Goal: Transaction & Acquisition: Download file/media

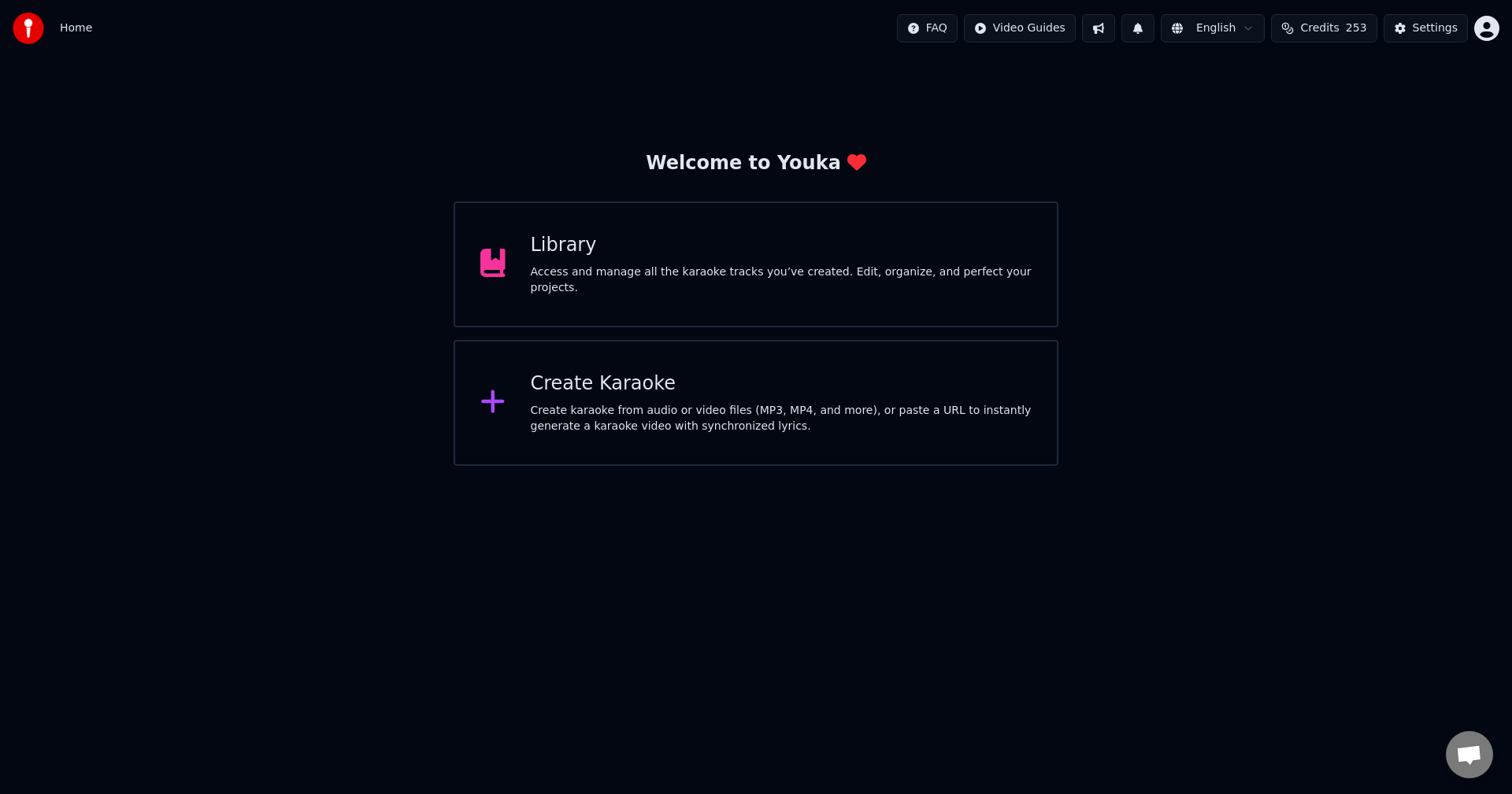
click at [681, 272] on div "Access and manage all the karaoke tracks you’ve created. Edit, organize, and pe…" at bounding box center [781, 280] width 502 height 31
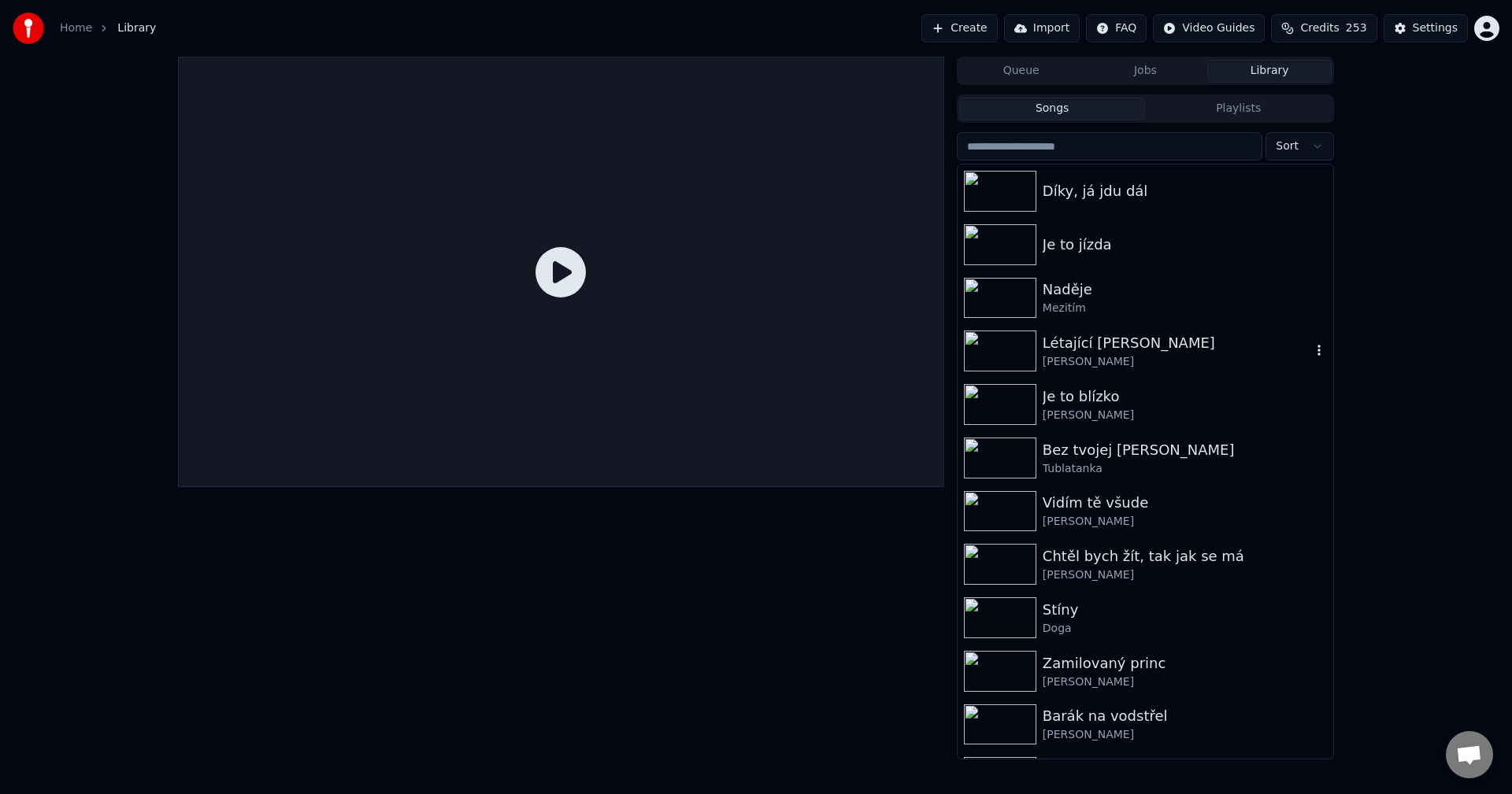
click at [1113, 373] on div "Létající [PERSON_NAME]" at bounding box center [1145, 351] width 375 height 53
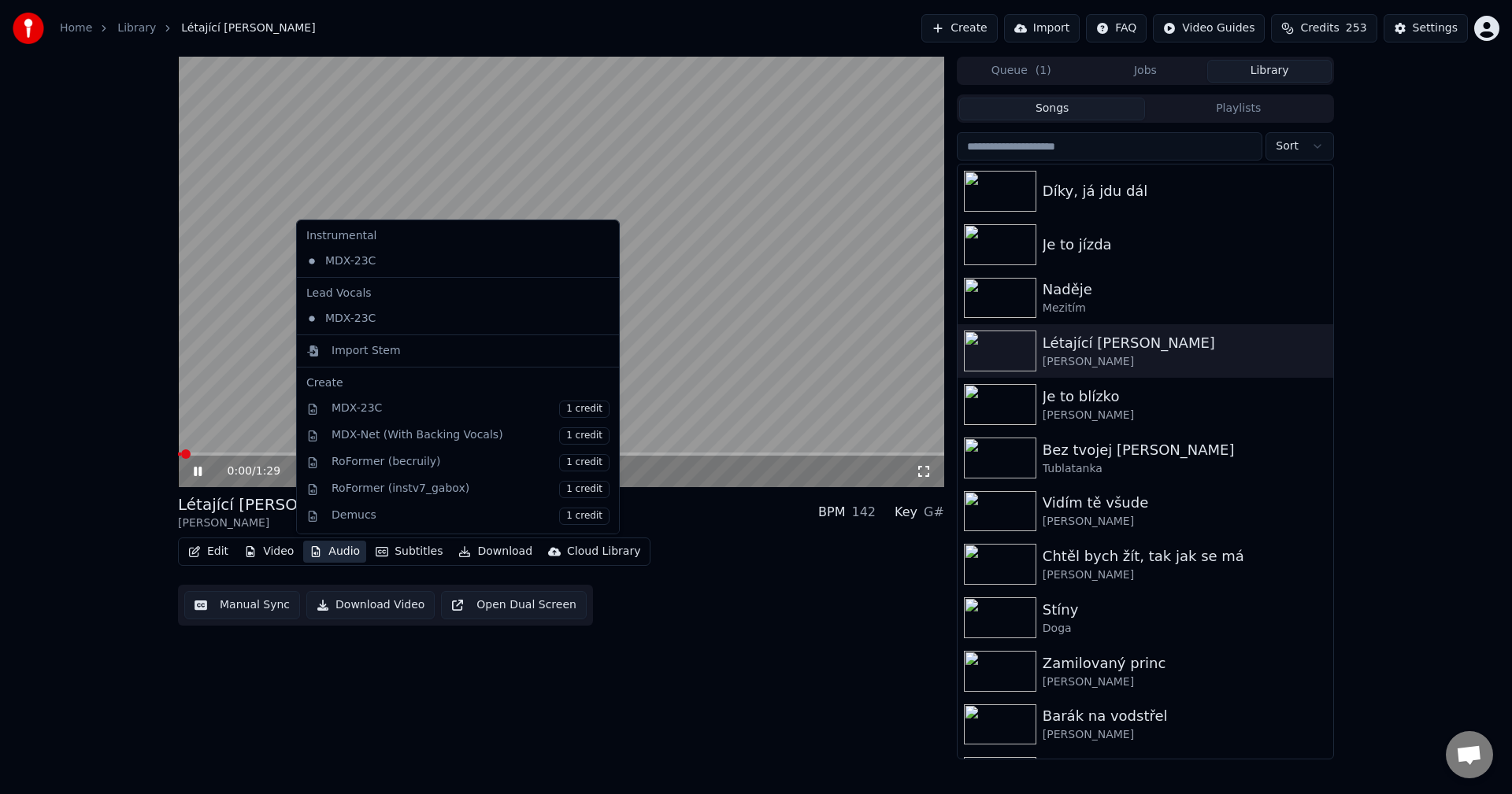
click at [320, 556] on button "Audio" at bounding box center [334, 551] width 63 height 22
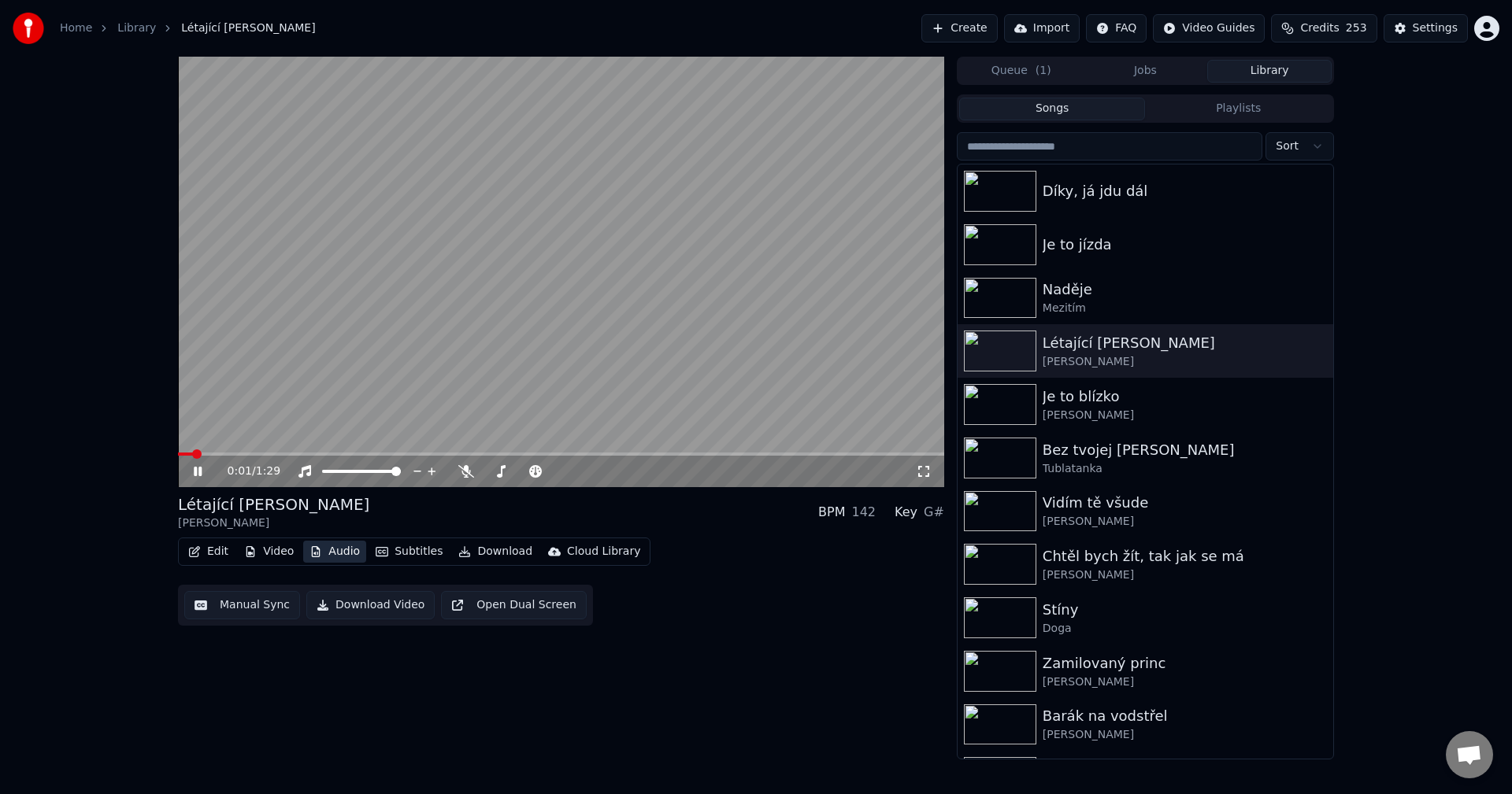
click at [320, 556] on button "Audio" at bounding box center [334, 551] width 63 height 22
click at [195, 476] on icon at bounding box center [197, 471] width 8 height 10
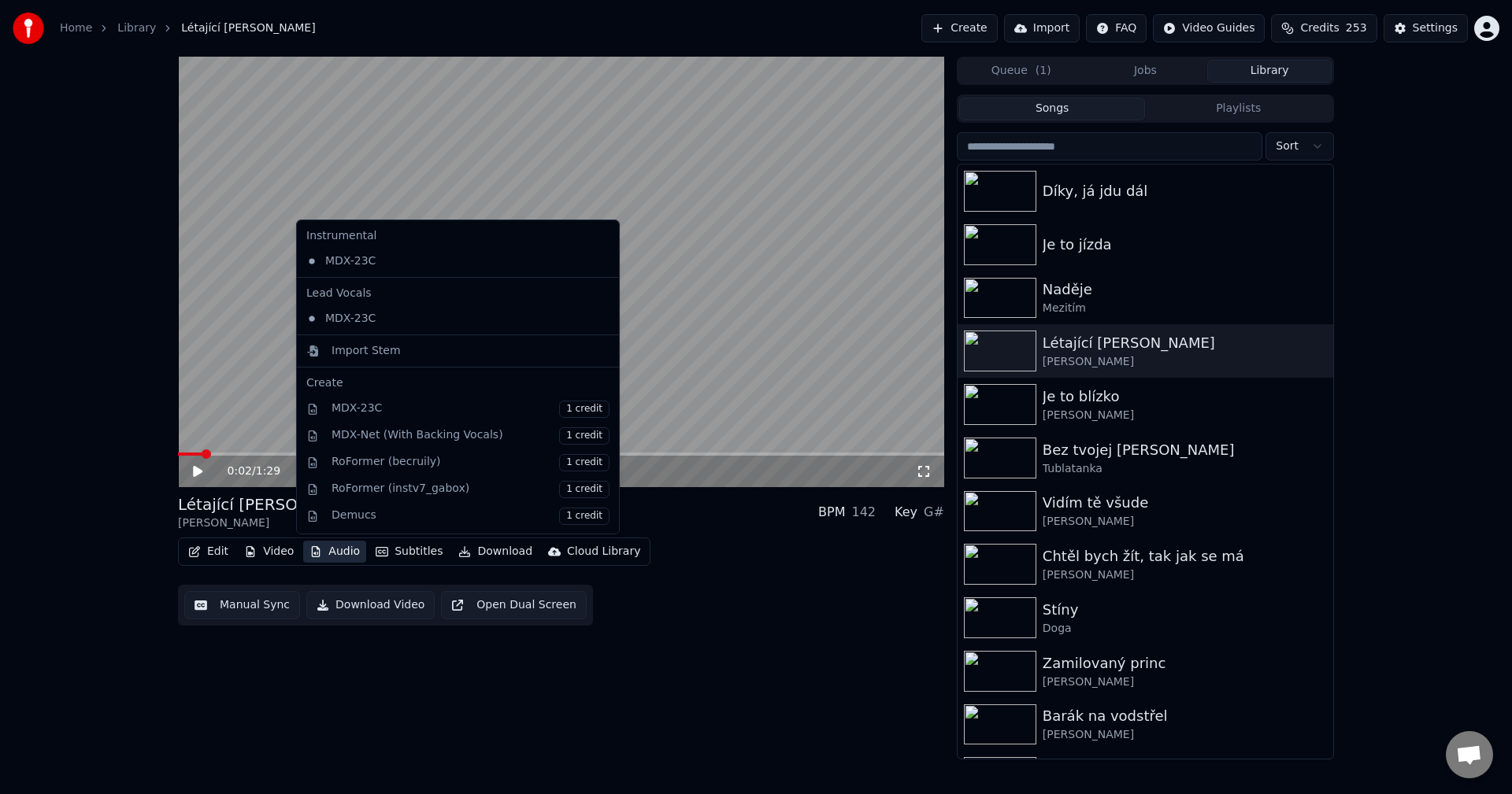
click at [343, 552] on button "Audio" at bounding box center [334, 551] width 63 height 22
click at [405, 348] on div "Import Stem" at bounding box center [471, 351] width 278 height 16
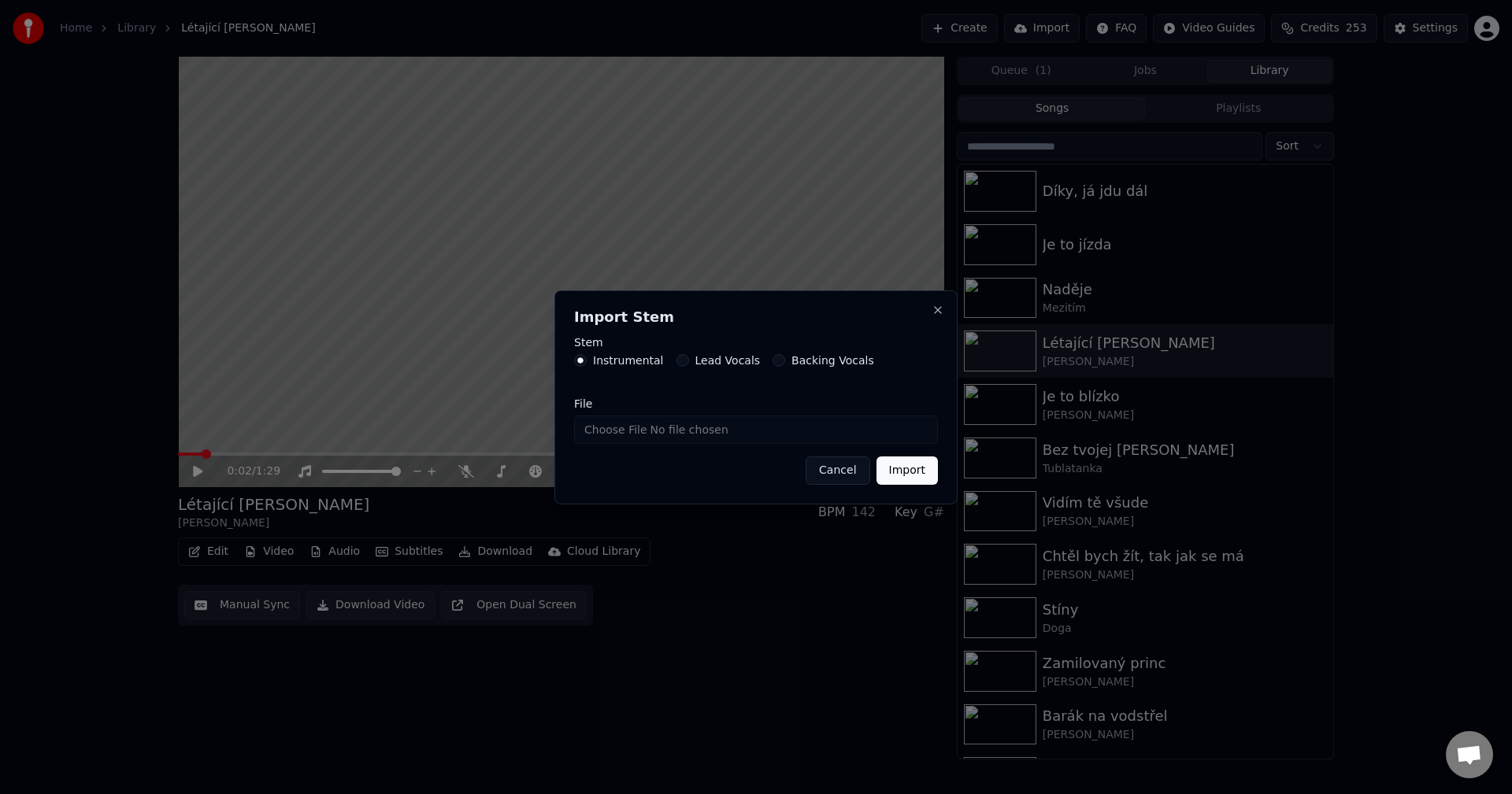
click at [686, 438] on input "File" at bounding box center [756, 429] width 364 height 28
type input "**********"
click at [909, 469] on button "Import" at bounding box center [907, 470] width 61 height 28
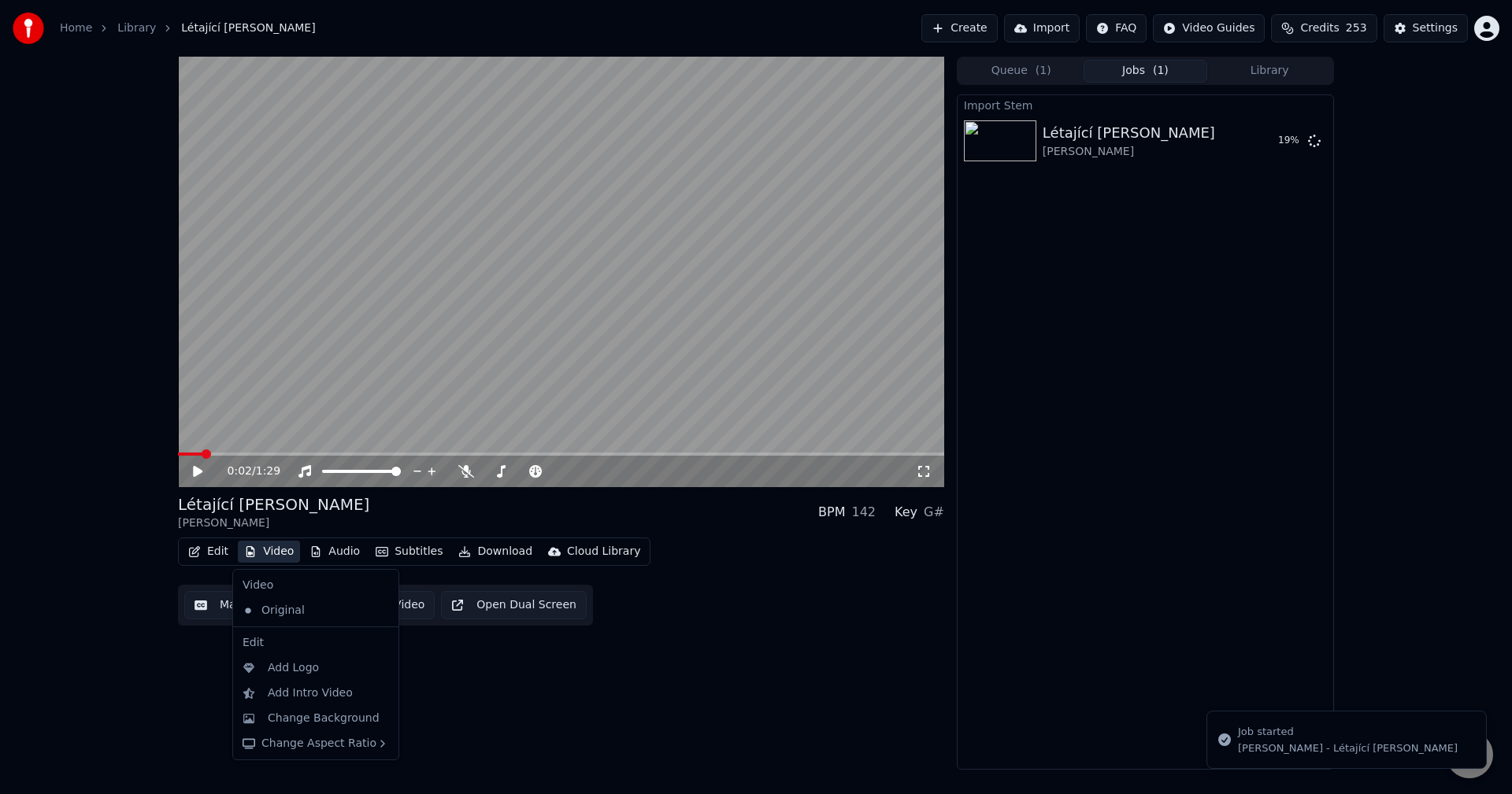
click at [280, 557] on button "Video" at bounding box center [268, 551] width 62 height 22
click at [321, 711] on div "Change Background" at bounding box center [324, 719] width 112 height 16
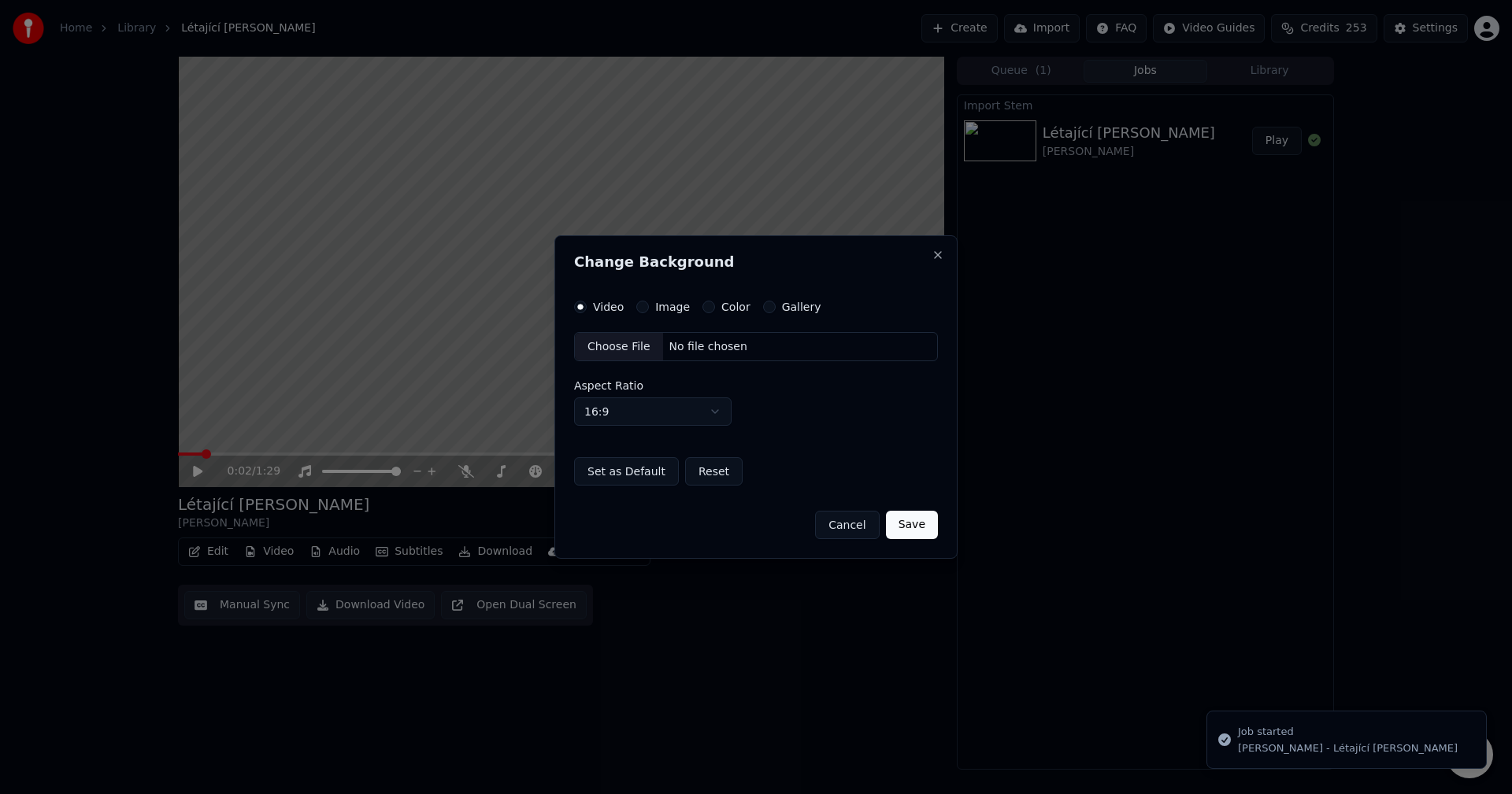
click at [639, 306] on button "Image" at bounding box center [643, 307] width 12 height 12
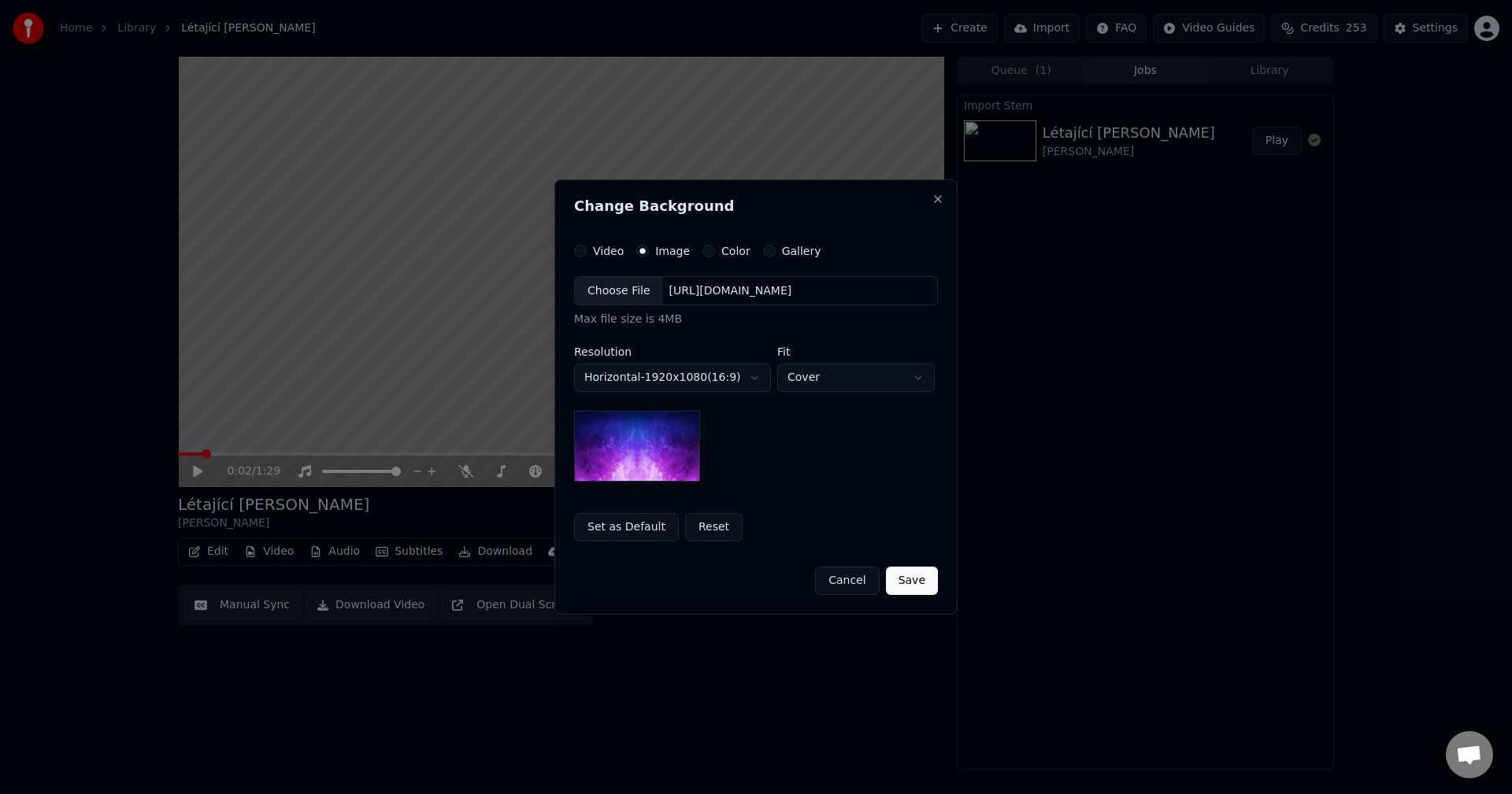
click at [737, 291] on div "[URL][DOMAIN_NAME]" at bounding box center [730, 291] width 135 height 16
click at [647, 389] on body "**********" at bounding box center [756, 397] width 1512 height 794
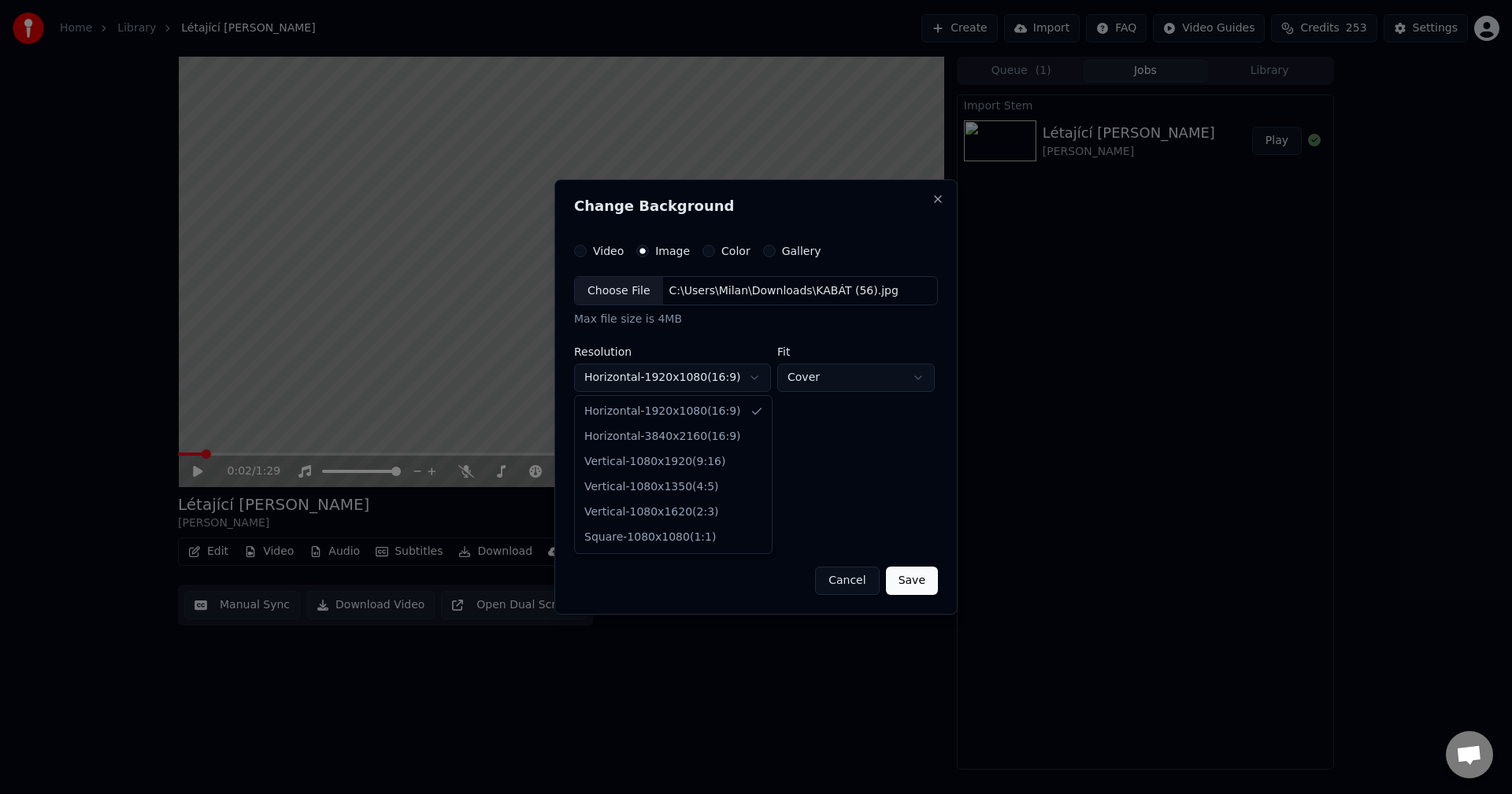
select select "*********"
click at [919, 582] on button "Save" at bounding box center [912, 580] width 52 height 28
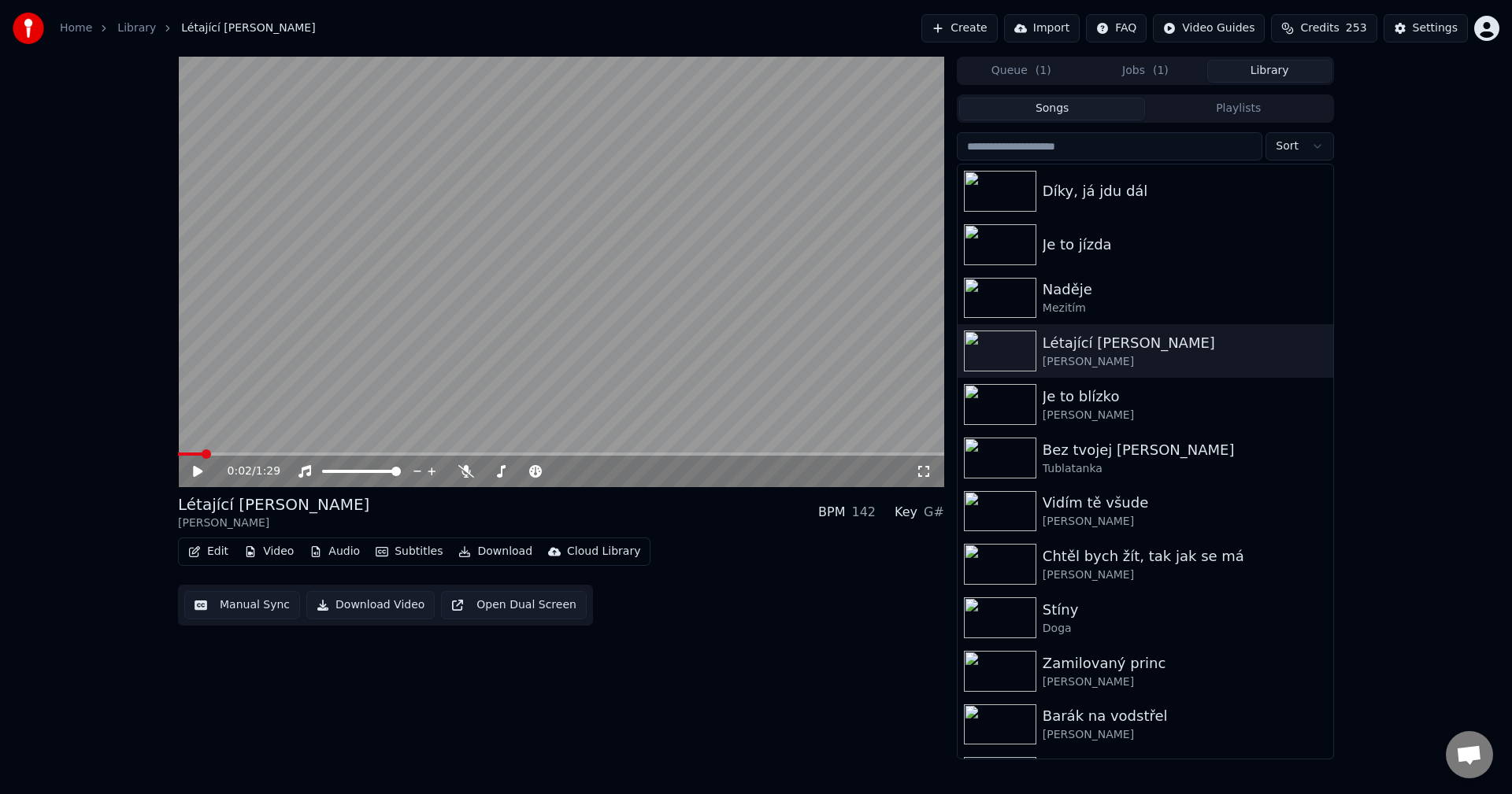
click at [1258, 70] on button "Library" at bounding box center [1269, 72] width 125 height 23
click at [1187, 300] on div "Naděje" at bounding box center [1177, 289] width 269 height 22
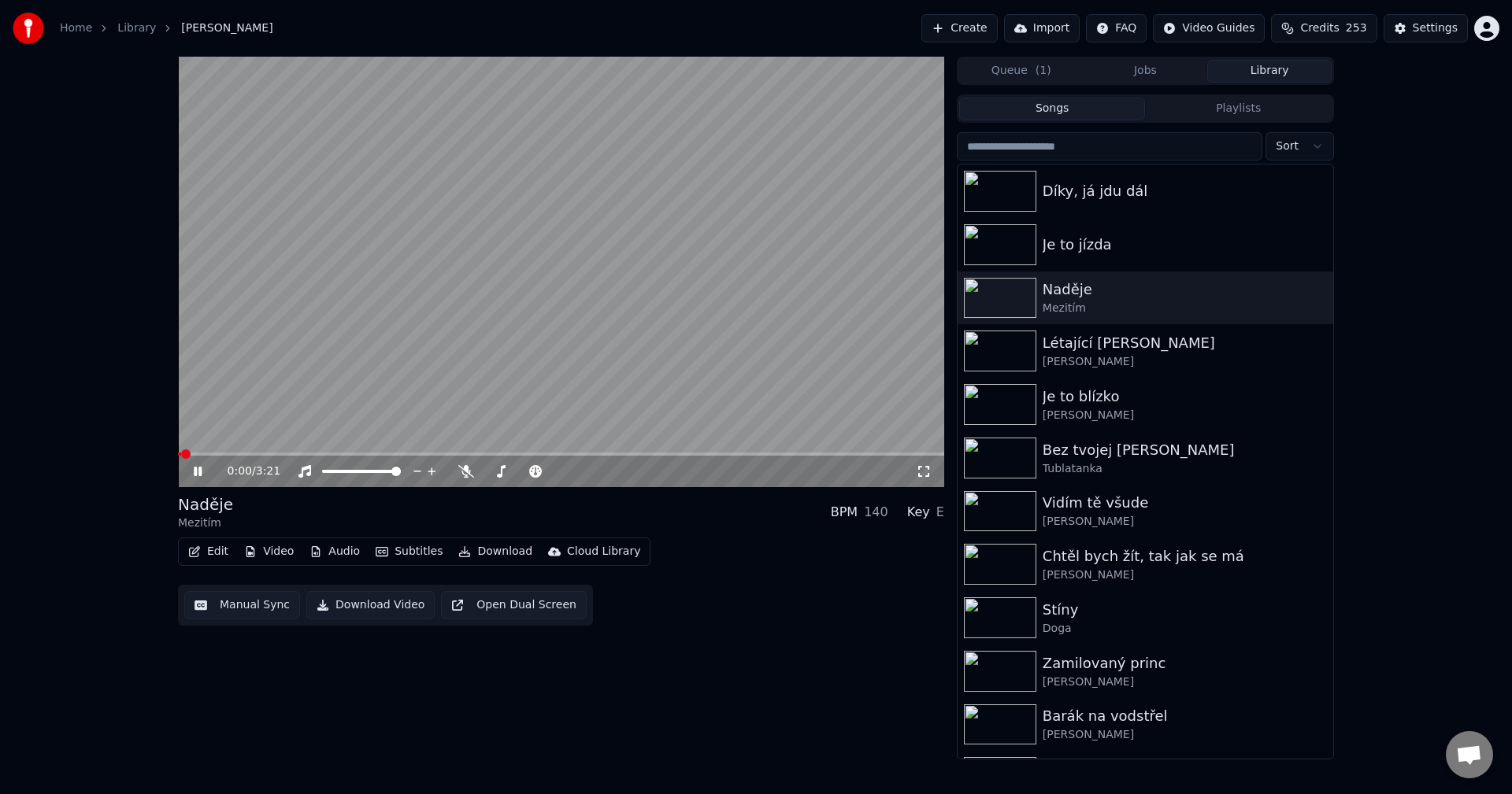
click at [200, 469] on icon at bounding box center [197, 471] width 8 height 10
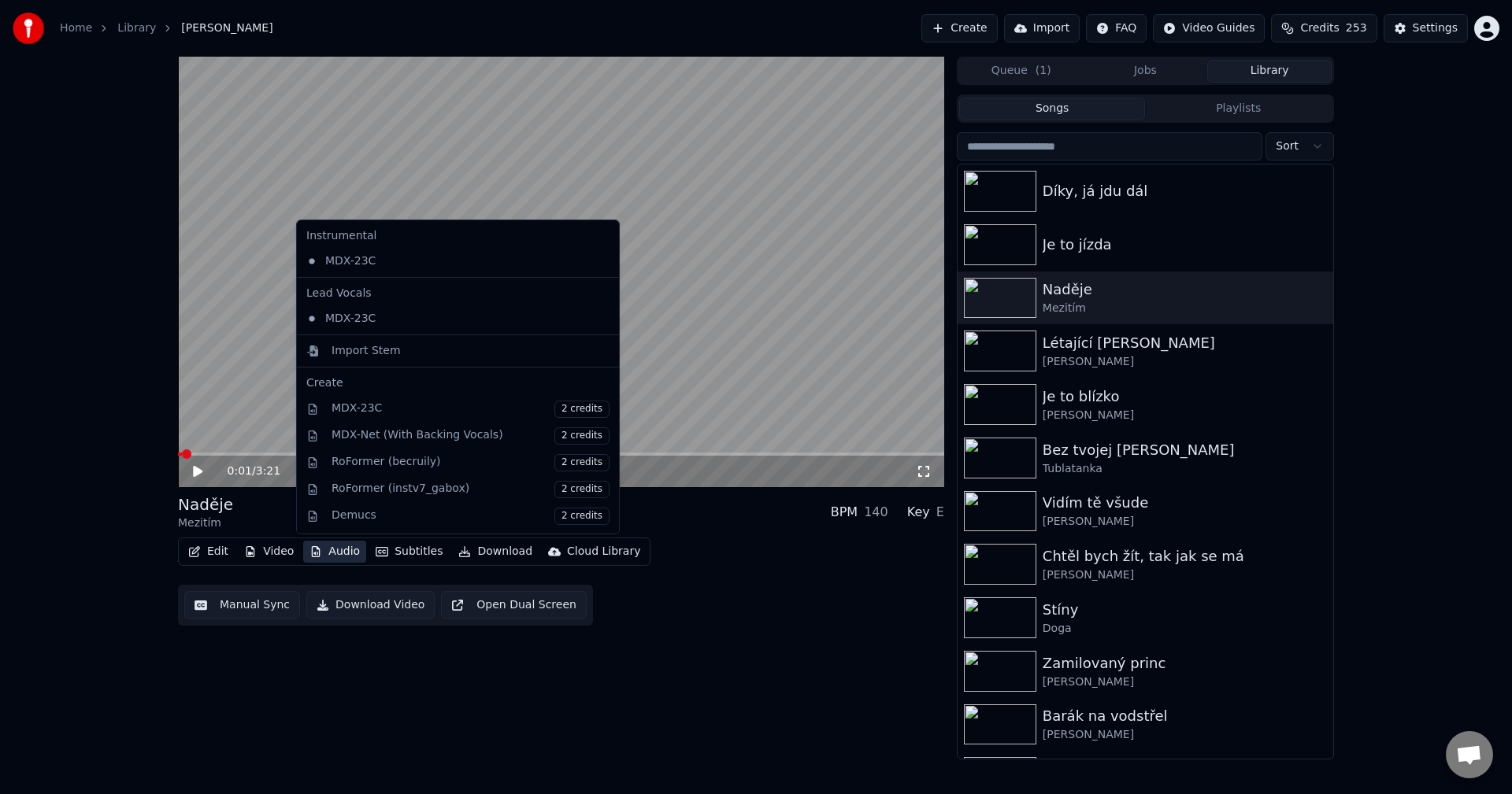
click at [327, 551] on button "Audio" at bounding box center [334, 551] width 63 height 22
click at [381, 352] on div "Import Stem" at bounding box center [366, 351] width 69 height 16
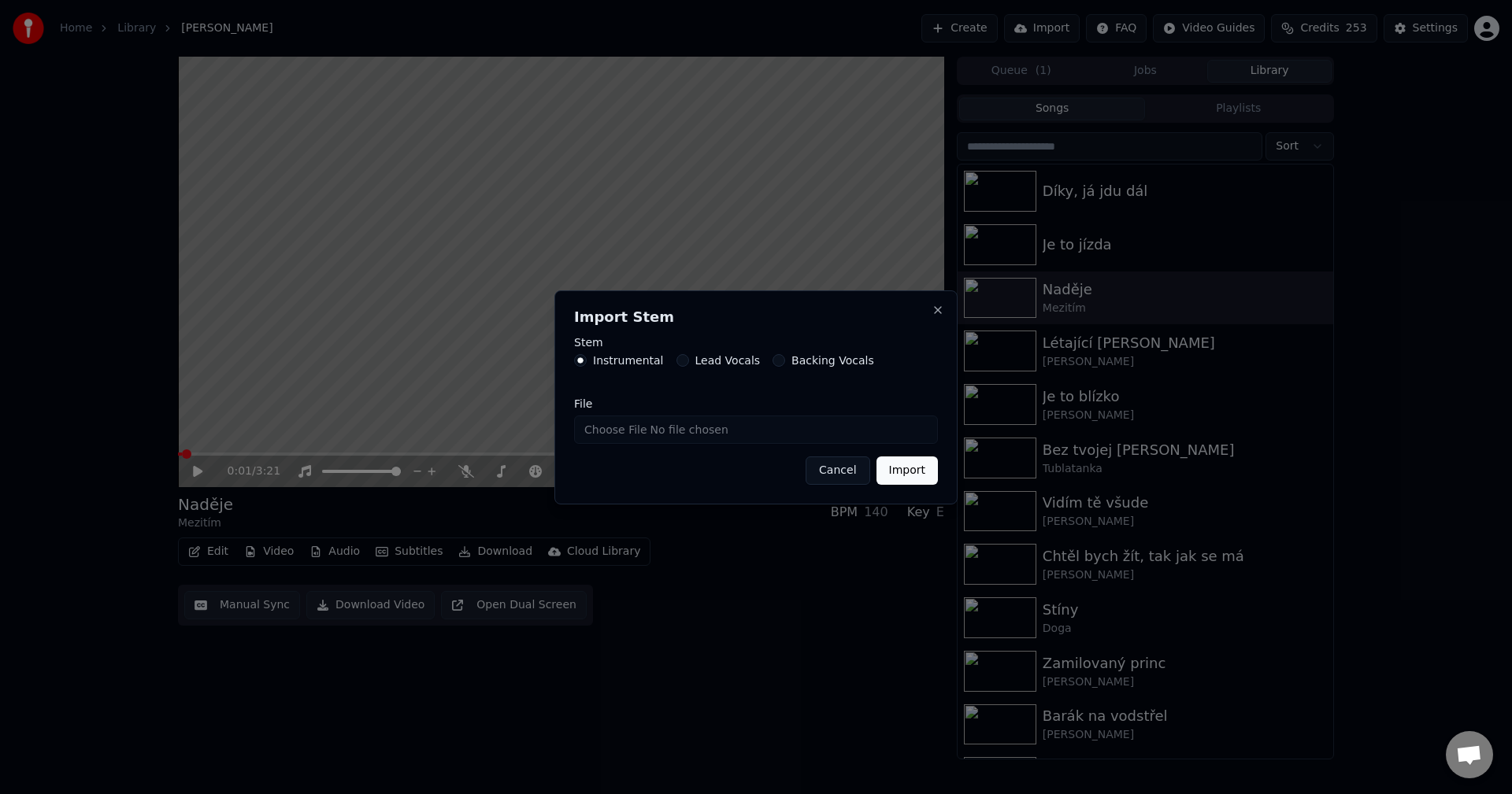
click at [699, 434] on input "File" at bounding box center [756, 429] width 364 height 28
type input "**********"
click at [920, 476] on button "Import" at bounding box center [907, 470] width 61 height 28
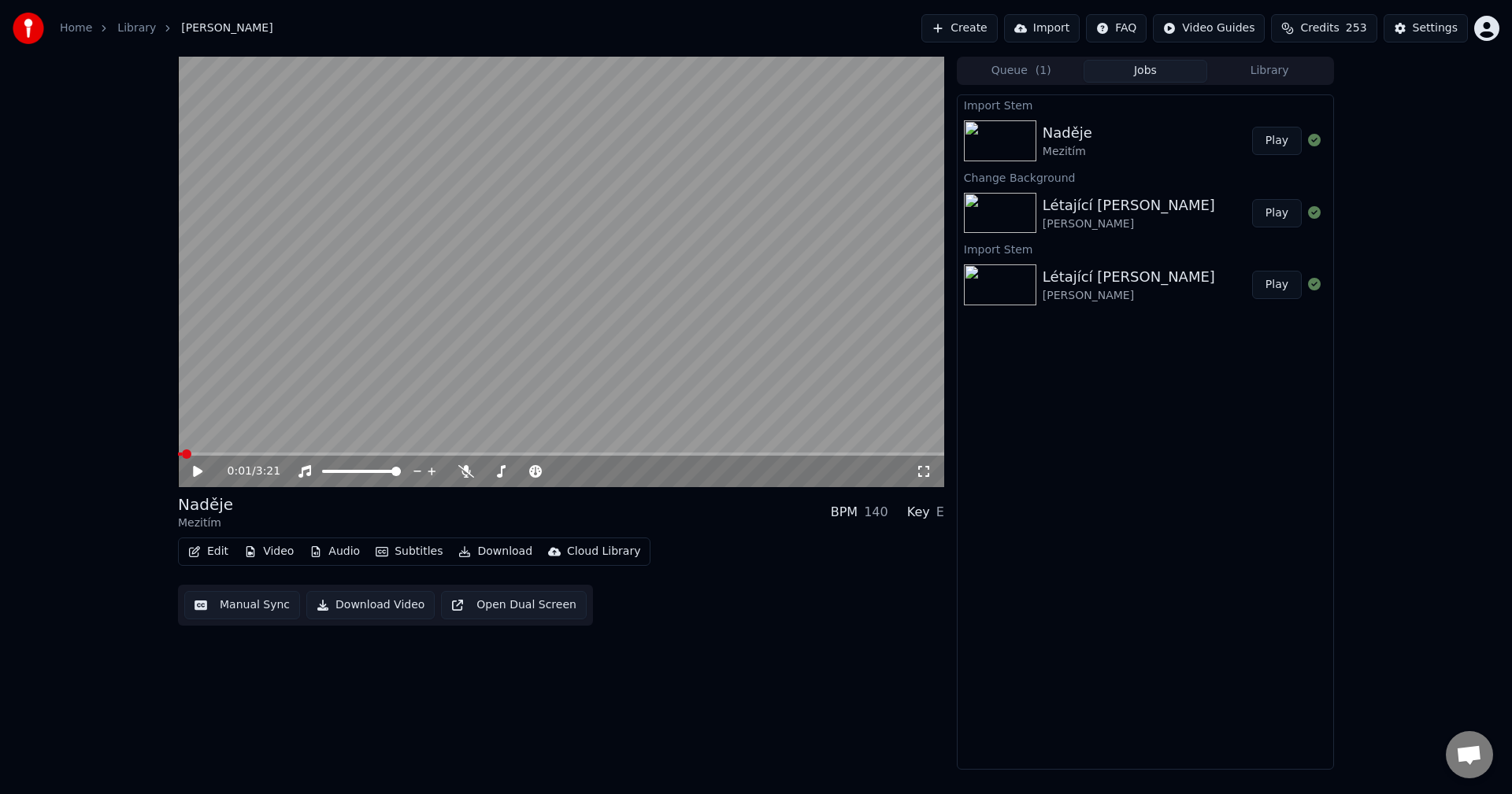
click at [1250, 83] on div "Queue ( 1 ) Jobs Library" at bounding box center [1145, 71] width 377 height 28
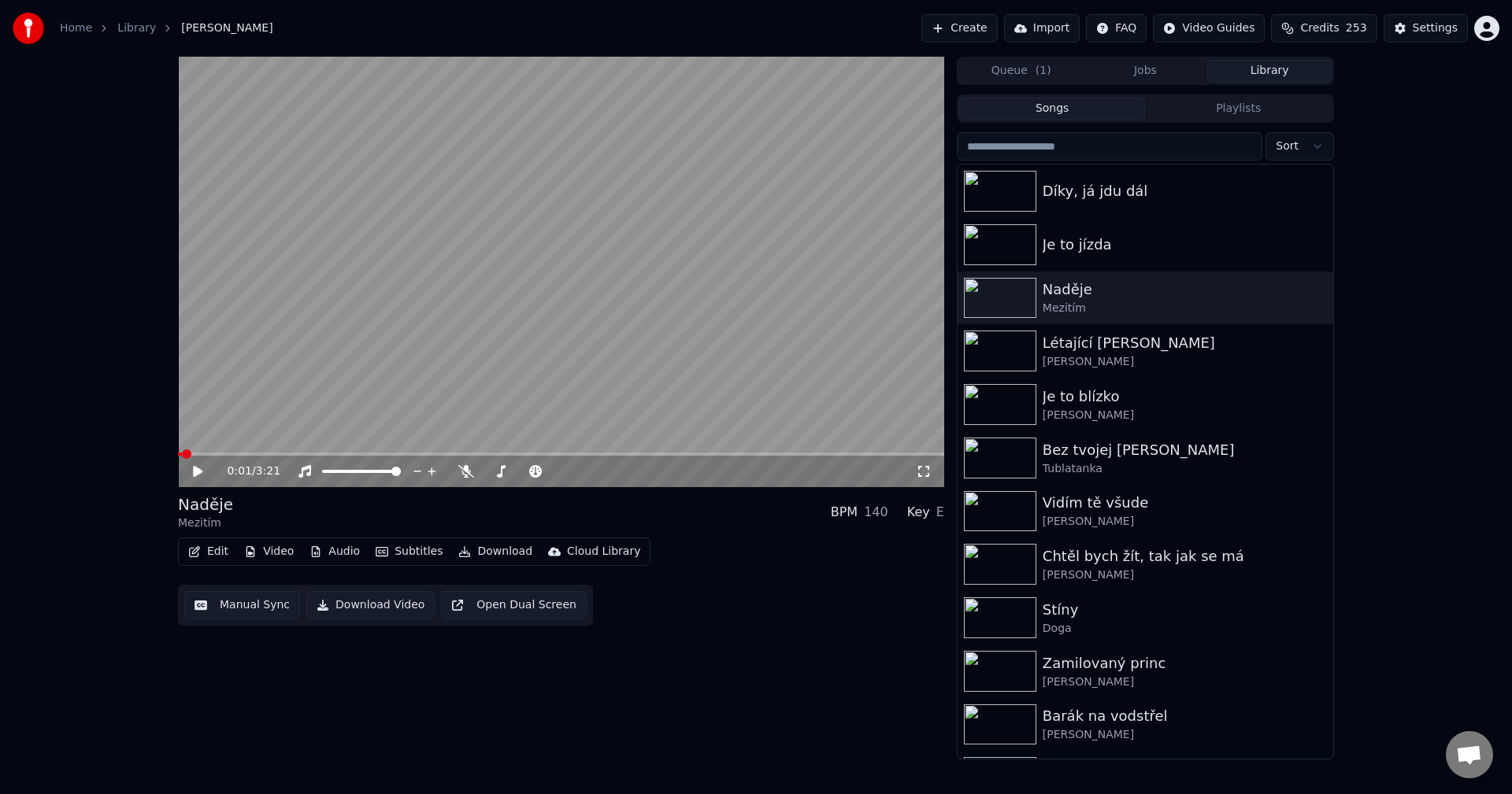
click at [1264, 72] on button "Library" at bounding box center [1269, 72] width 125 height 23
click at [1145, 249] on div "Je to jízda" at bounding box center [1177, 244] width 269 height 22
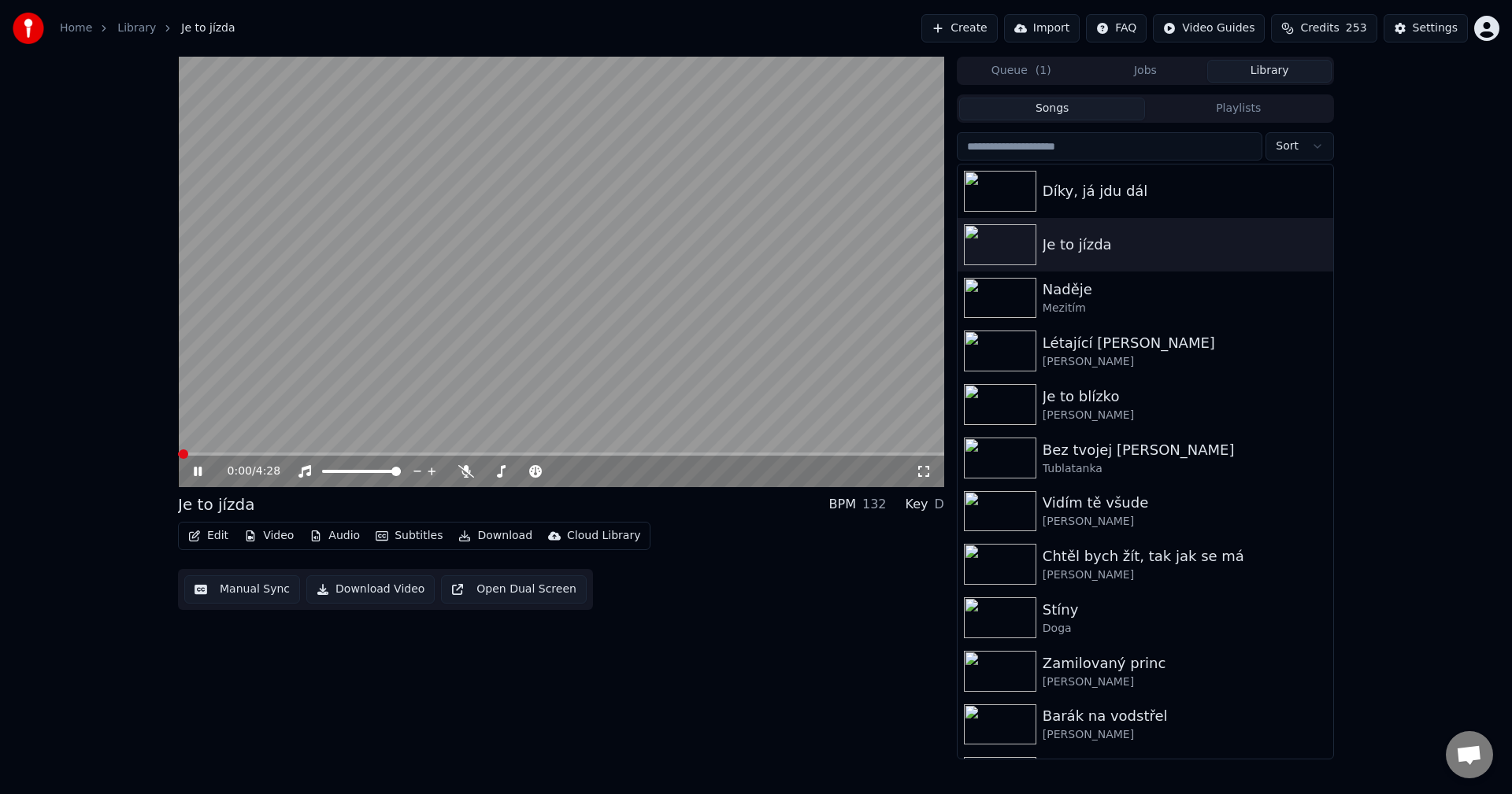
click at [196, 478] on icon at bounding box center [209, 471] width 37 height 12
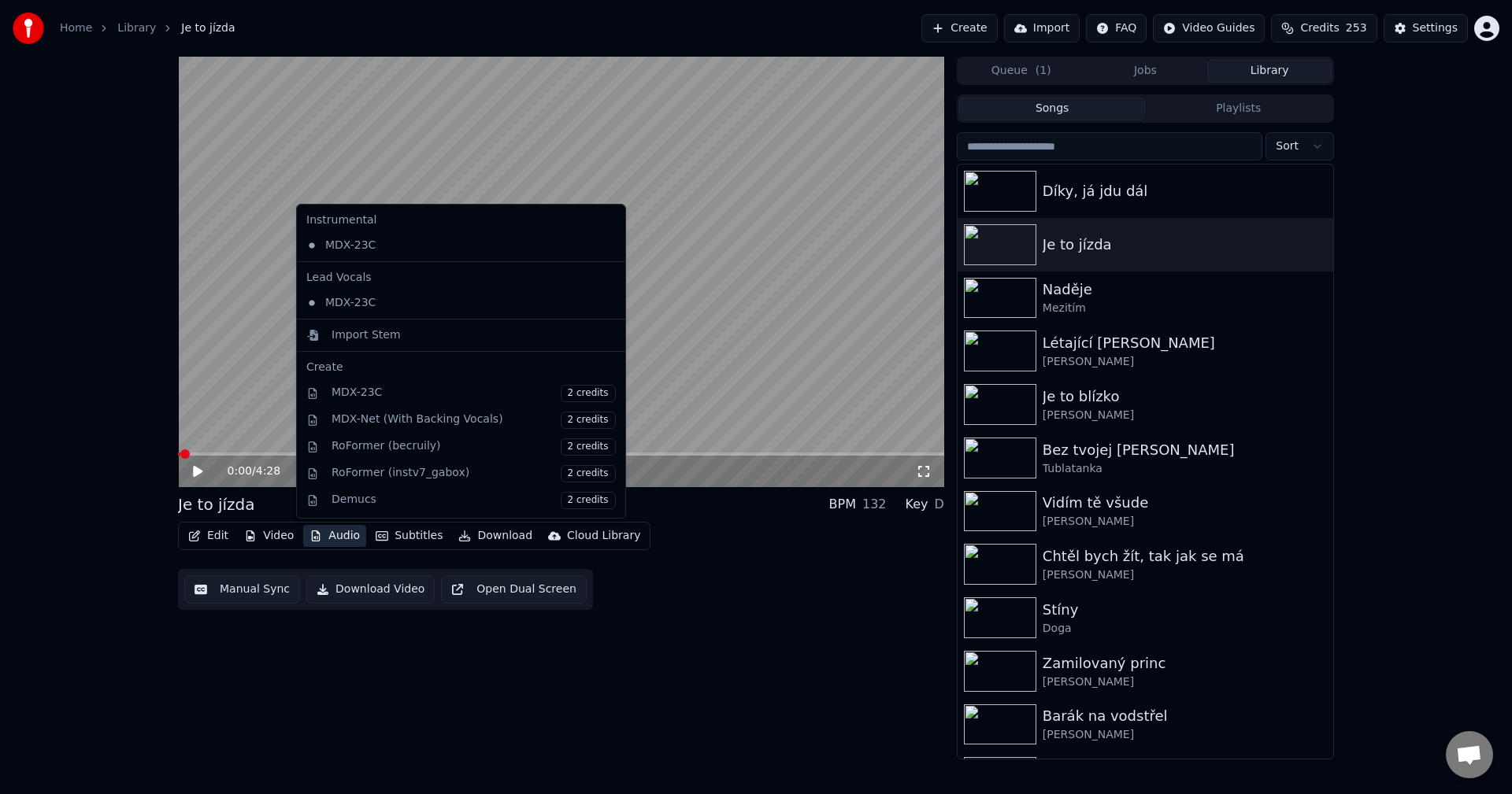
click at [334, 538] on button "Audio" at bounding box center [334, 536] width 63 height 22
click at [411, 333] on div "Import Stem" at bounding box center [474, 335] width 285 height 16
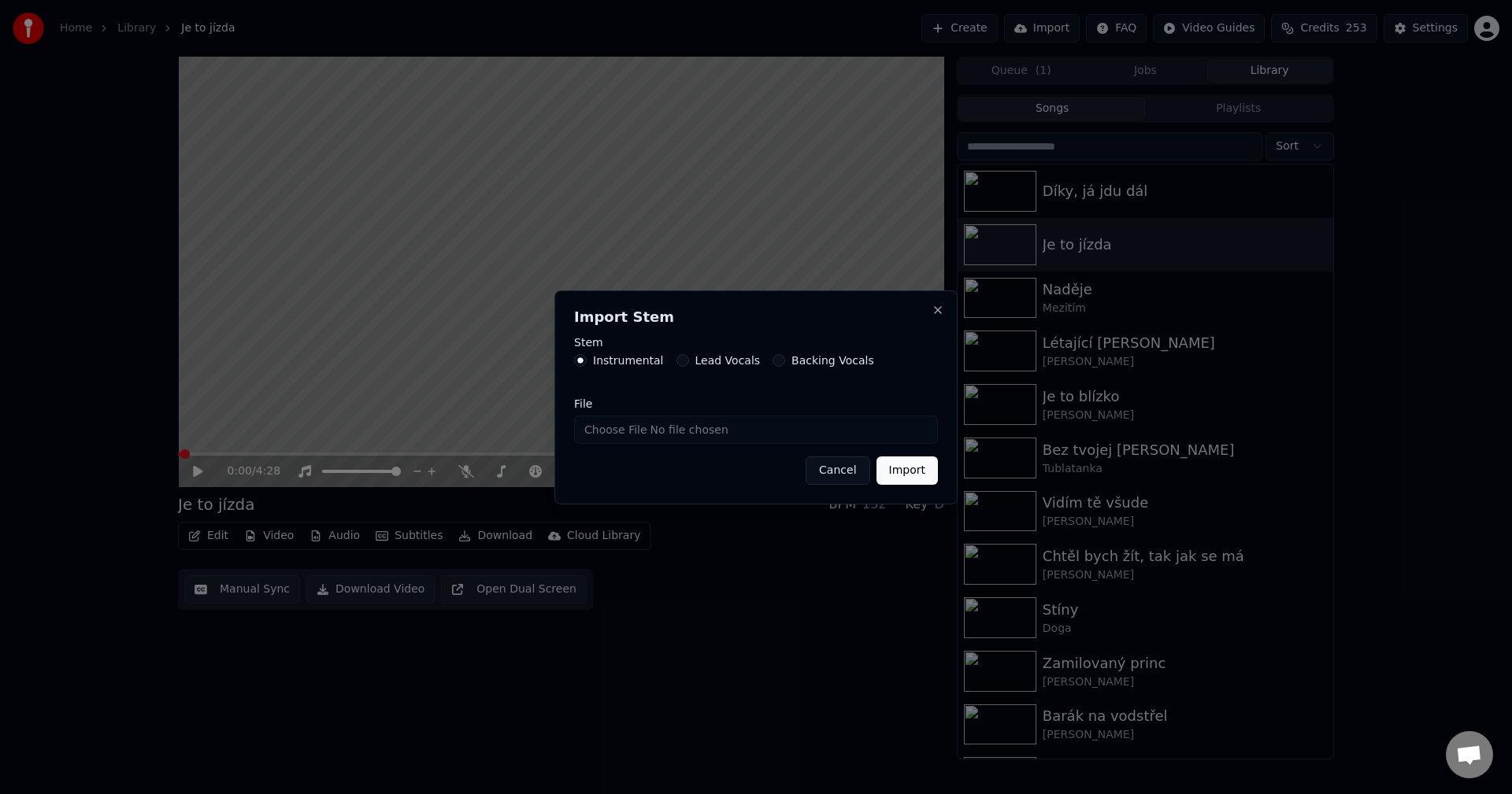
click at [666, 432] on input "File" at bounding box center [756, 429] width 364 height 28
type input "**********"
click at [906, 486] on div "Import Stem Stem Instrumental Lead Vocals Backing Vocals File Cancel Import Clo…" at bounding box center [756, 397] width 403 height 214
click at [911, 476] on button "Import" at bounding box center [907, 470] width 61 height 28
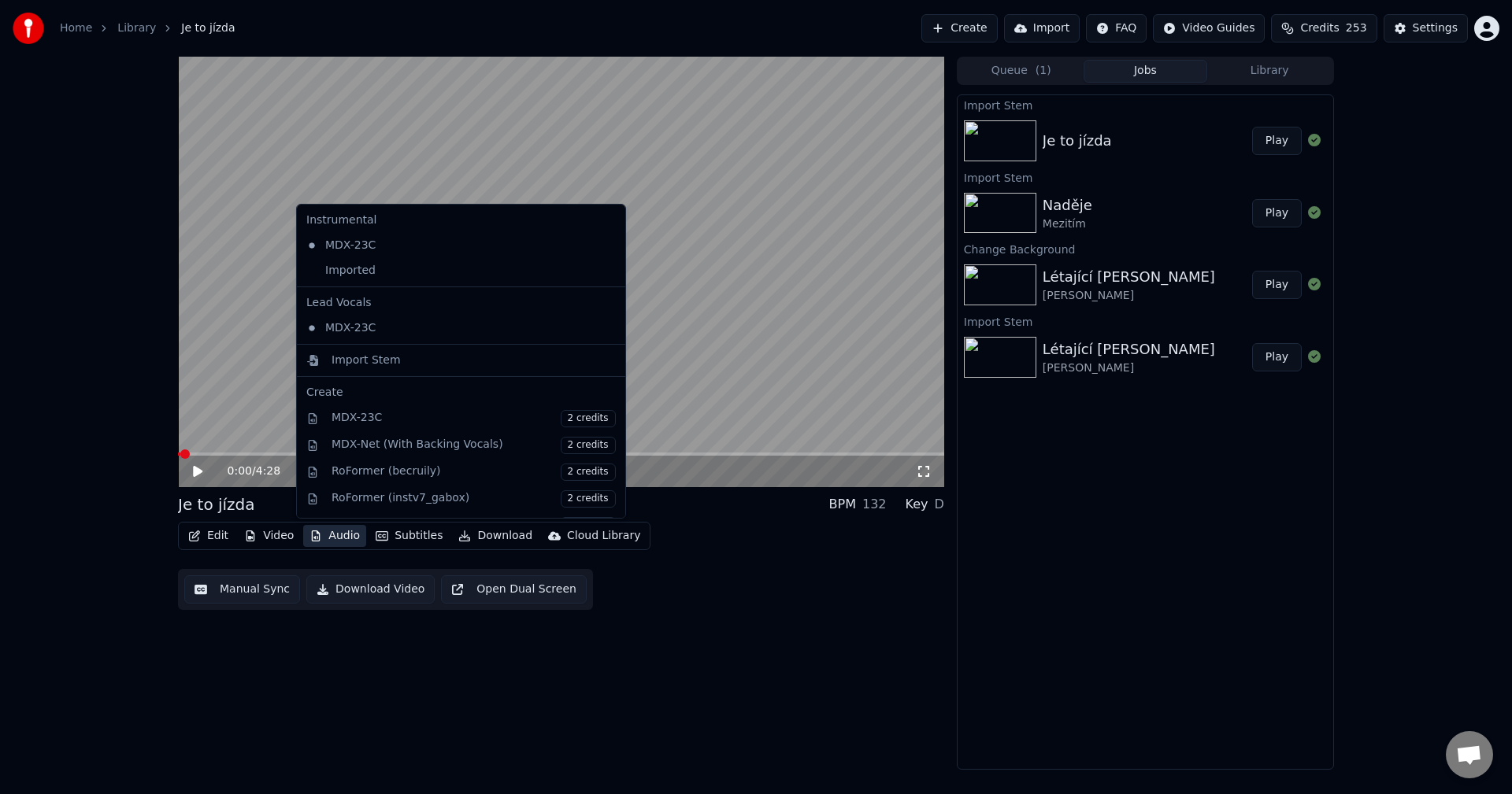
click at [320, 538] on button "Audio" at bounding box center [334, 536] width 63 height 22
click at [389, 266] on div "Imported" at bounding box center [450, 270] width 299 height 25
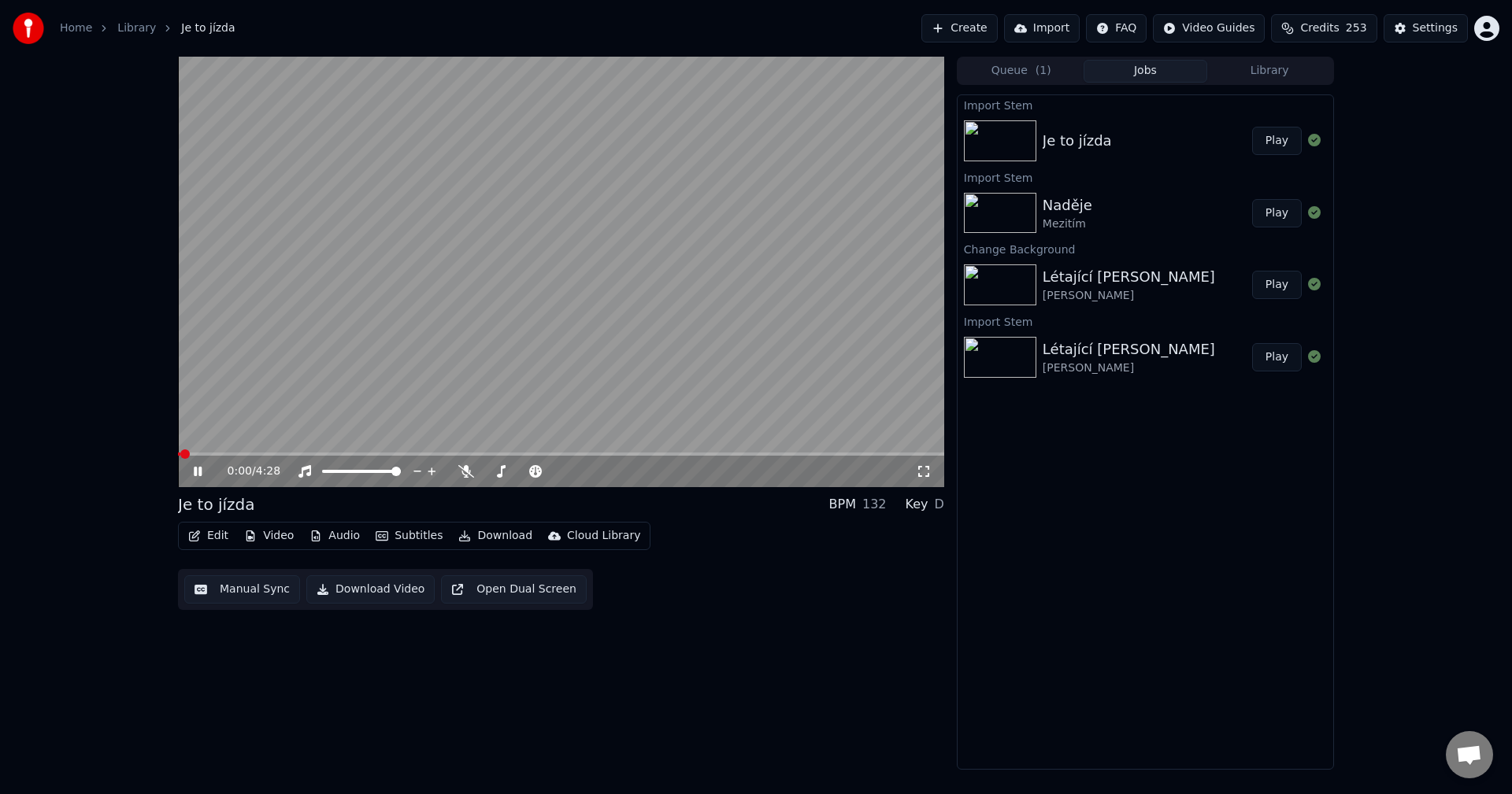
click at [229, 453] on span at bounding box center [561, 455] width 766 height 3
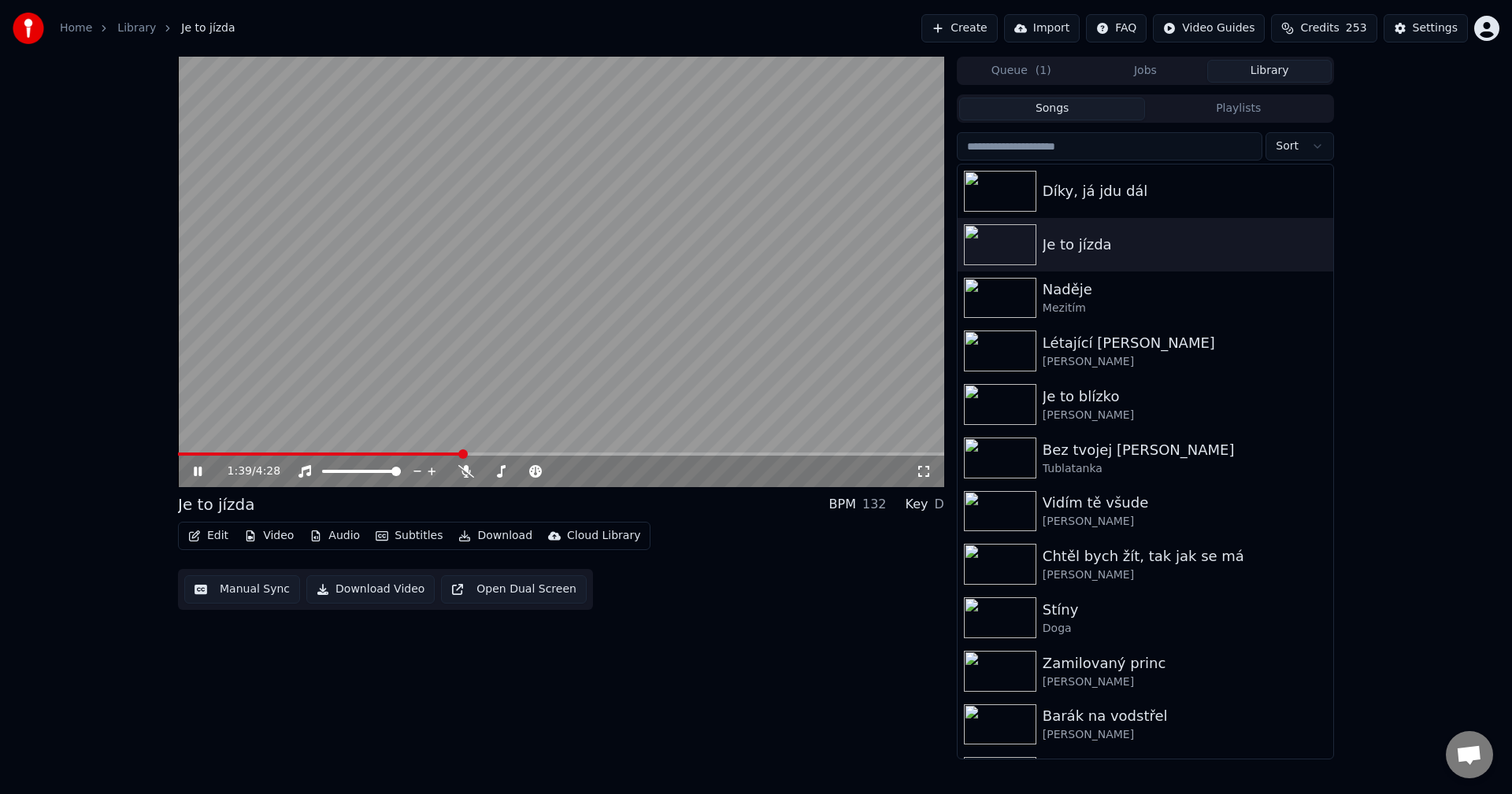
click at [1285, 82] on button "Library" at bounding box center [1269, 72] width 125 height 23
click at [1162, 196] on div "Díky, já jdu dál" at bounding box center [1177, 191] width 269 height 22
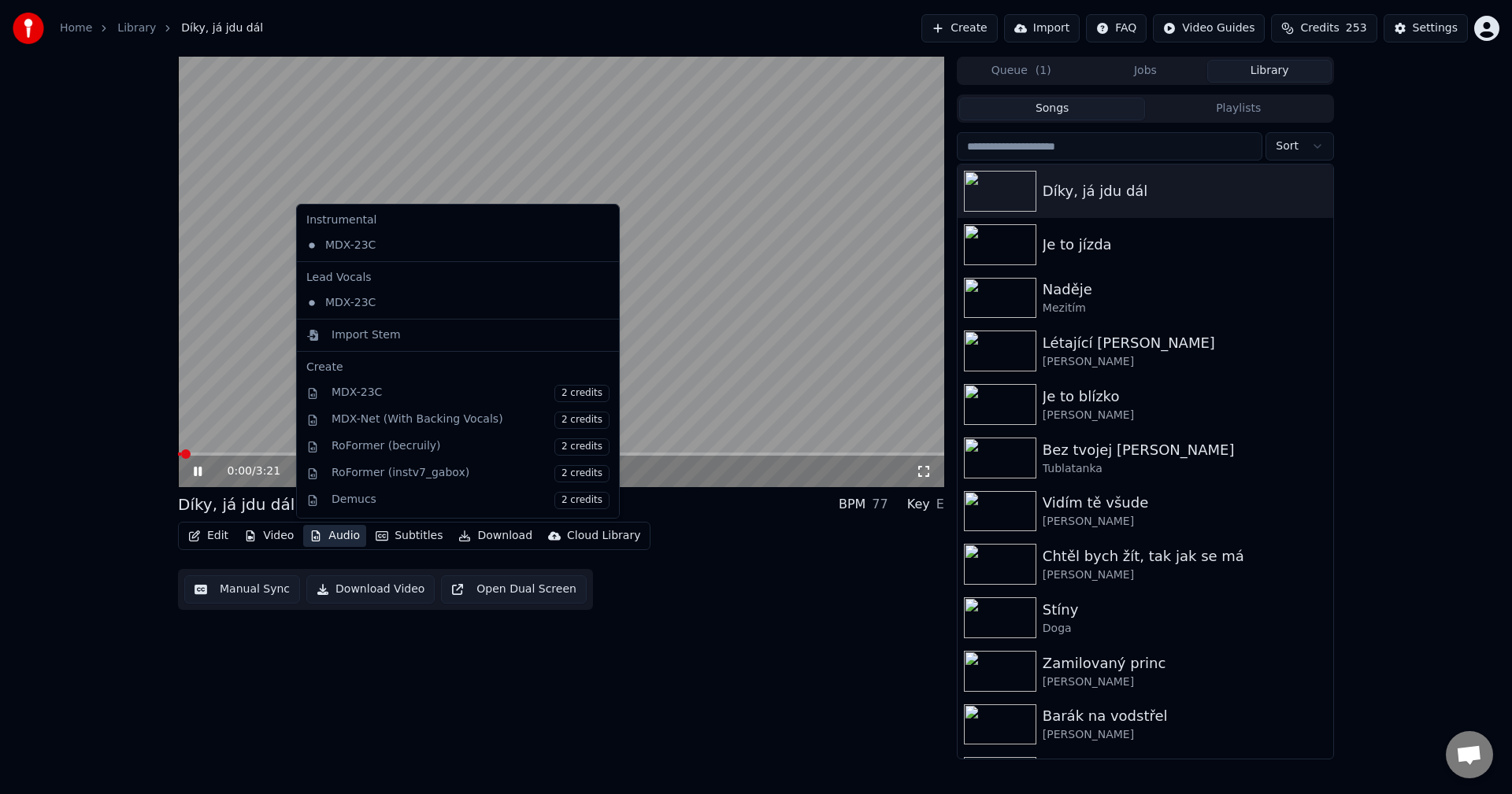
click at [333, 534] on button "Audio" at bounding box center [334, 536] width 63 height 22
click at [383, 324] on div "Import Stem" at bounding box center [458, 335] width 316 height 25
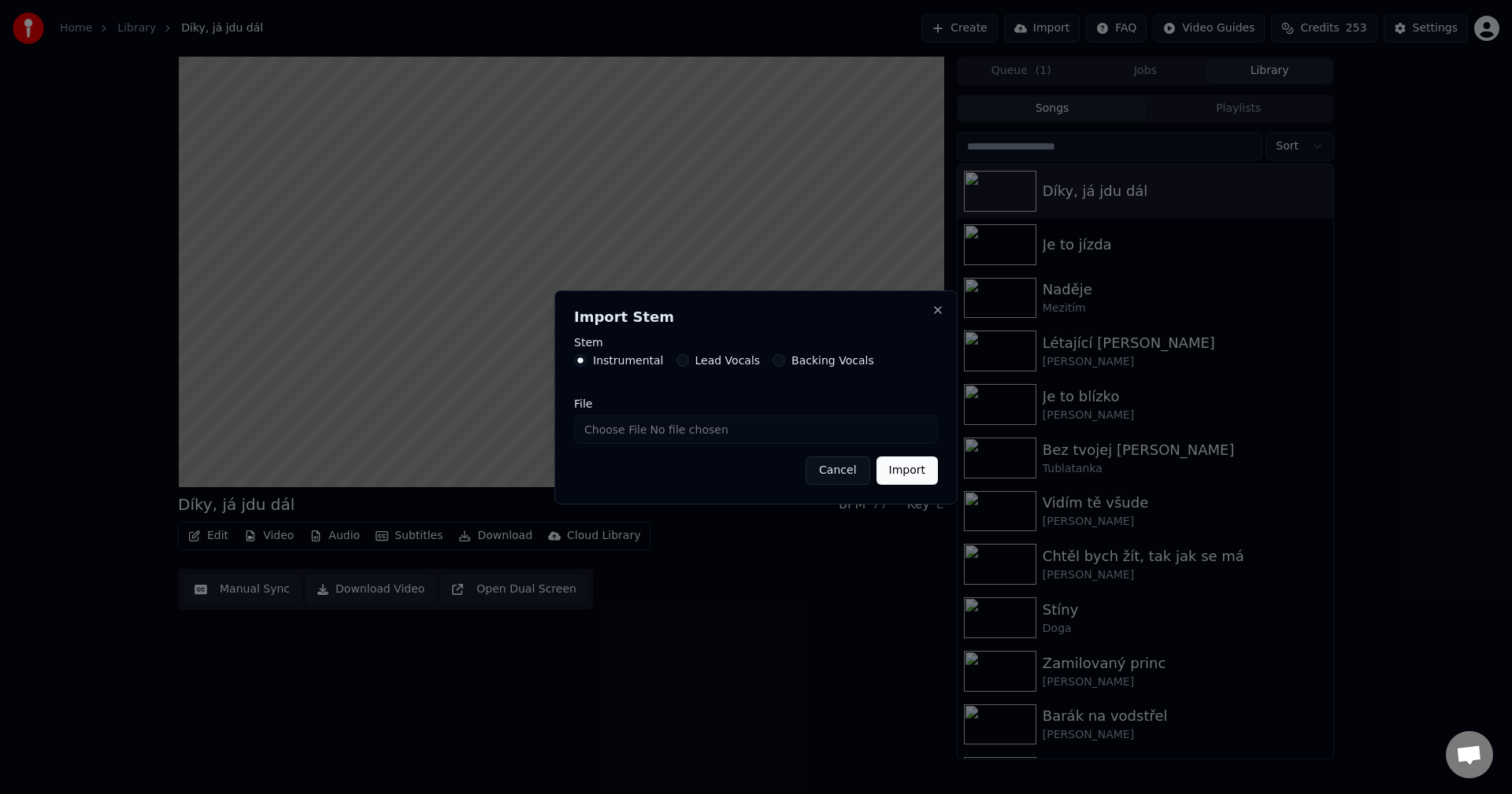
click at [727, 421] on input "File" at bounding box center [756, 429] width 364 height 28
type input "**********"
click at [904, 469] on button "Import" at bounding box center [907, 470] width 61 height 28
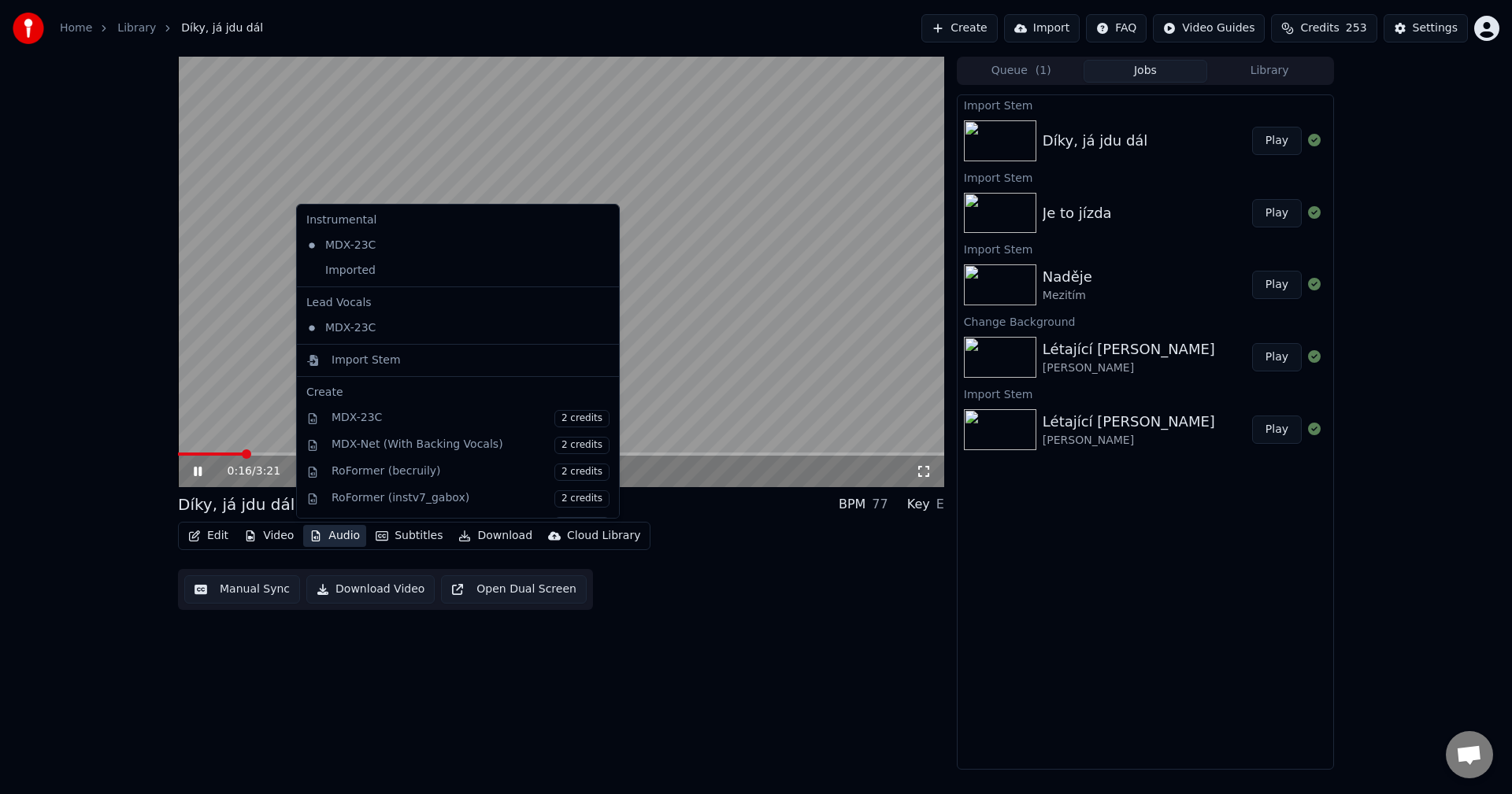
click at [337, 542] on button "Audio" at bounding box center [334, 536] width 63 height 22
click at [402, 284] on div "Instrumental MDX-23C Imported Lead Vocals MDX-23C Import Stem Create MDX-23C 2 …" at bounding box center [457, 361] width 324 height 315
click at [400, 277] on div "Imported" at bounding box center [446, 270] width 292 height 25
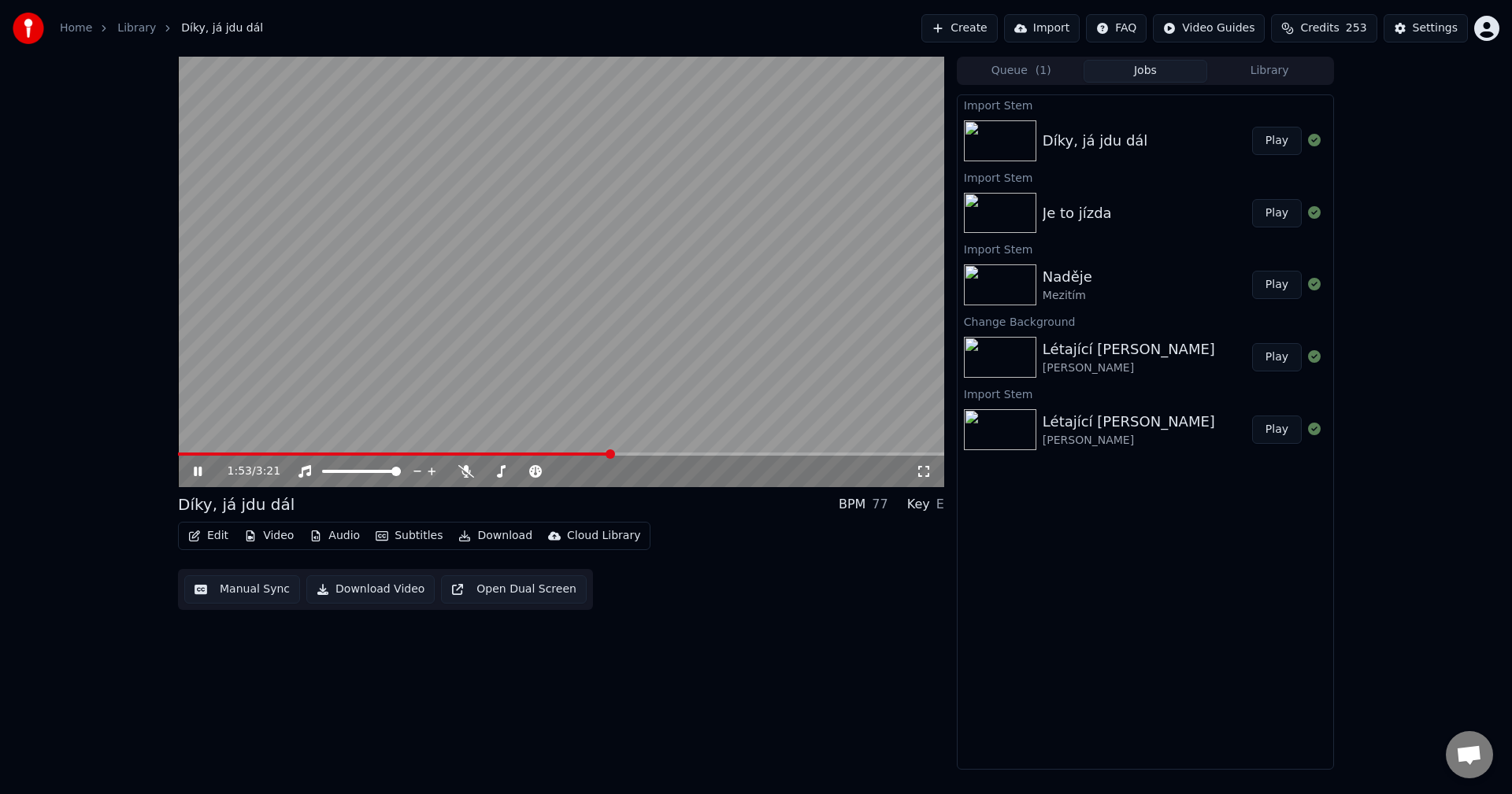
click at [196, 477] on icon at bounding box center [209, 471] width 37 height 12
click at [269, 539] on button "Video" at bounding box center [268, 536] width 62 height 22
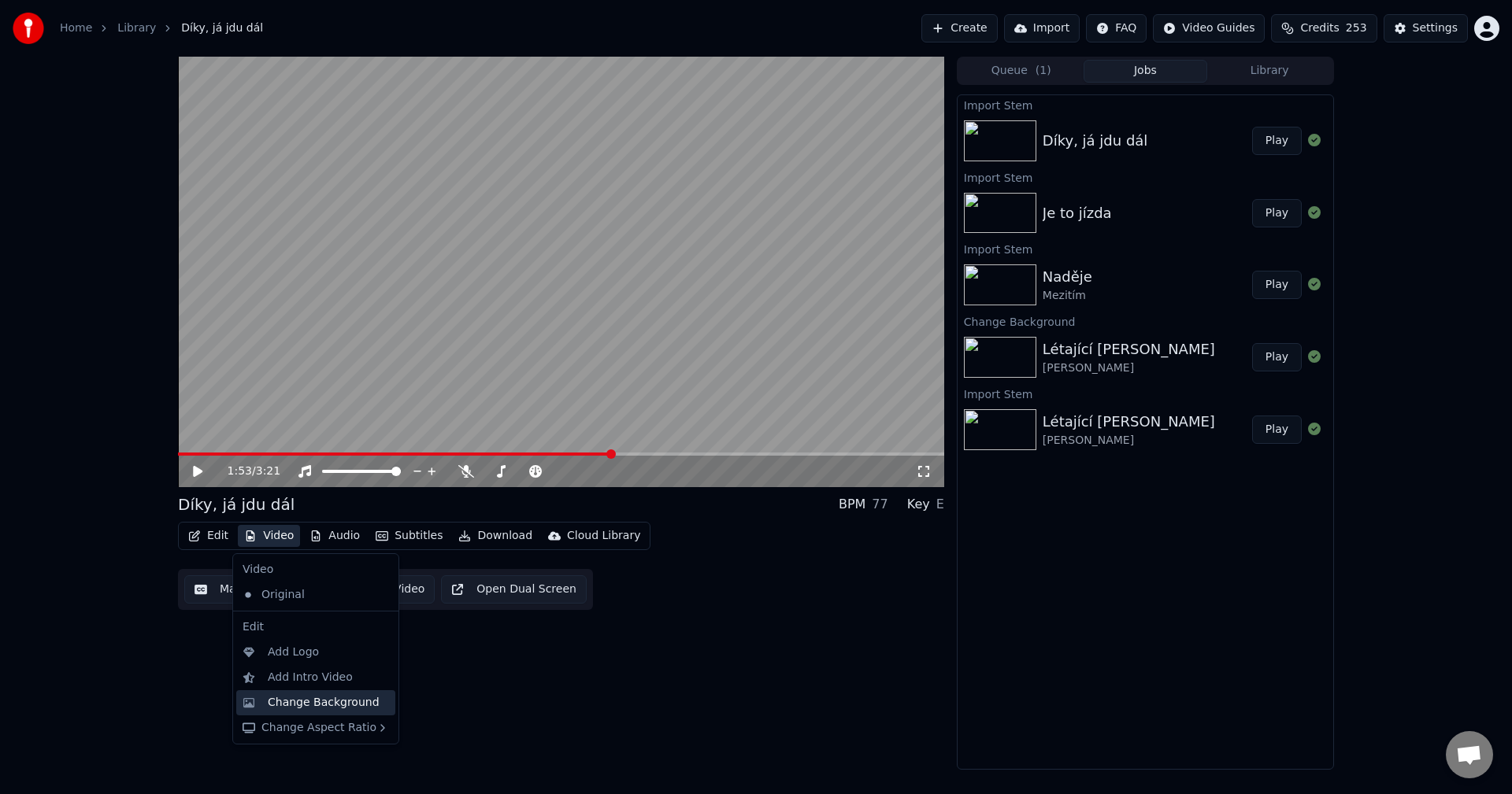
click at [309, 705] on div "Change Background" at bounding box center [324, 702] width 112 height 16
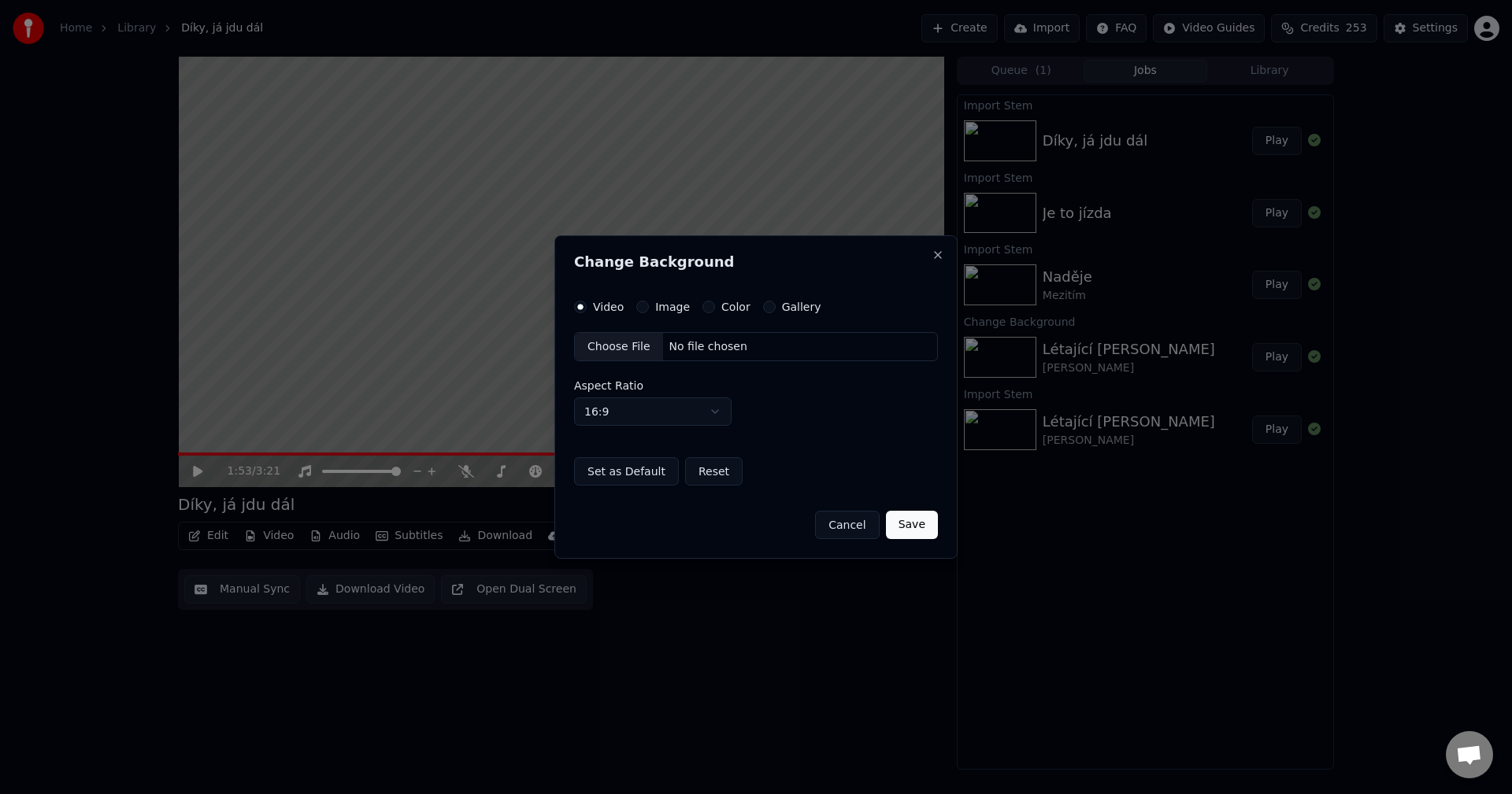
click at [663, 309] on label "Image" at bounding box center [672, 306] width 35 height 11
click at [649, 309] on button "Image" at bounding box center [643, 307] width 12 height 12
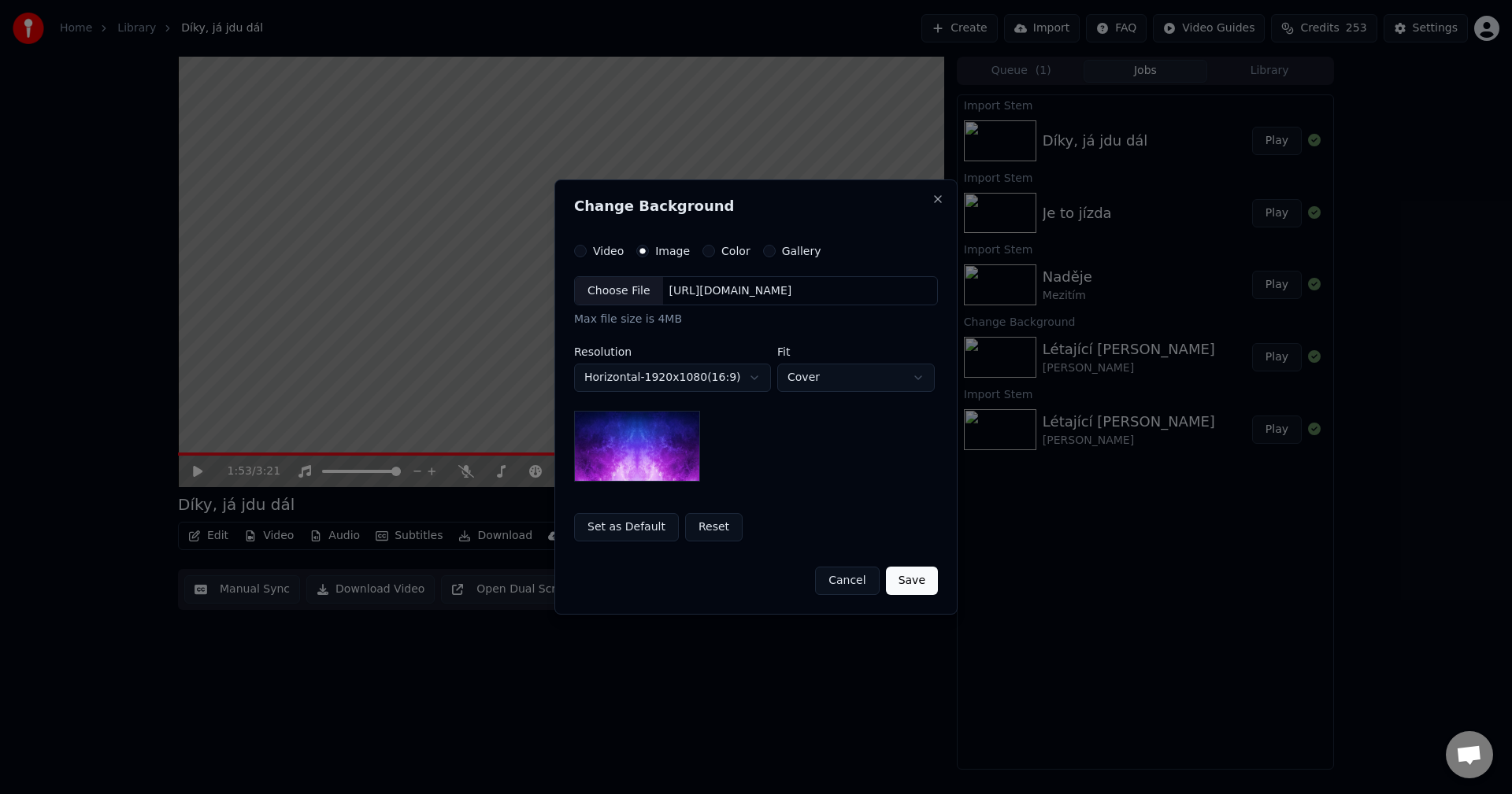
click at [730, 301] on div "Choose File [URL][DOMAIN_NAME]" at bounding box center [756, 291] width 364 height 30
click at [670, 387] on body "**********" at bounding box center [756, 397] width 1512 height 794
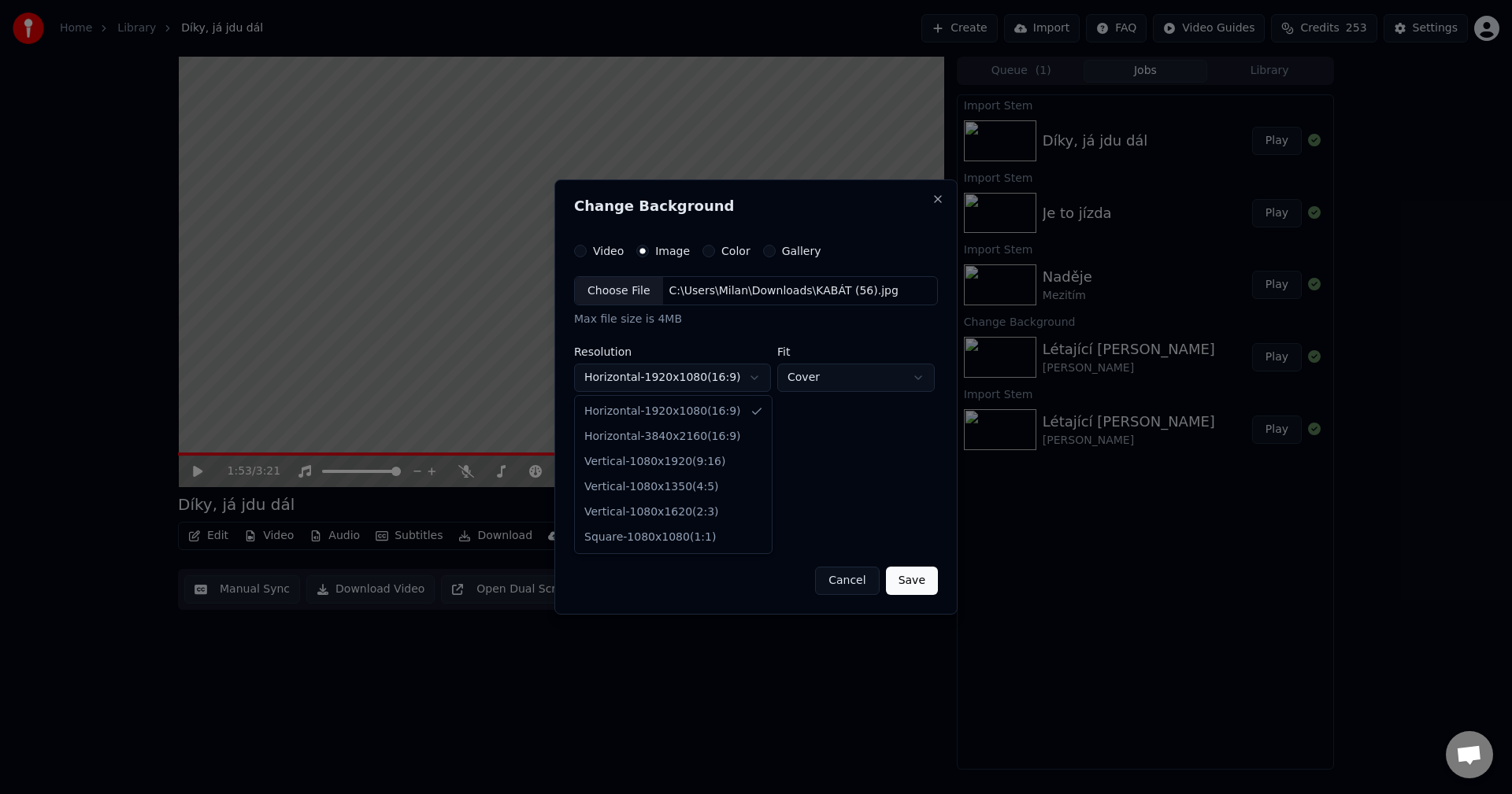
select select "*********"
click at [918, 578] on button "Save" at bounding box center [912, 580] width 52 height 28
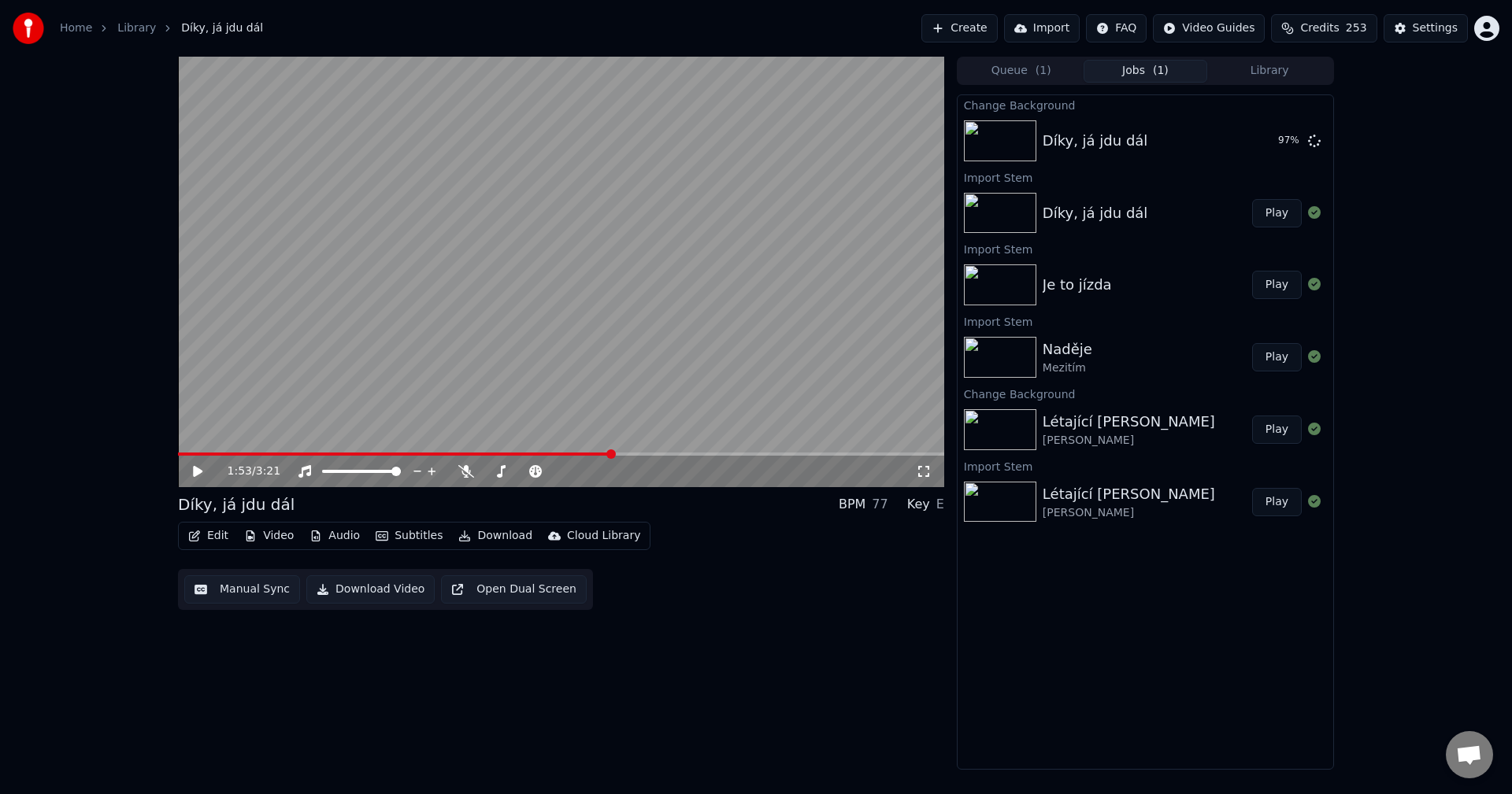
drag, startPoint x: 1505, startPoint y: 330, endPoint x: 1451, endPoint y: 250, distance: 96.5
click at [1505, 330] on div "1:53 / 3:21 Díky, já jdu dál BPM 77 Key E Edit Video Audio Subtitles Download C…" at bounding box center [756, 413] width 1512 height 713
click at [1274, 72] on button "Library" at bounding box center [1269, 72] width 125 height 23
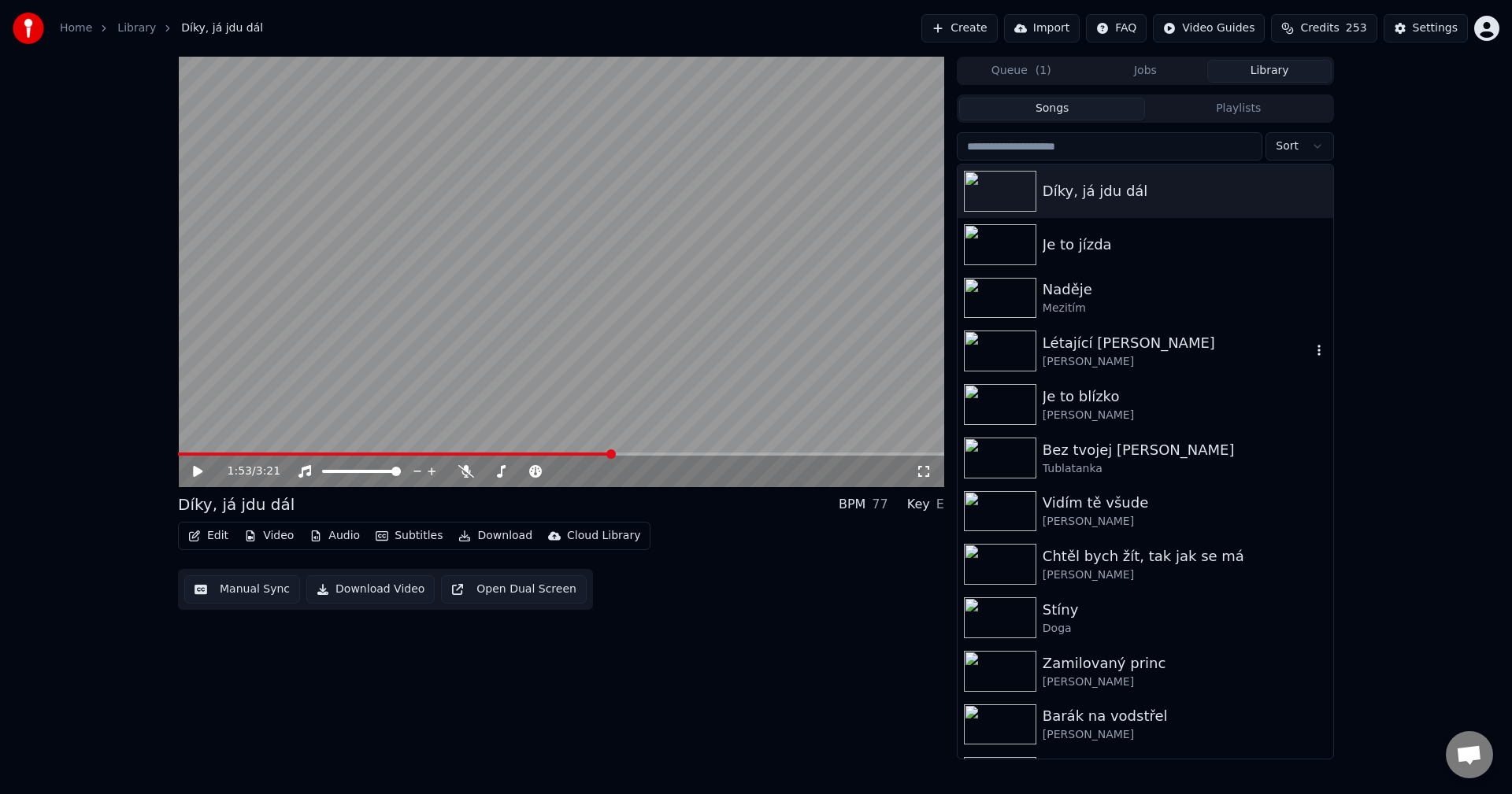
click at [1311, 351] on icon "button" at bounding box center [1319, 350] width 16 height 12
click at [1084, 350] on div "Létající [PERSON_NAME]" at bounding box center [1177, 343] width 269 height 22
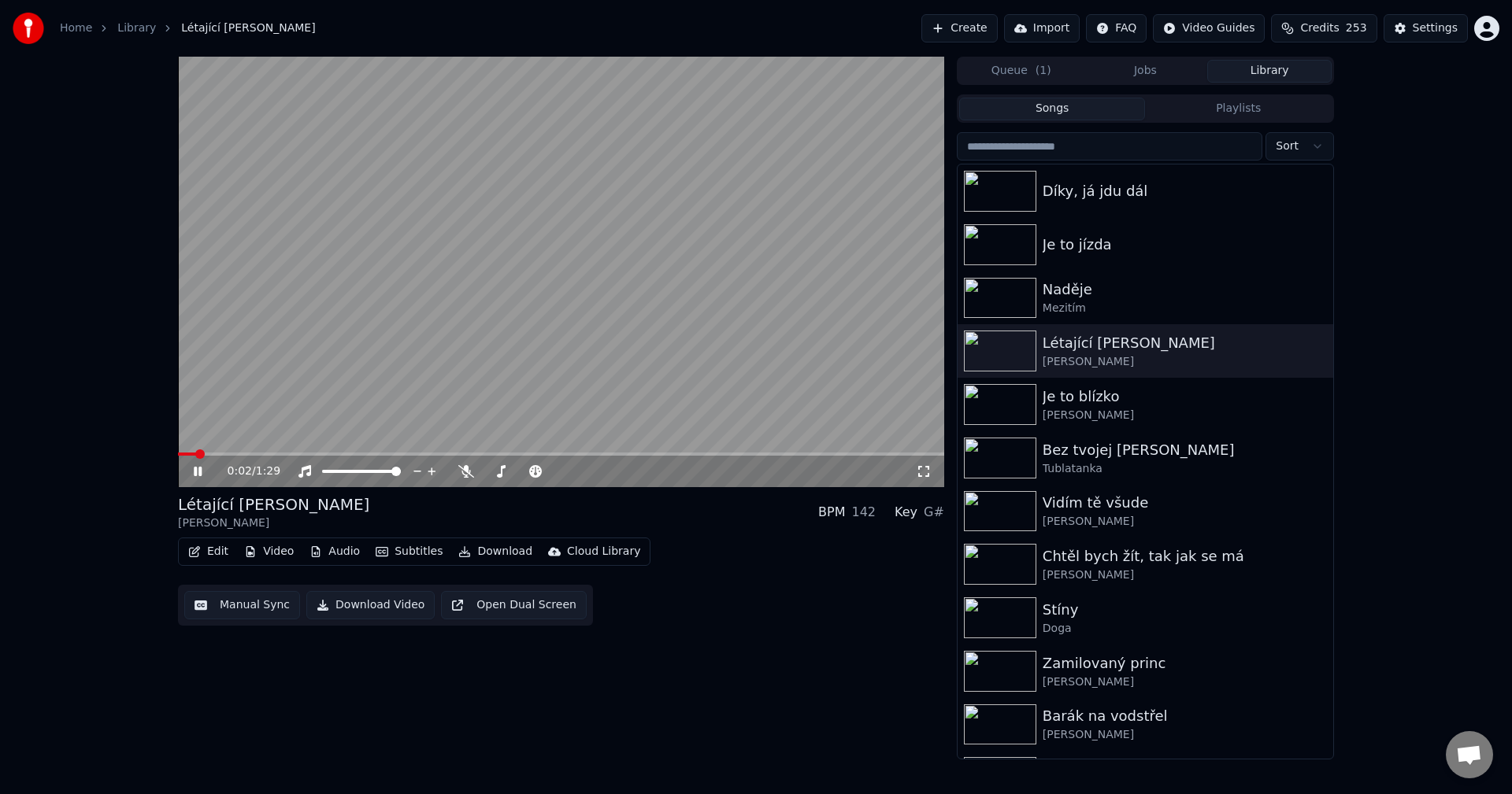
click at [193, 469] on icon at bounding box center [209, 471] width 37 height 12
click at [219, 545] on button "Edit" at bounding box center [208, 551] width 52 height 22
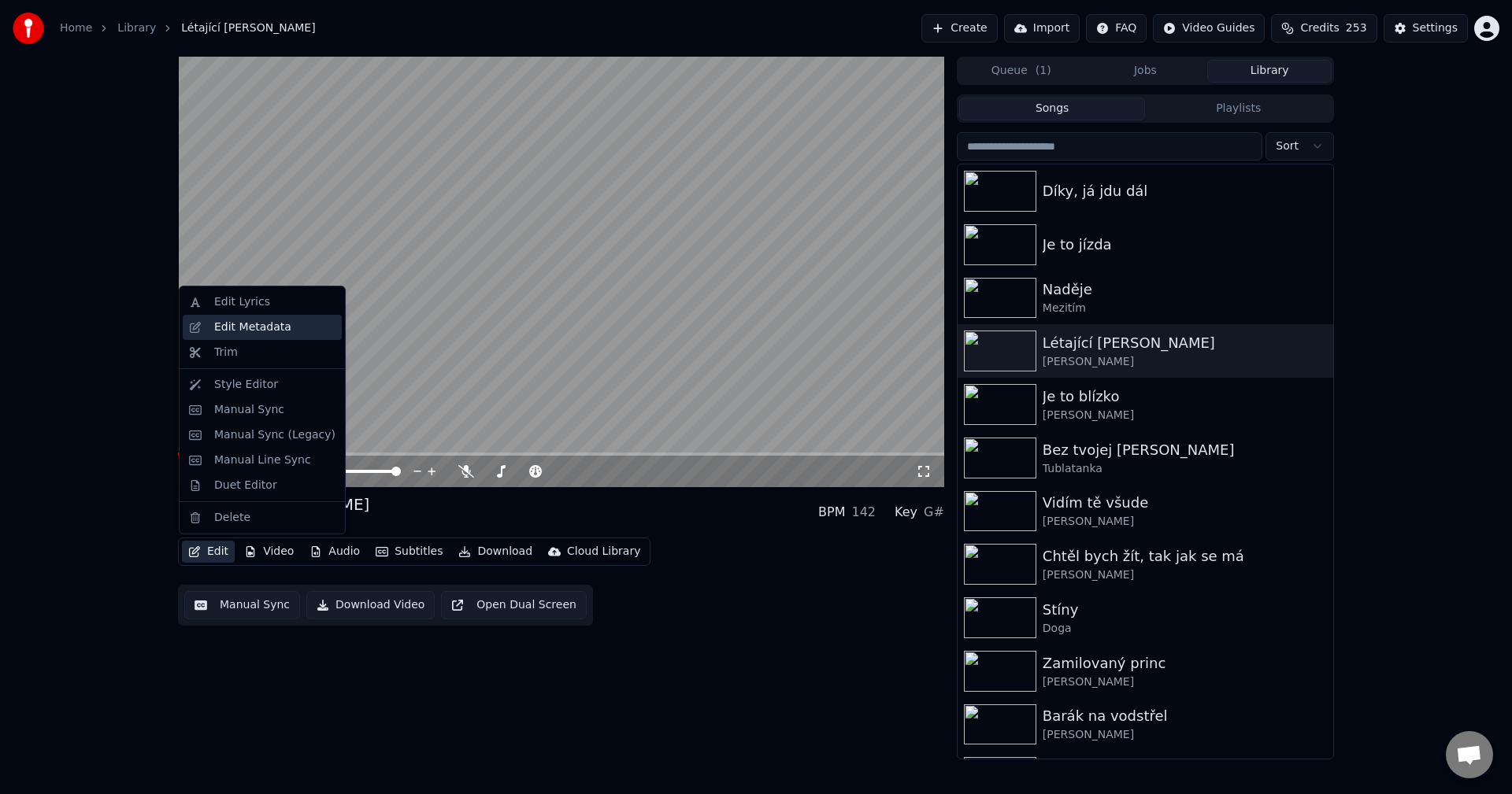
click at [277, 327] on div "Edit Metadata" at bounding box center [252, 327] width 77 height 16
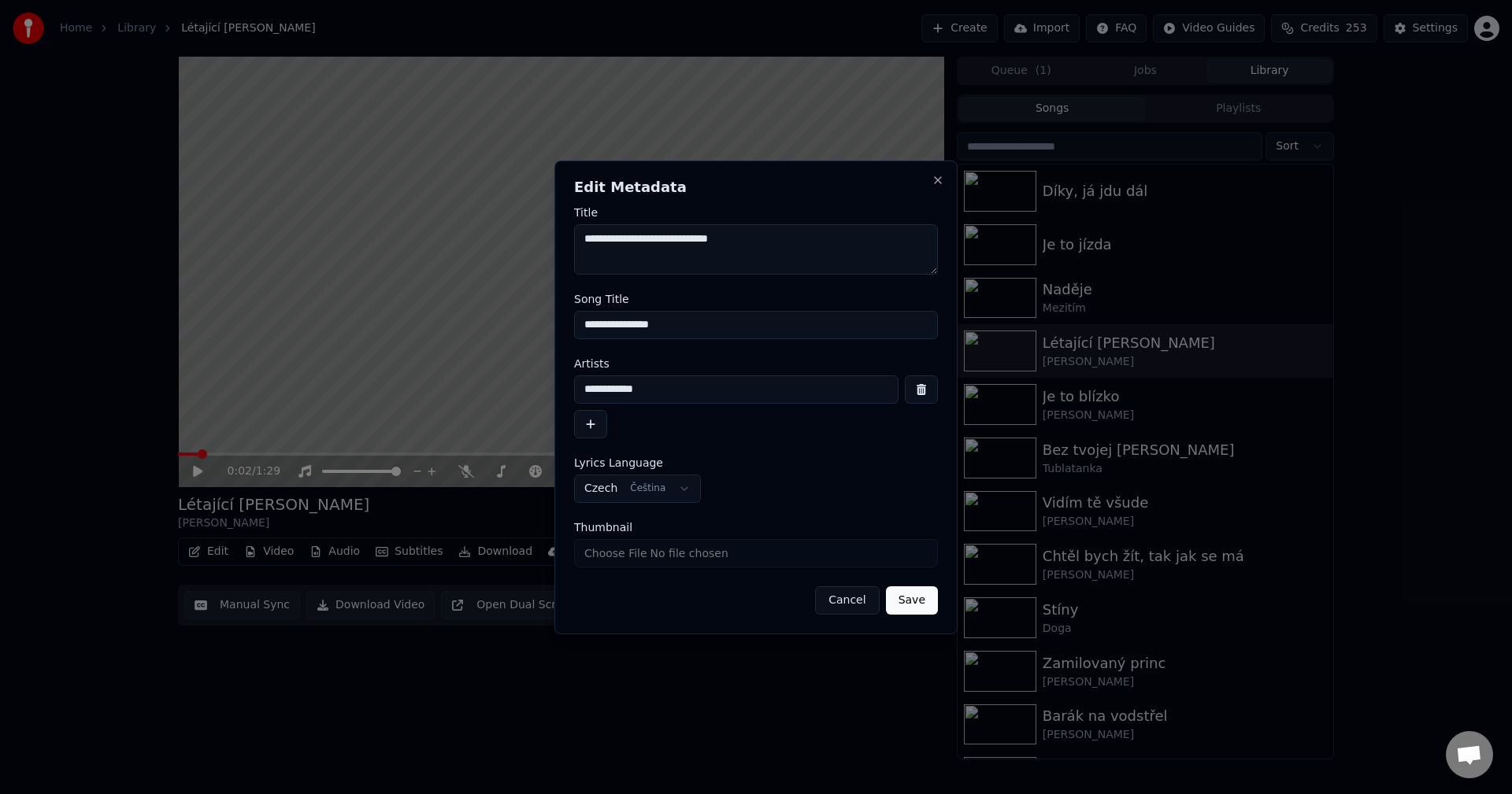
drag, startPoint x: 677, startPoint y: 318, endPoint x: 296, endPoint y: 327, distance: 381.1
click at [365, 322] on body "**********" at bounding box center [756, 397] width 1512 height 794
click at [936, 173] on div "**********" at bounding box center [756, 397] width 403 height 474
click at [950, 175] on div "**********" at bounding box center [756, 397] width 403 height 474
click at [945, 176] on div "**********" at bounding box center [756, 397] width 403 height 474
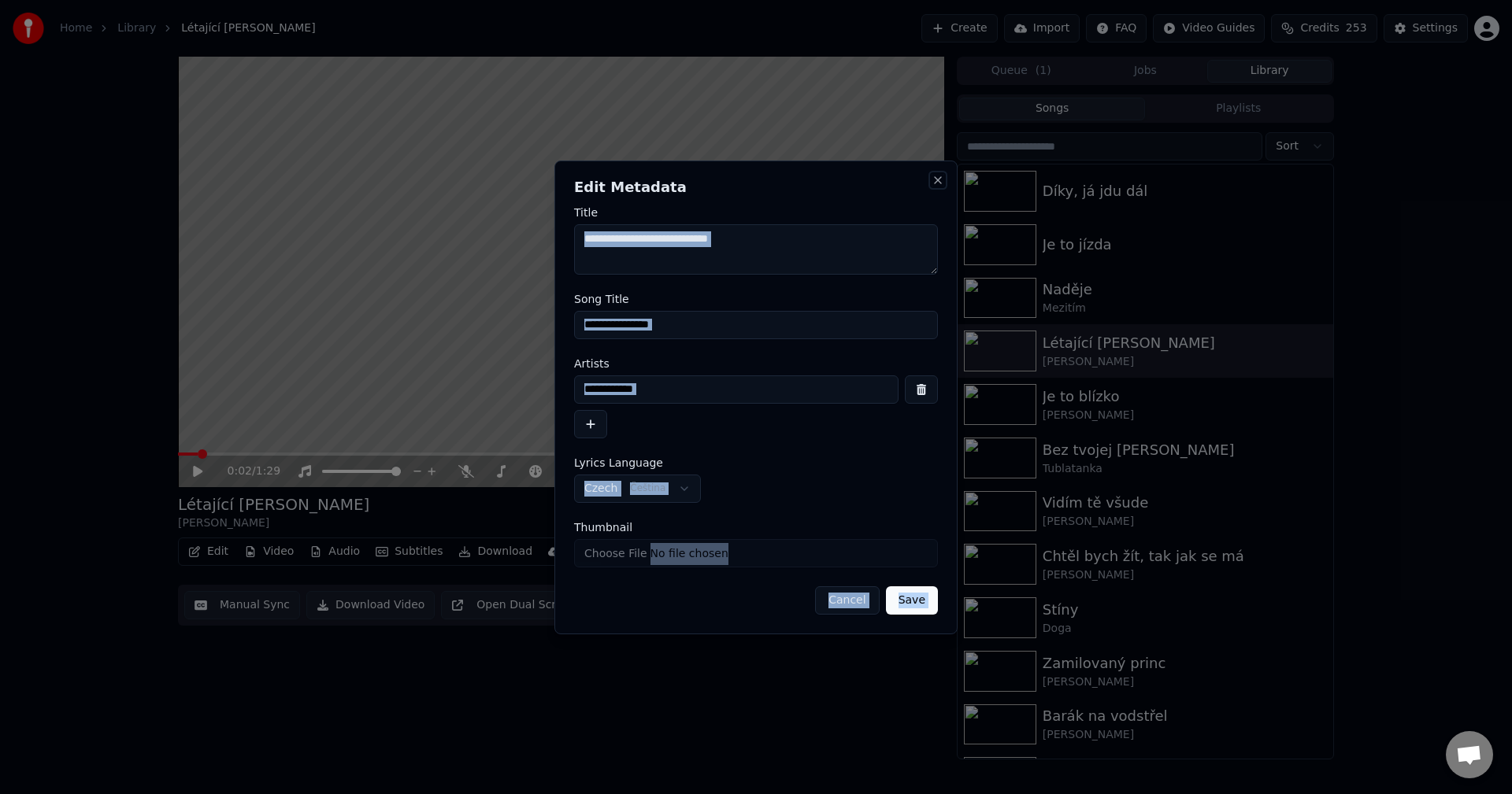
click at [938, 180] on button "Close" at bounding box center [938, 180] width 12 height 12
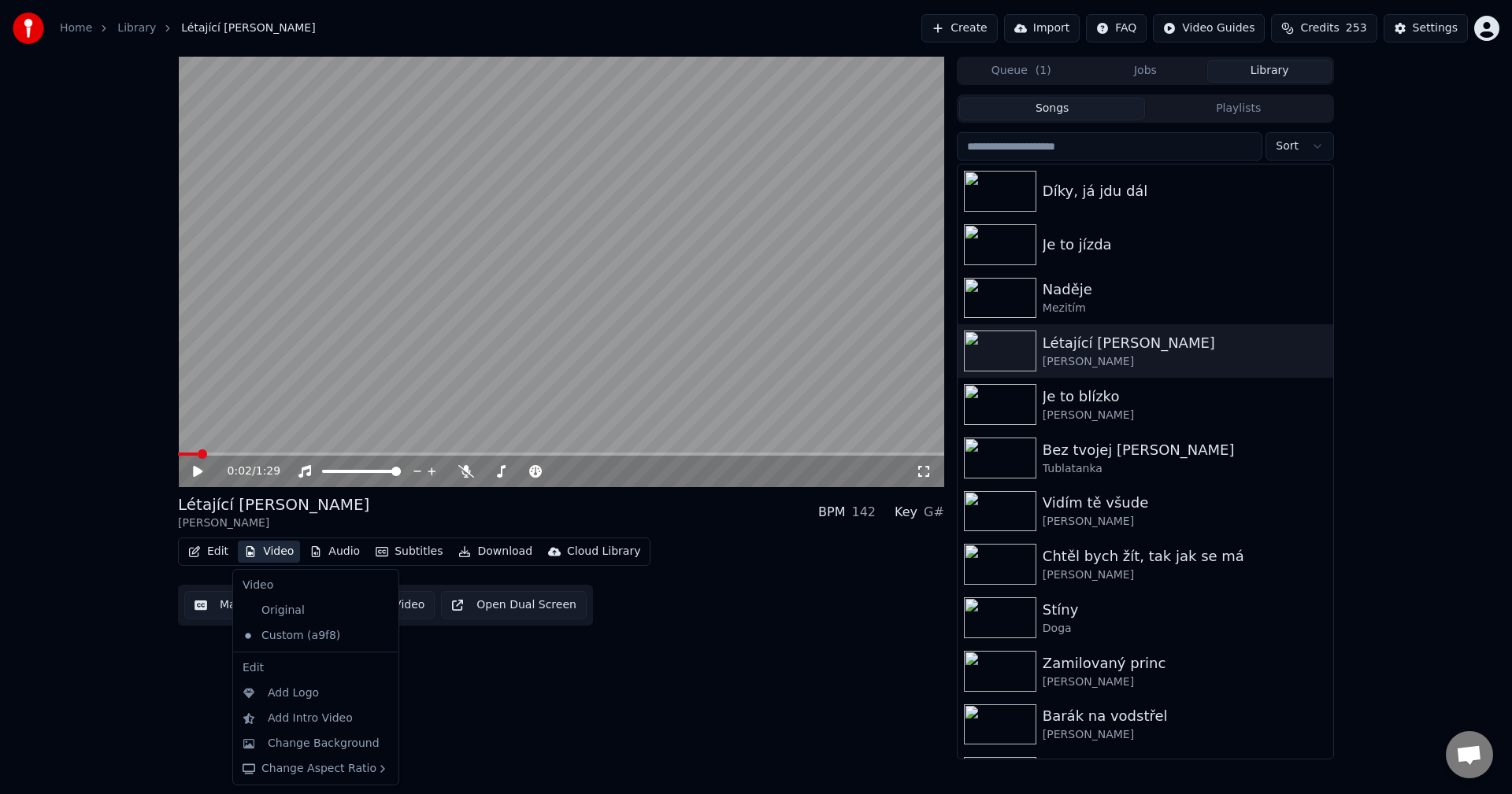
click at [279, 549] on button "Video" at bounding box center [268, 551] width 62 height 22
click at [278, 608] on div "Original" at bounding box center [304, 611] width 135 height 25
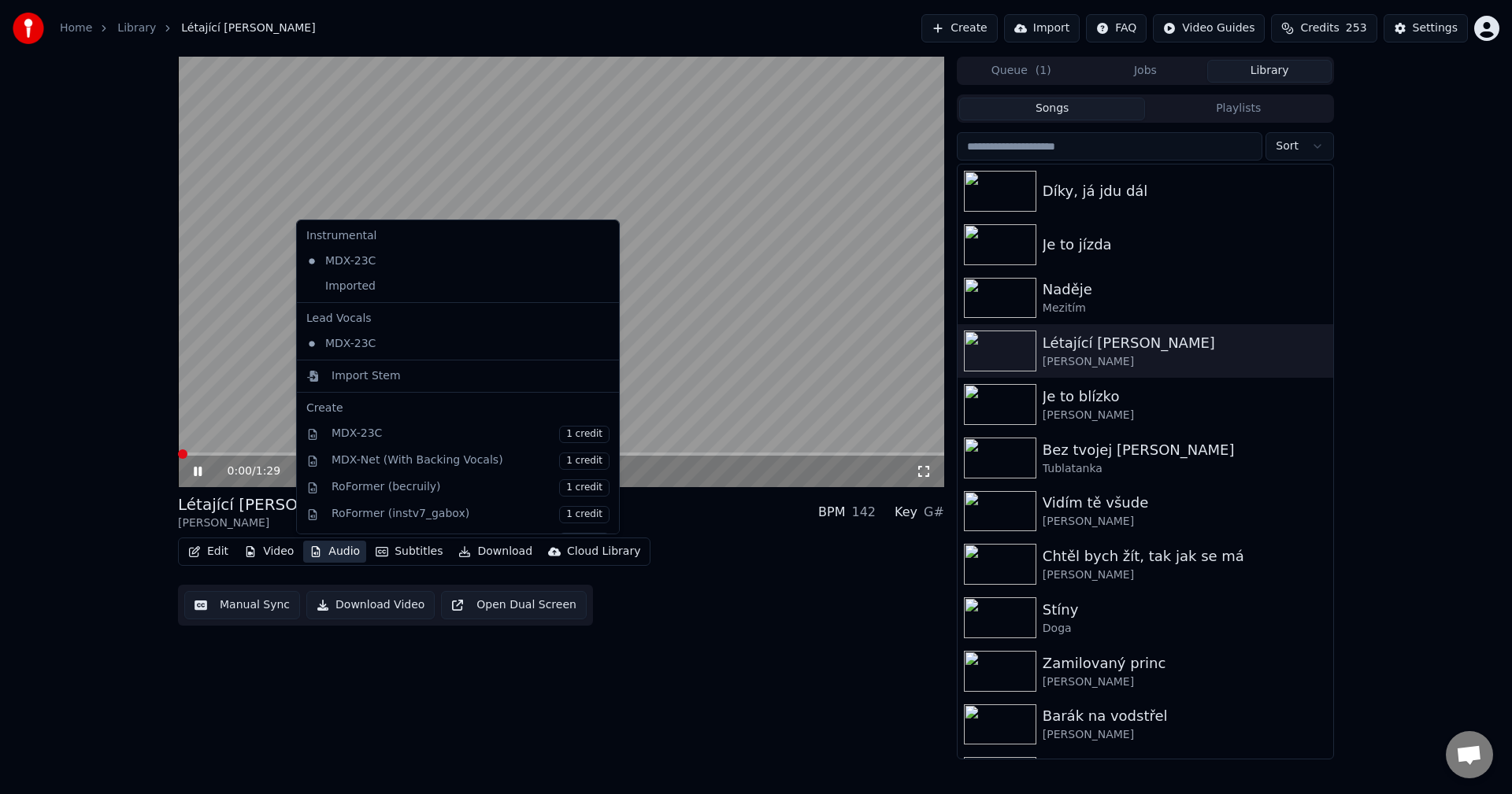
click at [347, 552] on button "Audio" at bounding box center [334, 551] width 63 height 22
click at [390, 289] on div "Imported" at bounding box center [446, 286] width 292 height 25
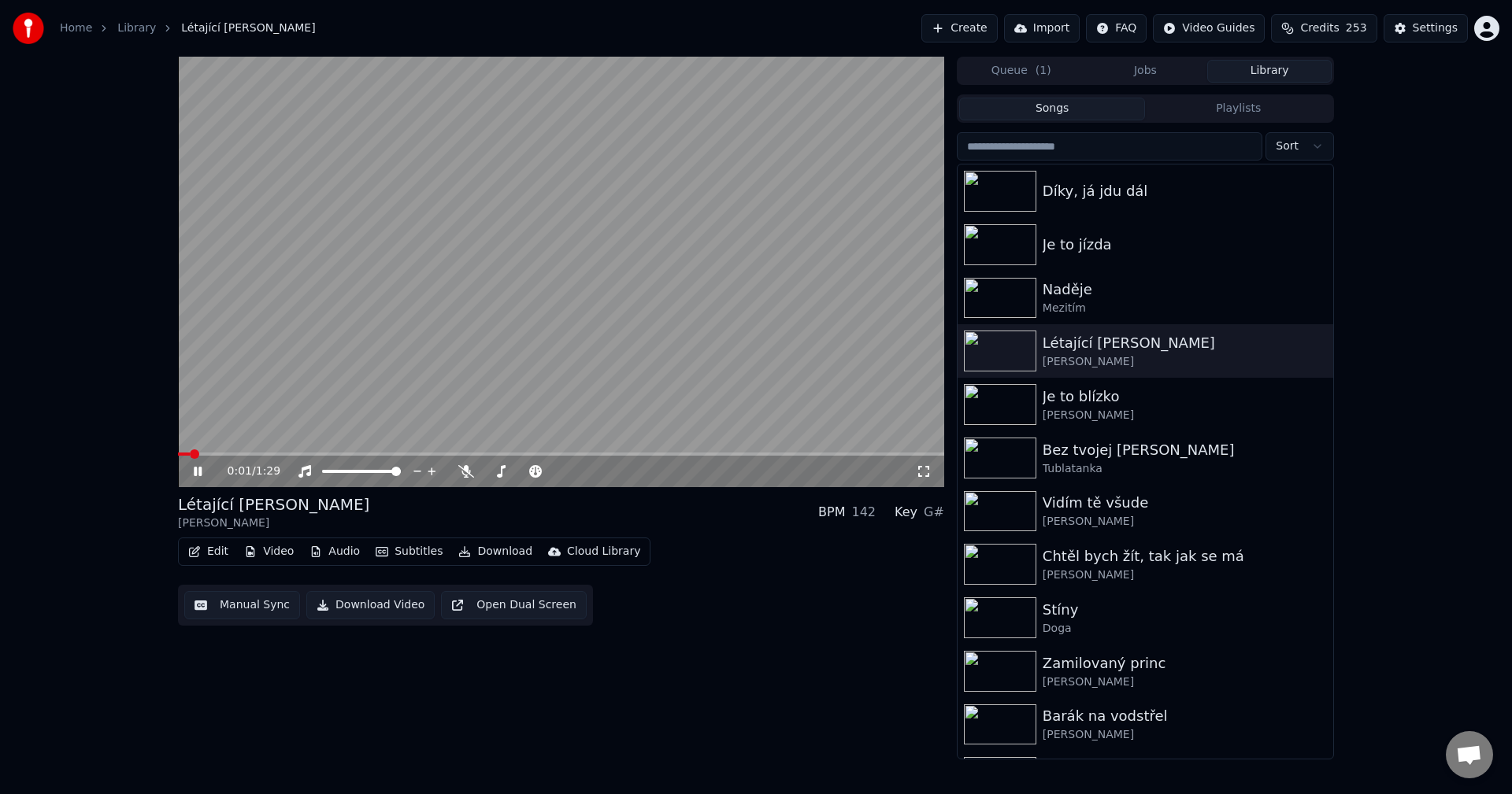
click at [197, 472] on icon at bounding box center [197, 471] width 8 height 10
click at [478, 547] on button "Download" at bounding box center [495, 551] width 86 height 22
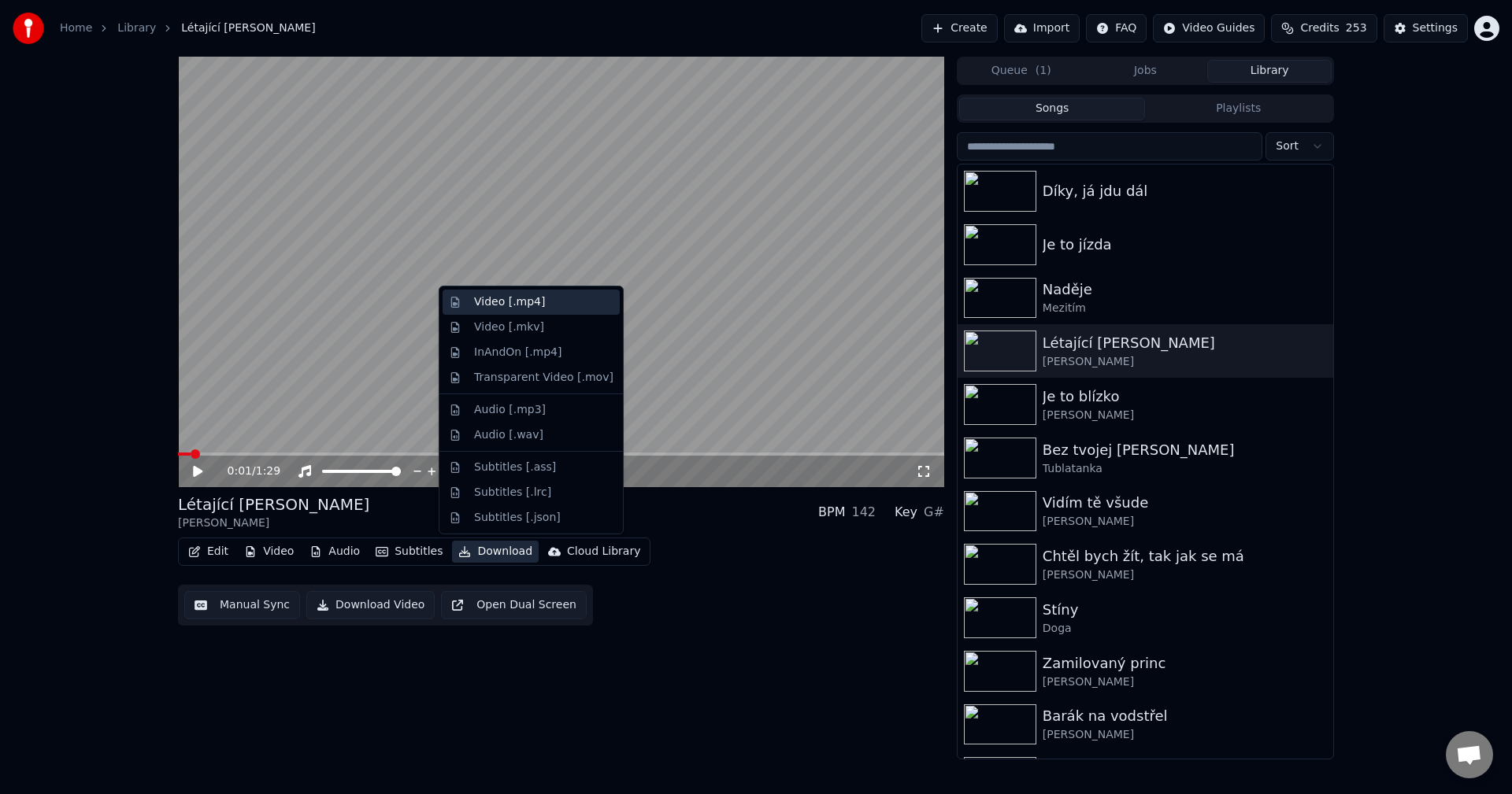
click at [540, 303] on div "Video [.mp4]" at bounding box center [544, 302] width 140 height 16
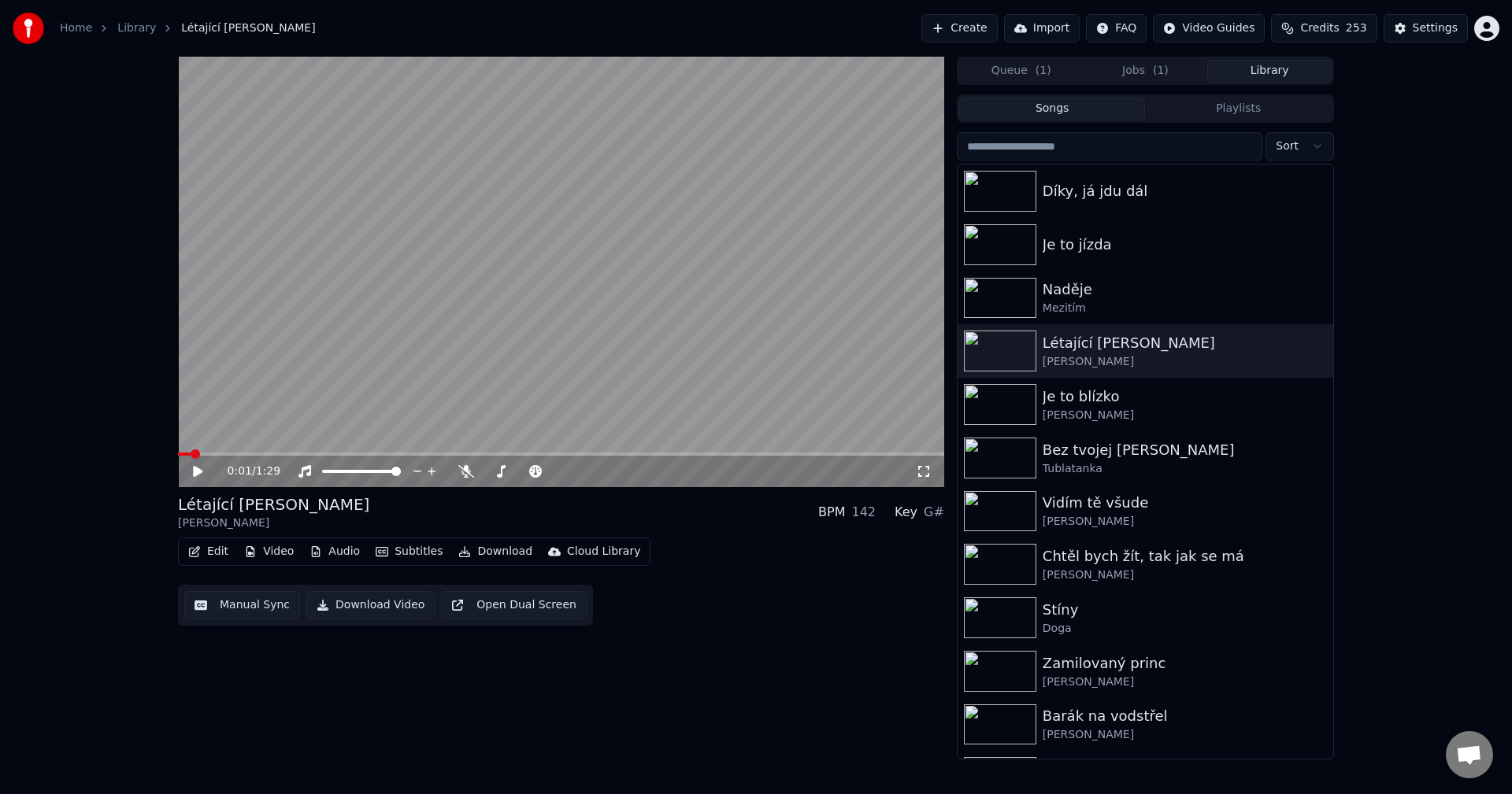
click at [1276, 74] on button "Library" at bounding box center [1269, 72] width 125 height 23
click at [1167, 86] on div "Queue ( 1 ) Jobs ( 1 ) Library Songs Playlists [PERSON_NAME] jdu dál Je to jízd…" at bounding box center [1145, 407] width 377 height 702
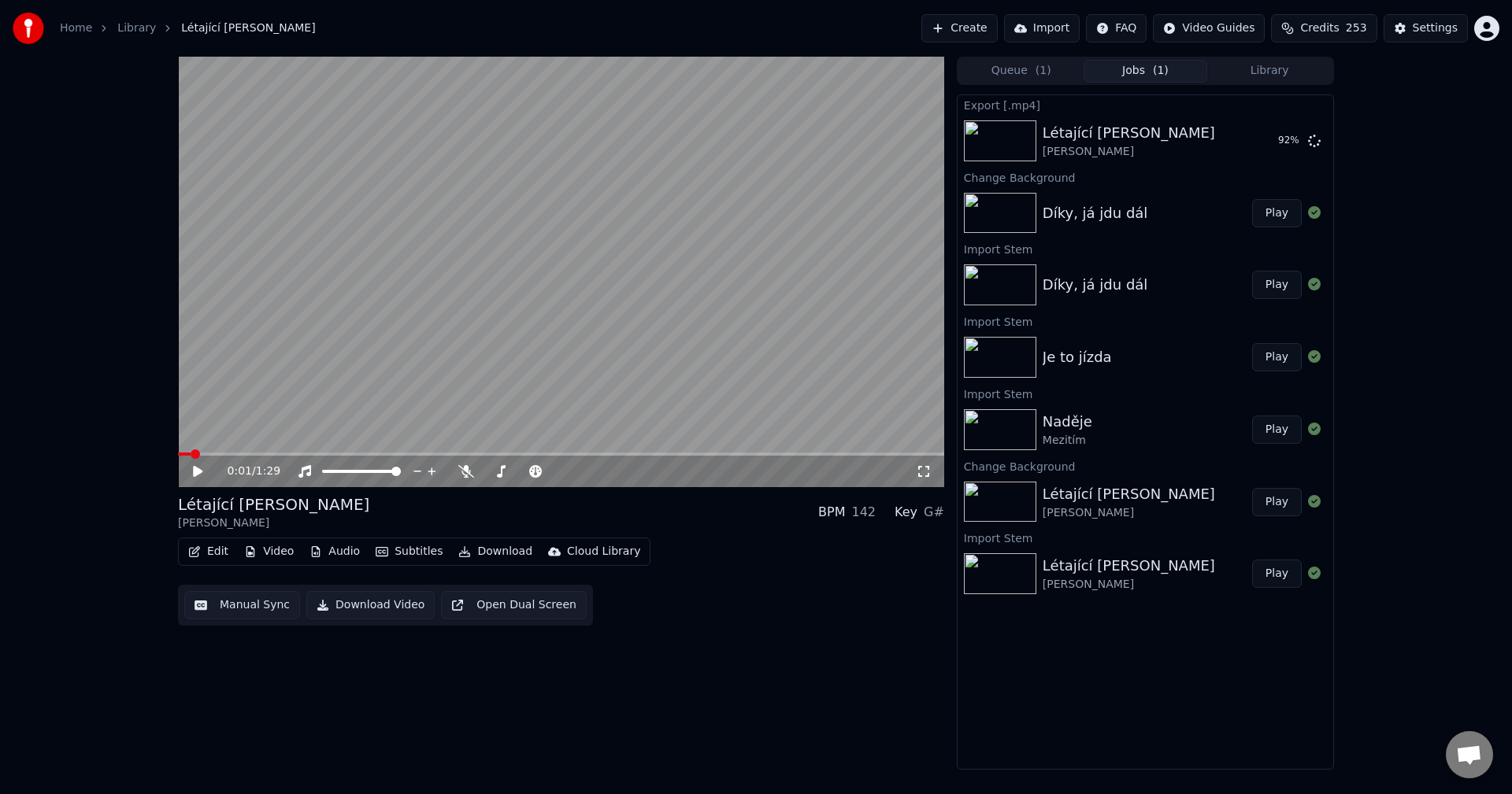
click at [1145, 76] on button "Jobs ( 1 )" at bounding box center [1145, 72] width 125 height 23
click at [216, 552] on button "Edit" at bounding box center [208, 551] width 52 height 22
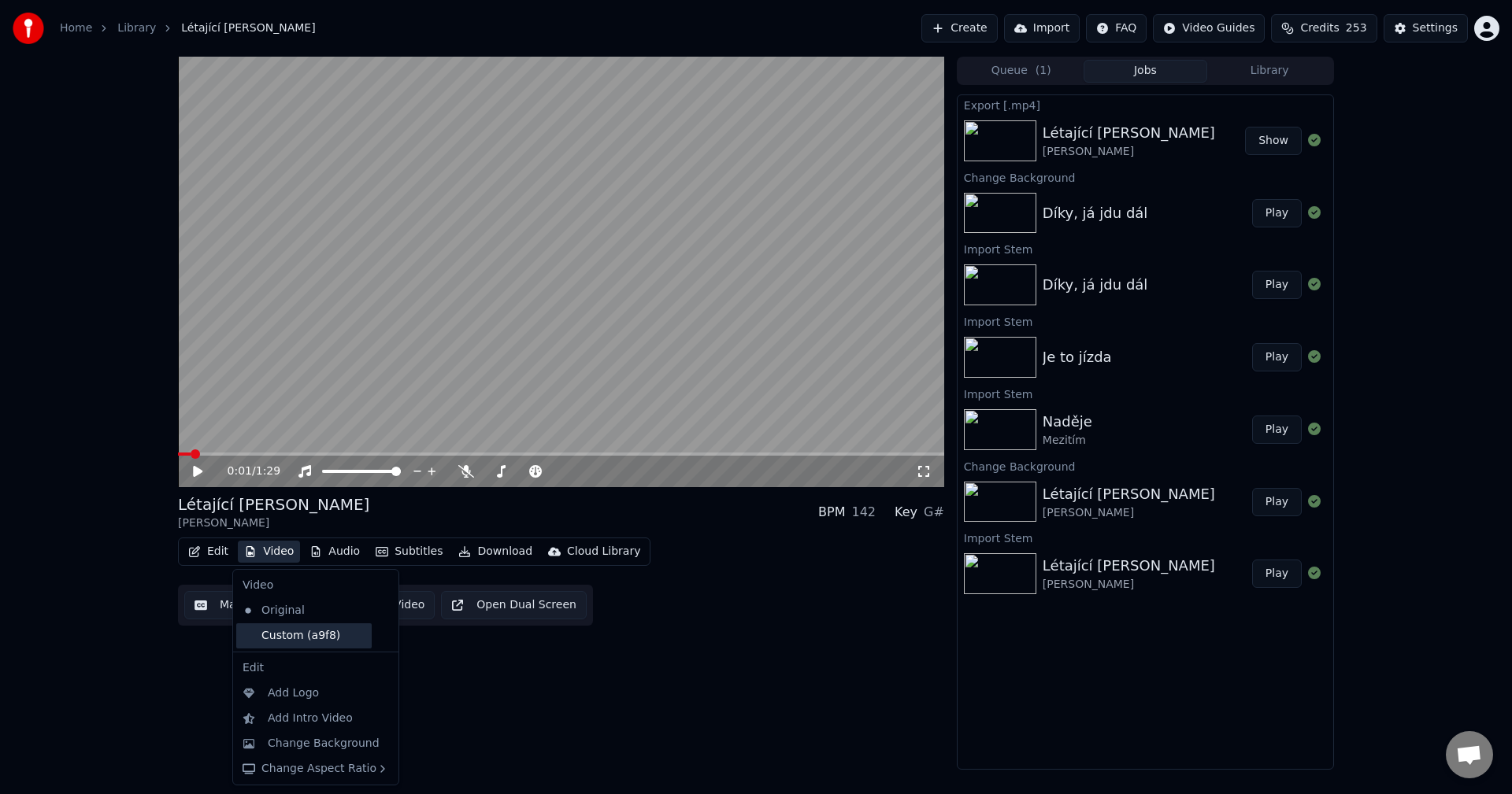
click at [311, 646] on div "Custom (a9f8)" at bounding box center [304, 635] width 135 height 25
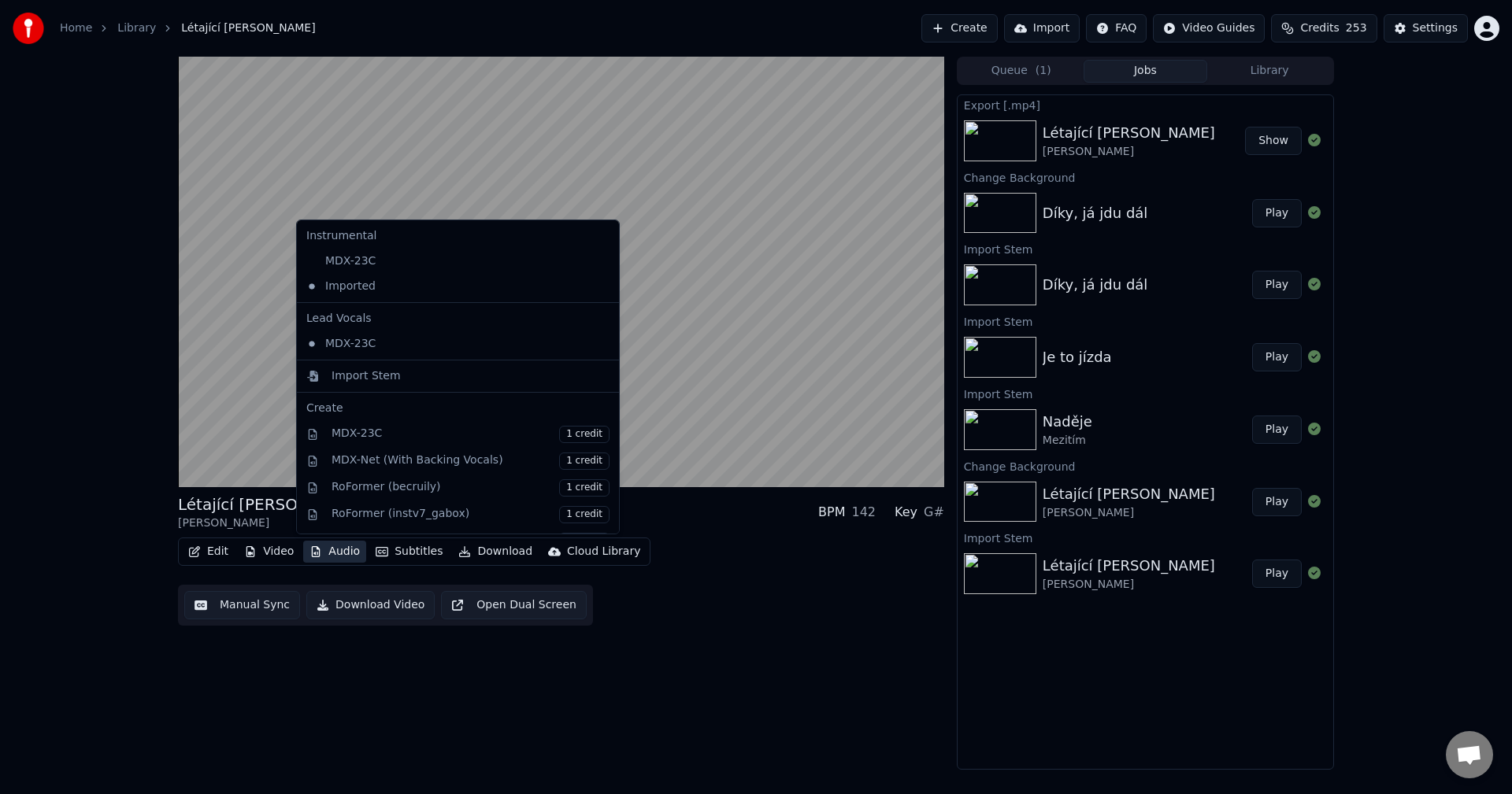
click at [335, 558] on button "Audio" at bounding box center [334, 551] width 63 height 22
click at [379, 268] on div "MDX-23C" at bounding box center [446, 261] width 292 height 25
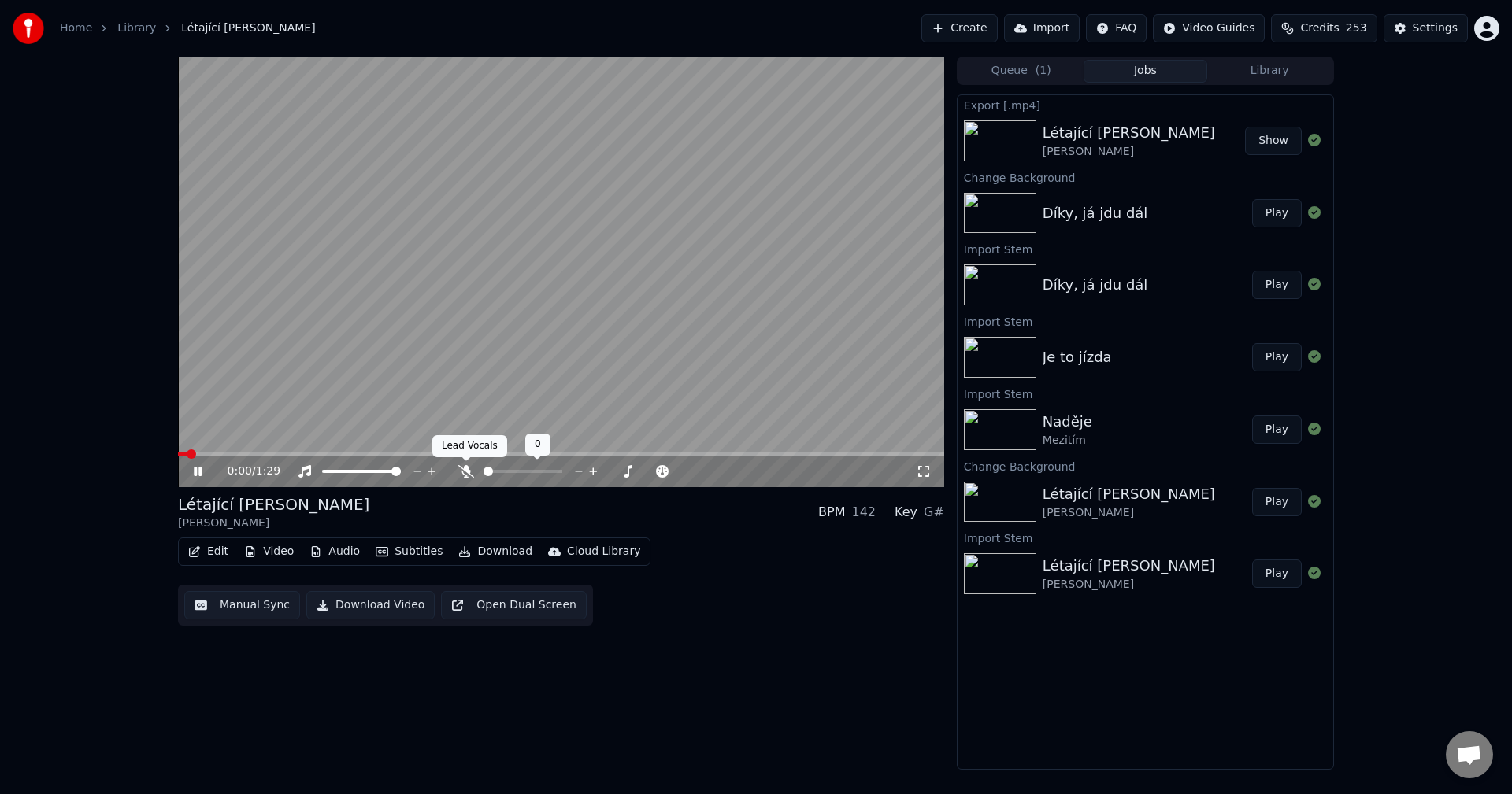
click at [468, 469] on icon at bounding box center [466, 471] width 16 height 12
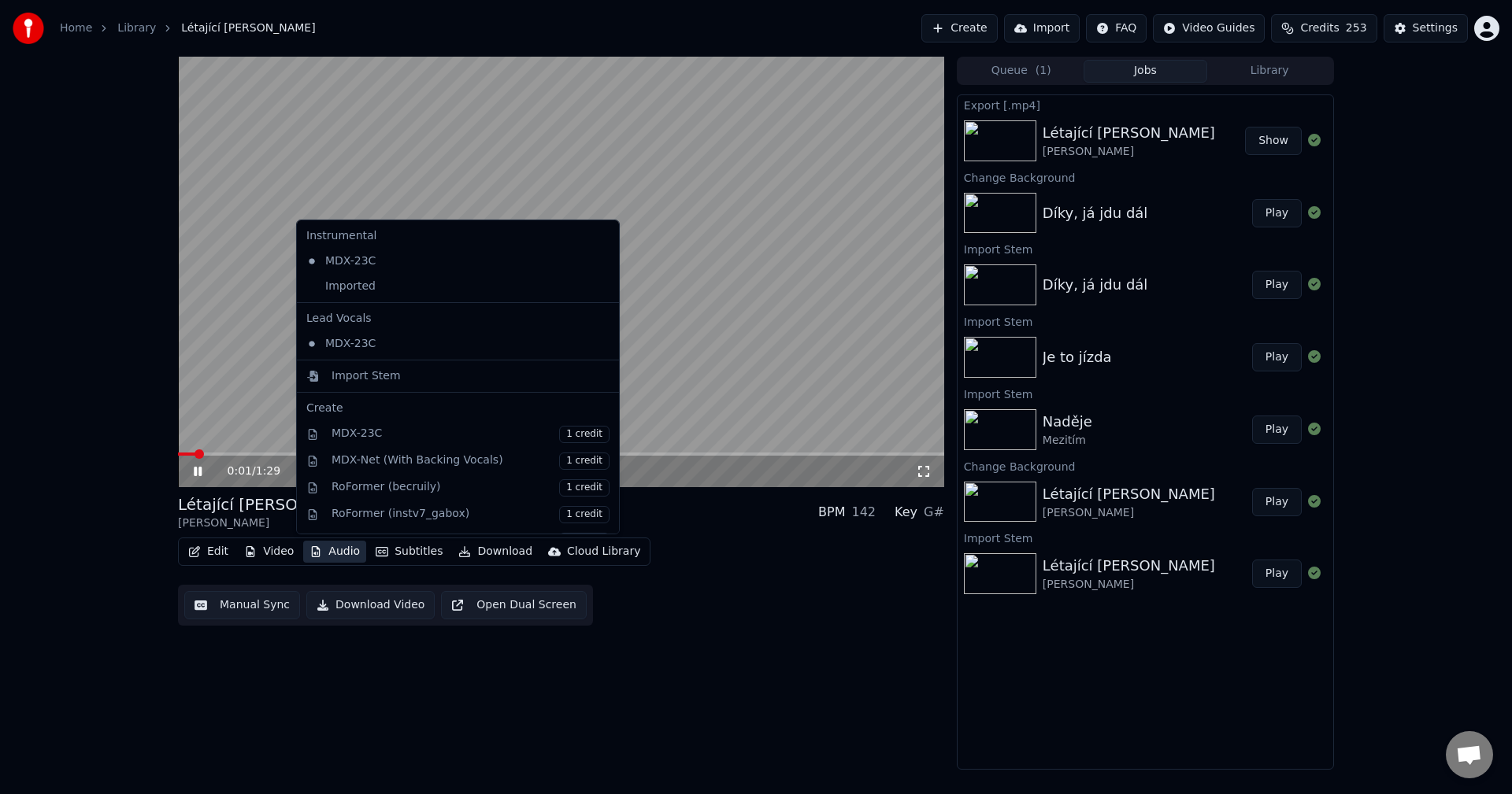
click at [335, 551] on button "Audio" at bounding box center [334, 551] width 63 height 22
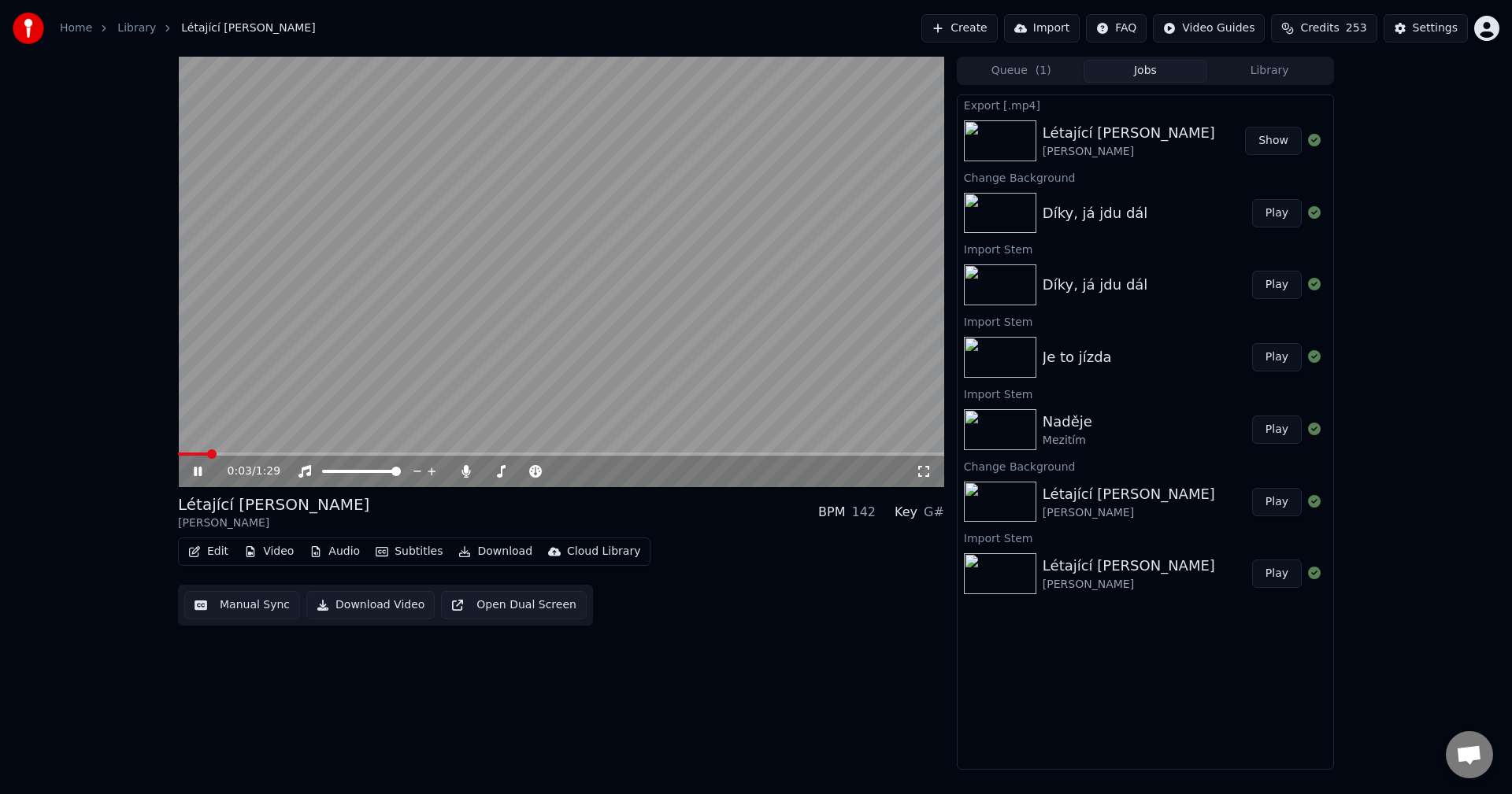
click at [196, 475] on icon at bounding box center [197, 471] width 8 height 10
click at [478, 552] on button "Download" at bounding box center [495, 551] width 86 height 22
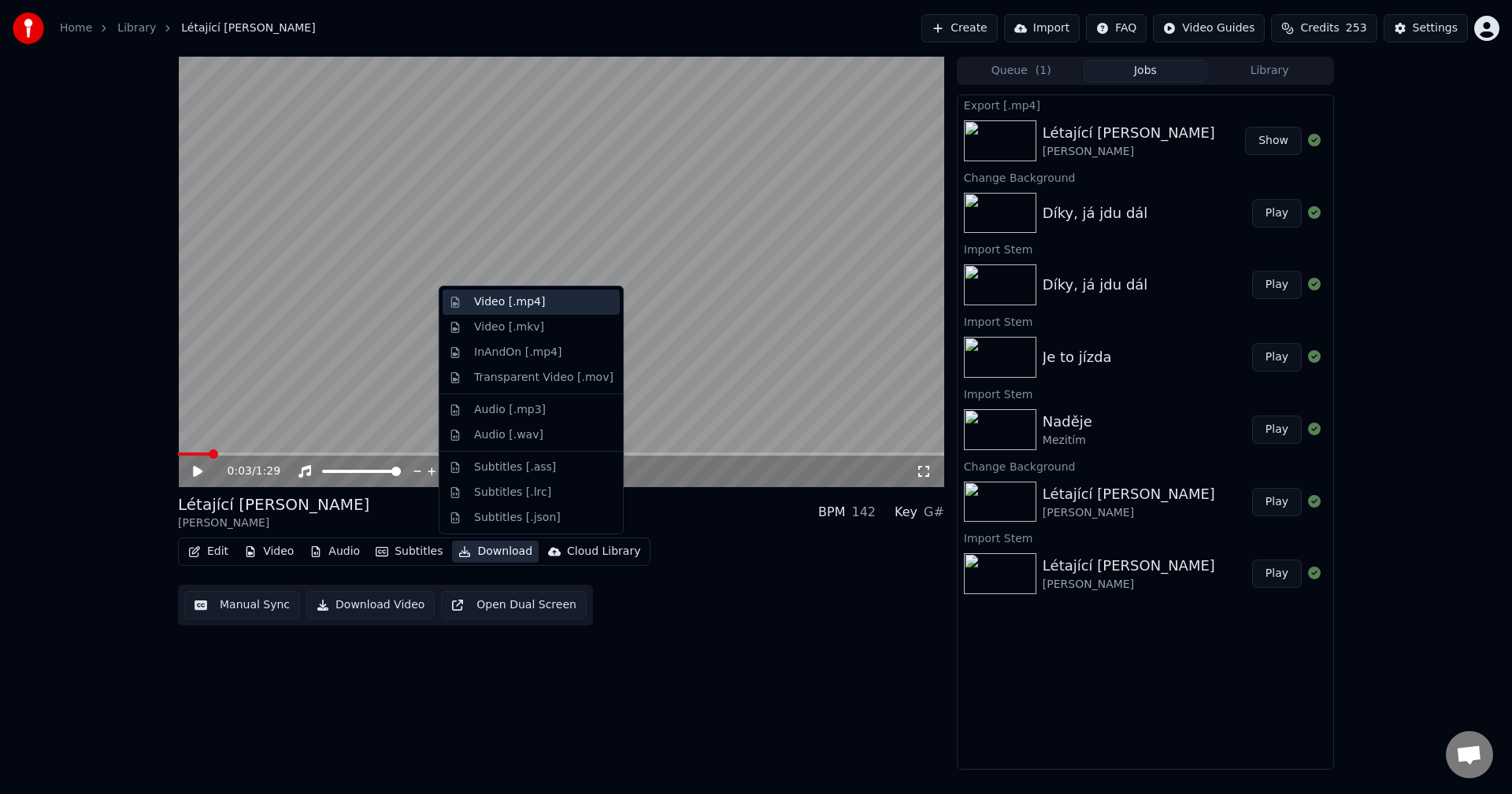
click at [524, 301] on div "Video [.mp4]" at bounding box center [509, 302] width 71 height 16
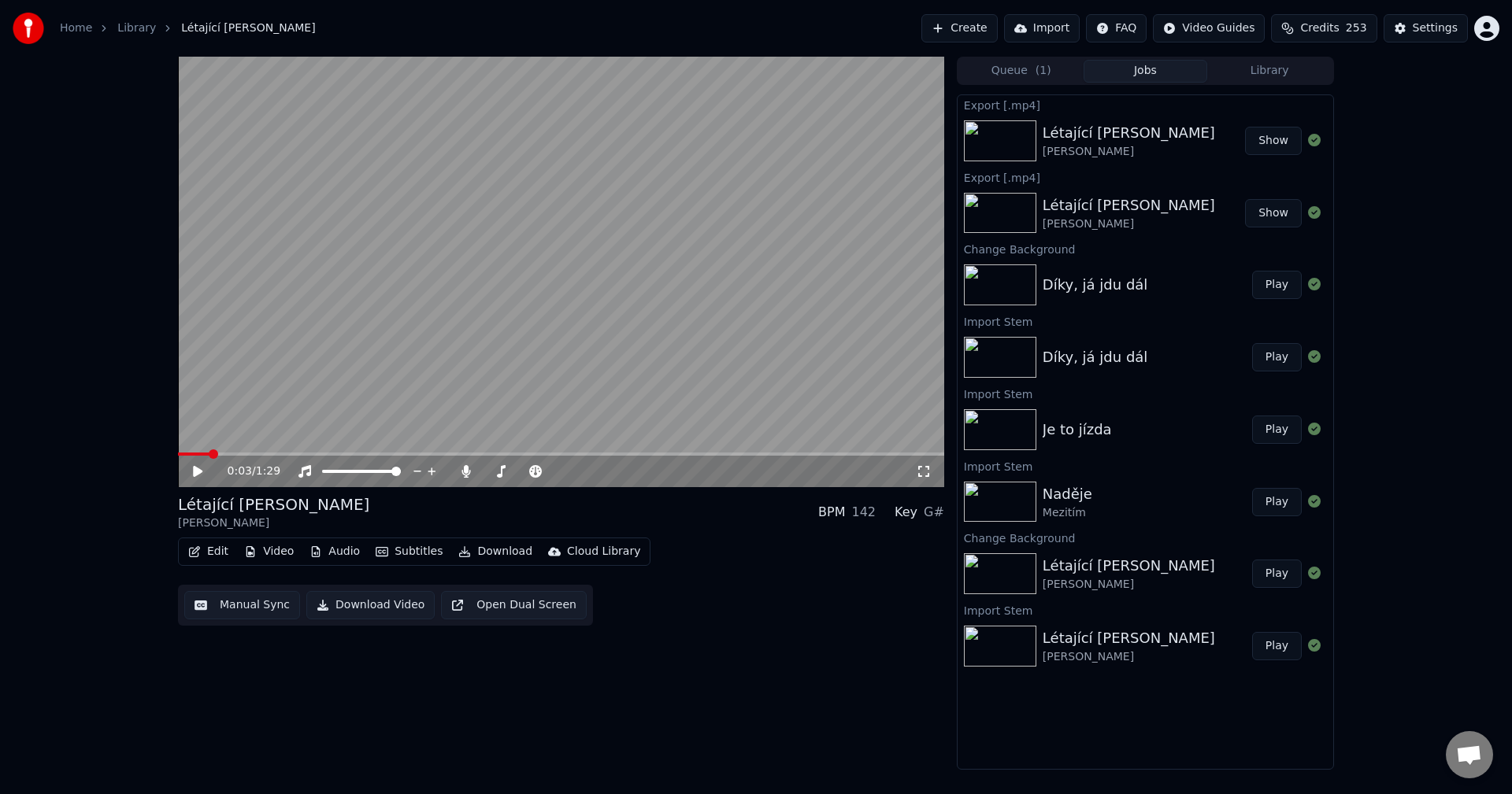
click at [1268, 76] on button "Library" at bounding box center [1269, 72] width 125 height 23
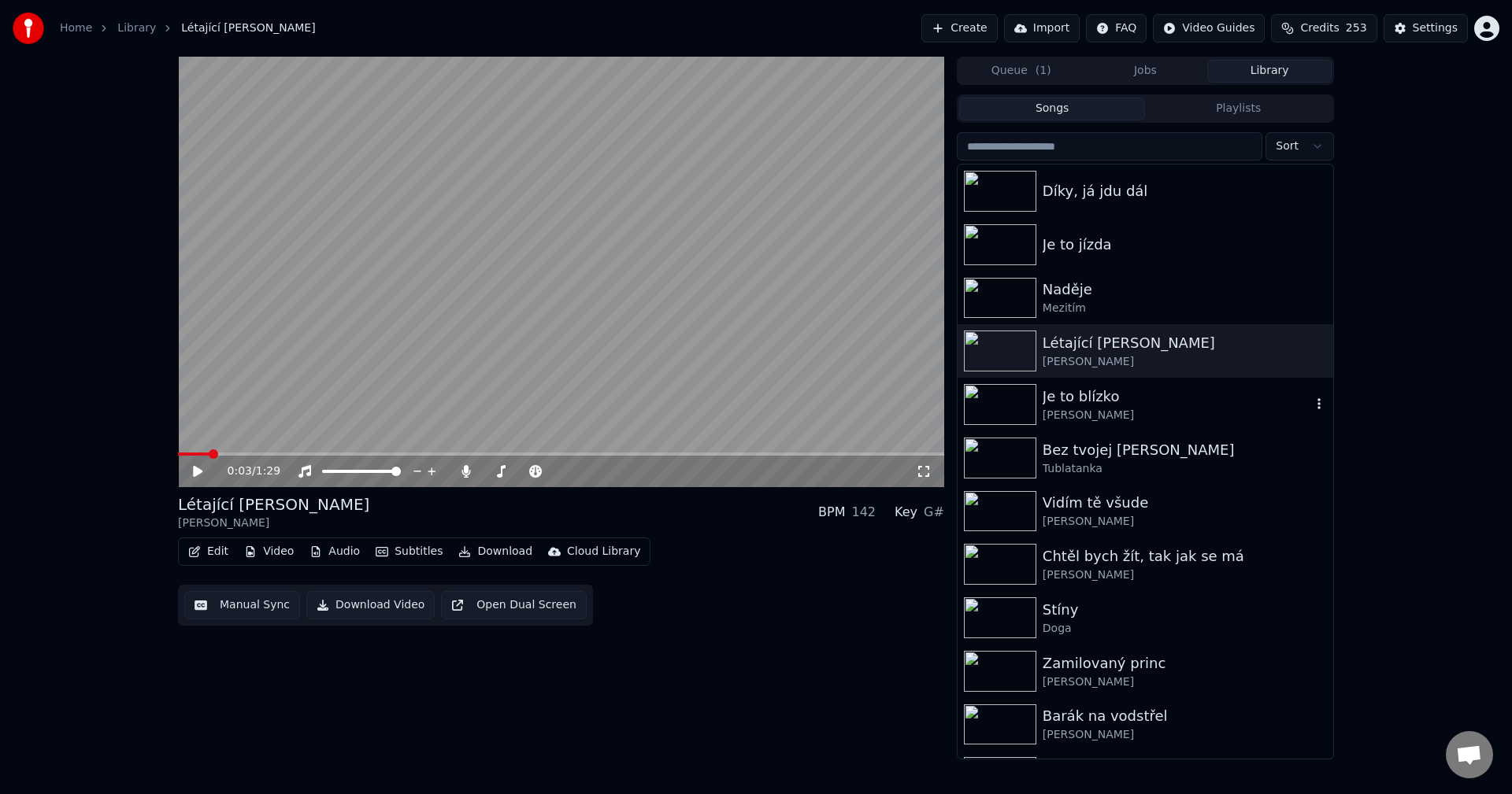
click at [1137, 387] on div "Je to blízko" at bounding box center [1177, 396] width 269 height 22
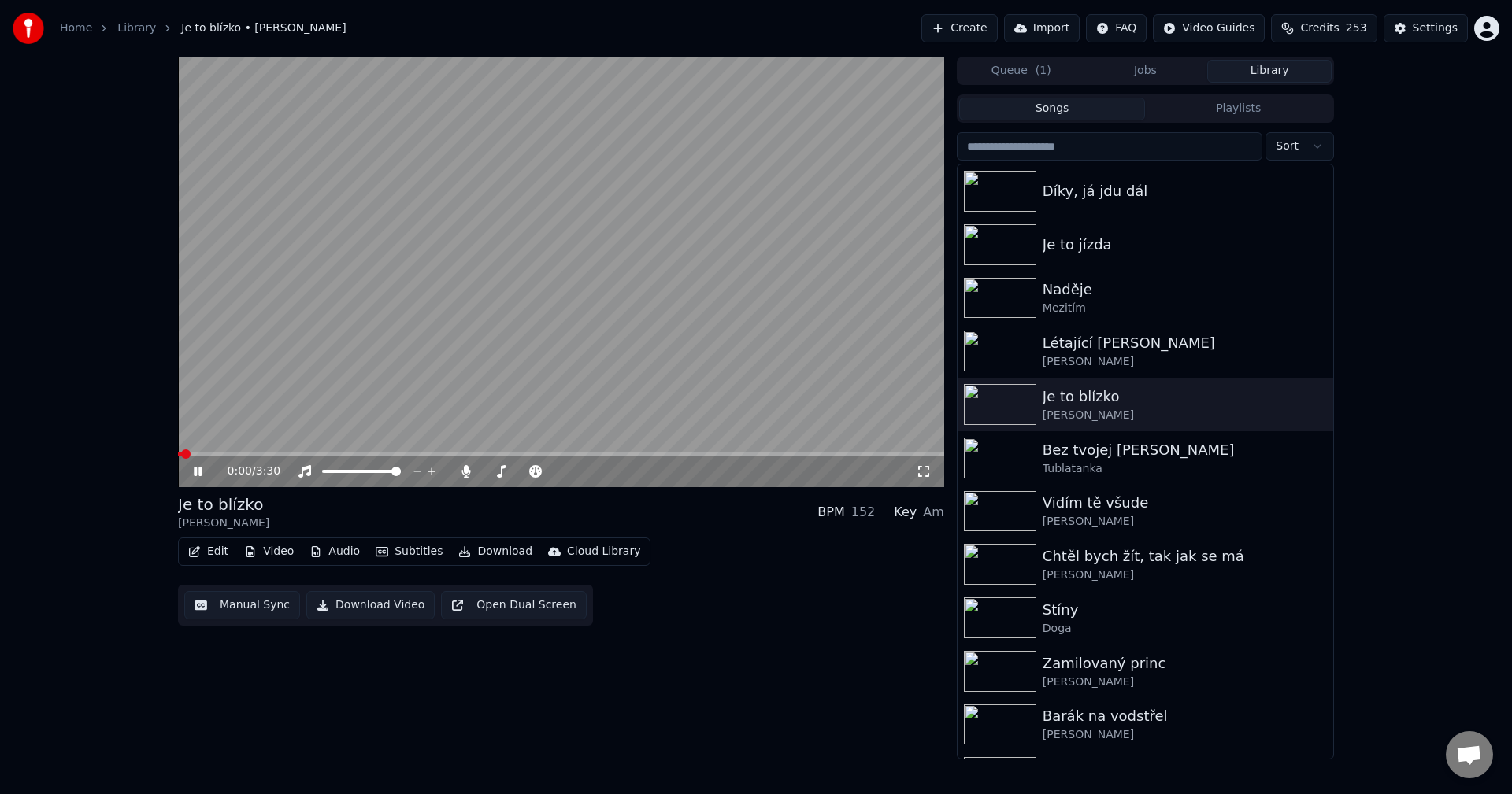
click at [195, 469] on icon at bounding box center [197, 471] width 8 height 10
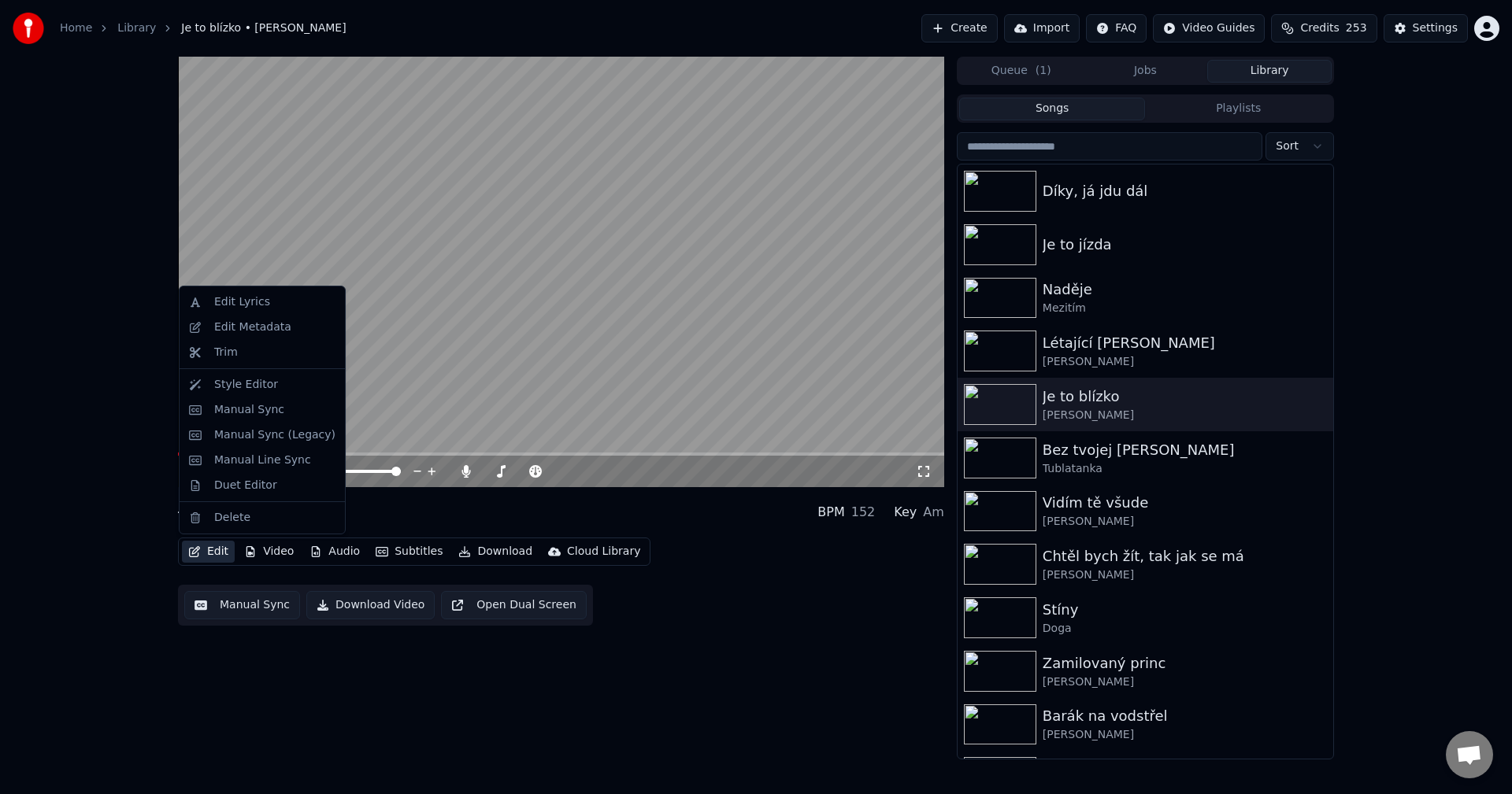
click at [220, 558] on button "Edit" at bounding box center [208, 551] width 52 height 22
click at [278, 332] on div "Edit Metadata" at bounding box center [252, 327] width 77 height 16
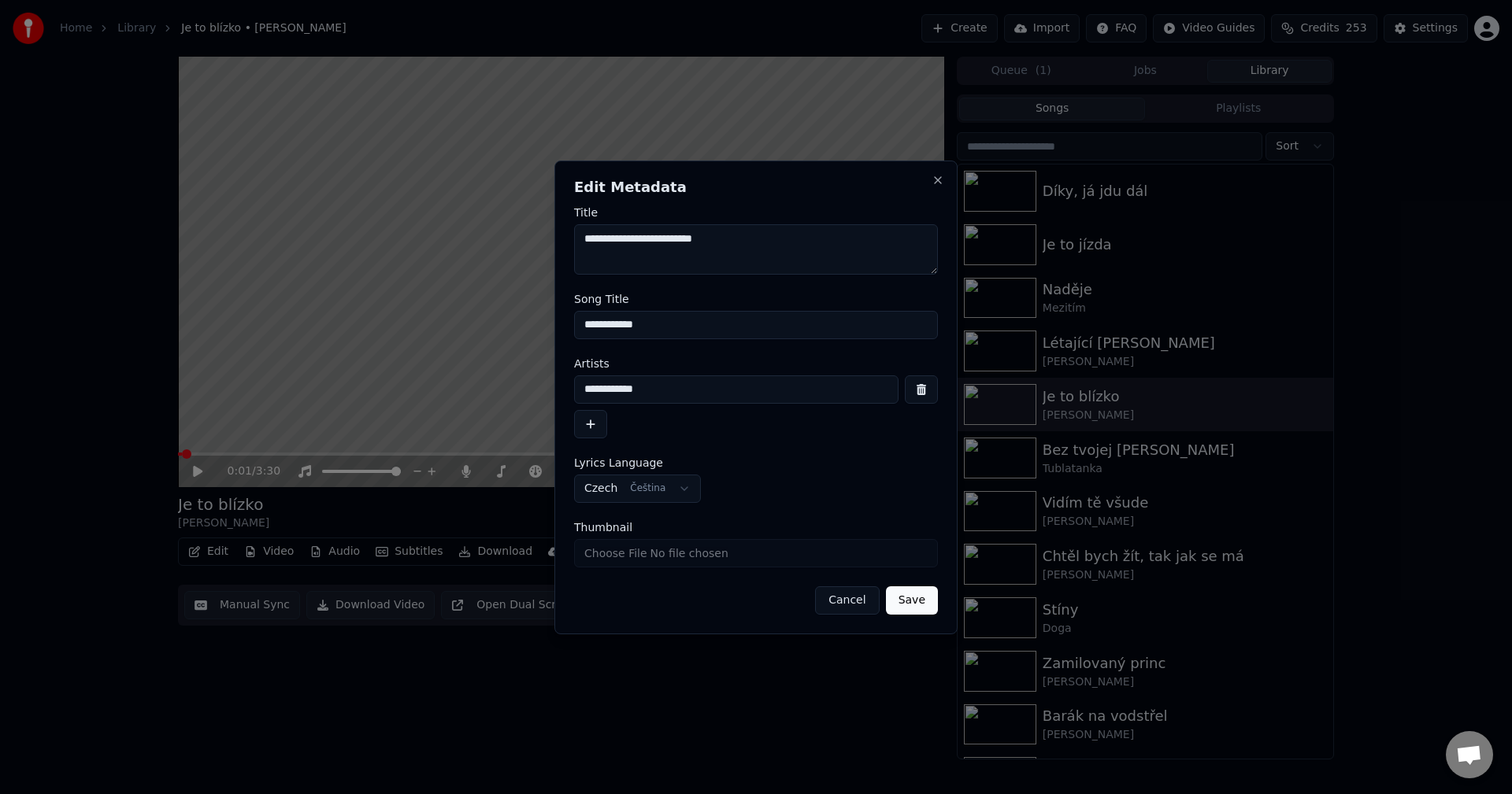
drag, startPoint x: 677, startPoint y: 320, endPoint x: 324, endPoint y: 337, distance: 353.4
click at [326, 337] on body "**********" at bounding box center [756, 397] width 1512 height 794
click at [936, 181] on button "Close" at bounding box center [938, 180] width 12 height 12
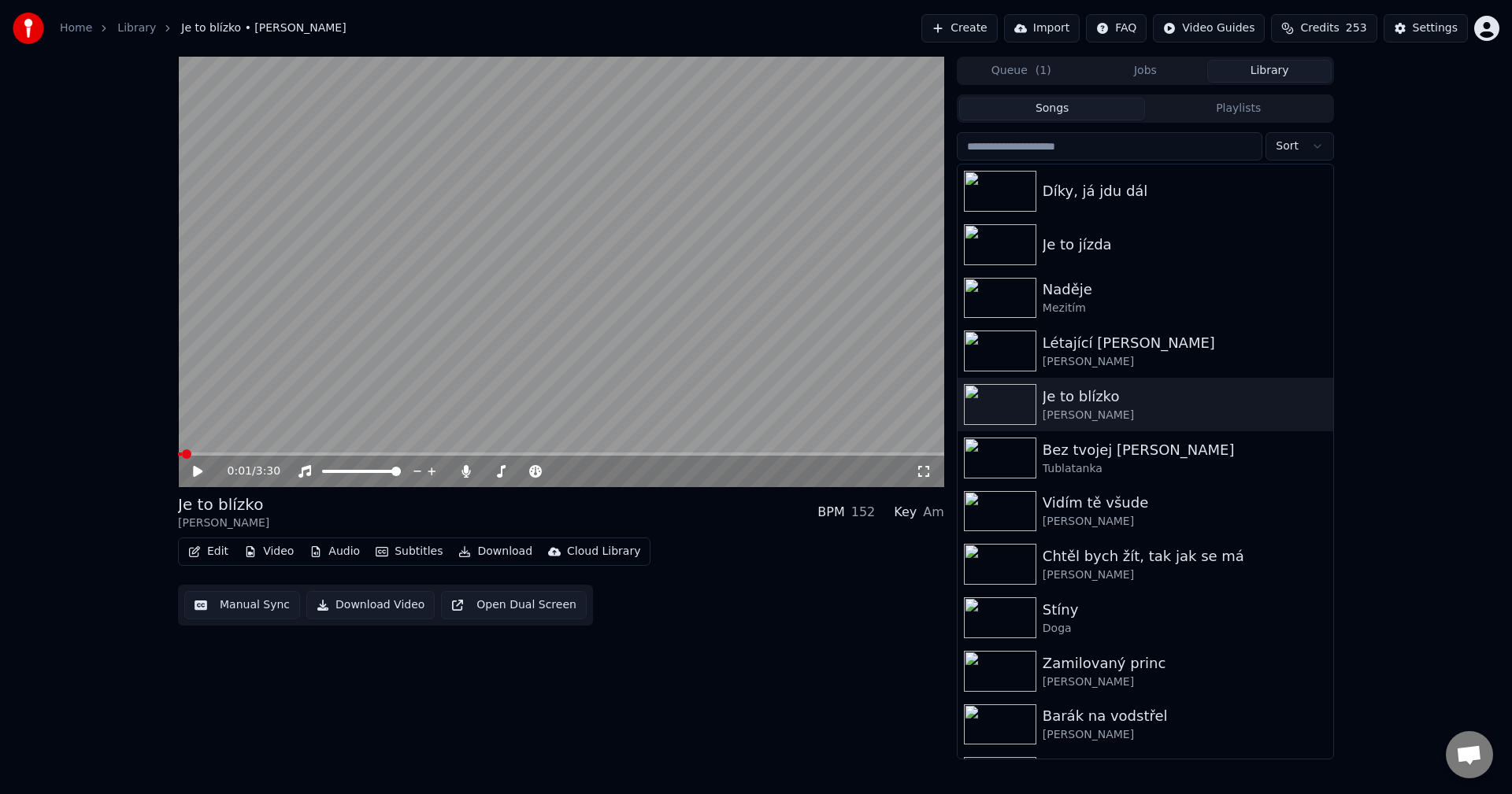
click at [278, 550] on button "Video" at bounding box center [268, 551] width 62 height 22
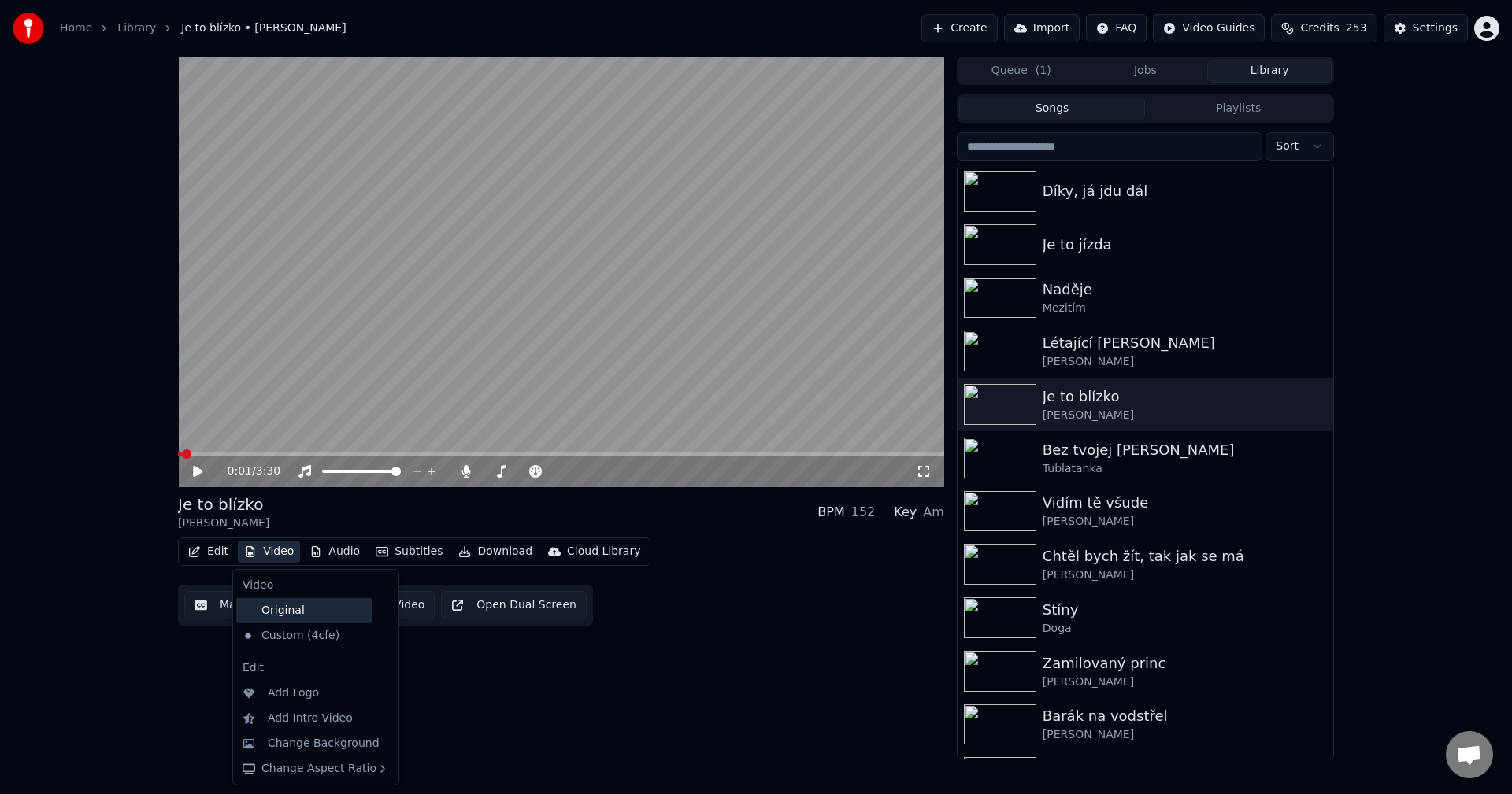
click at [272, 620] on div "Original" at bounding box center [304, 611] width 135 height 25
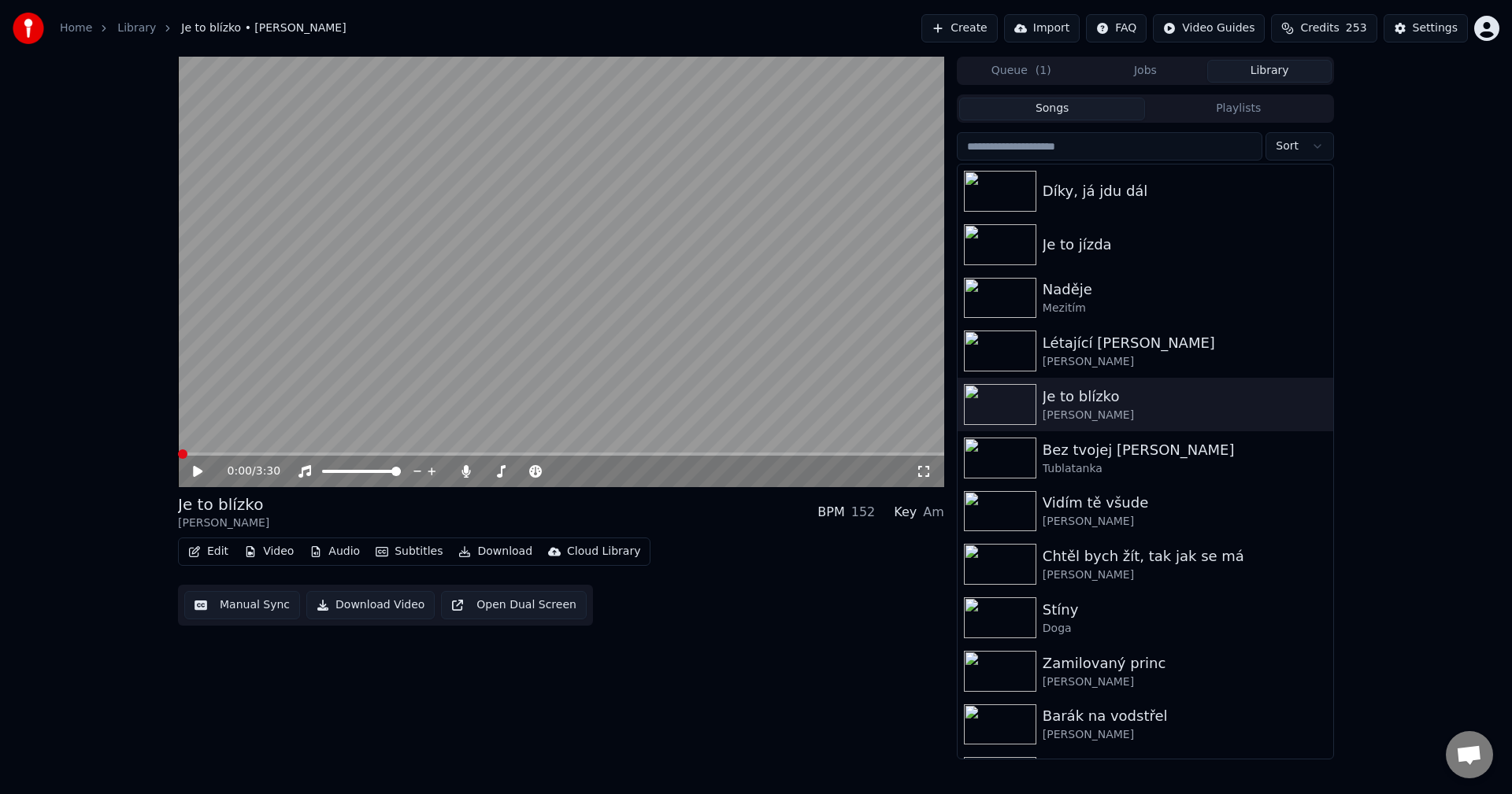
click at [333, 551] on button "Audio" at bounding box center [334, 551] width 63 height 22
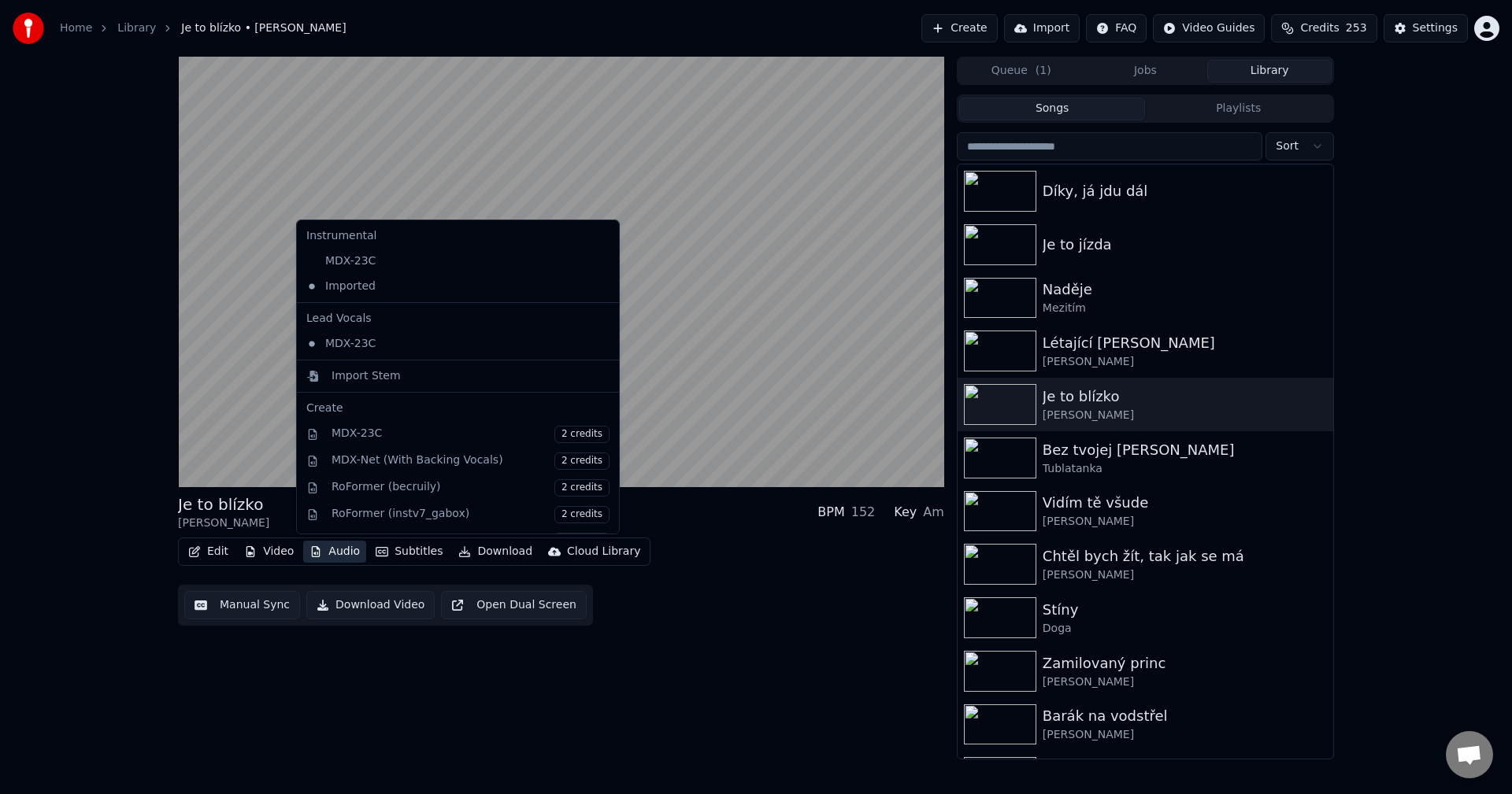
click at [183, 681] on div "Je to blízko [PERSON_NAME] BPM 152 Key Am Edit Video Audio Subtitles Download C…" at bounding box center [561, 407] width 766 height 702
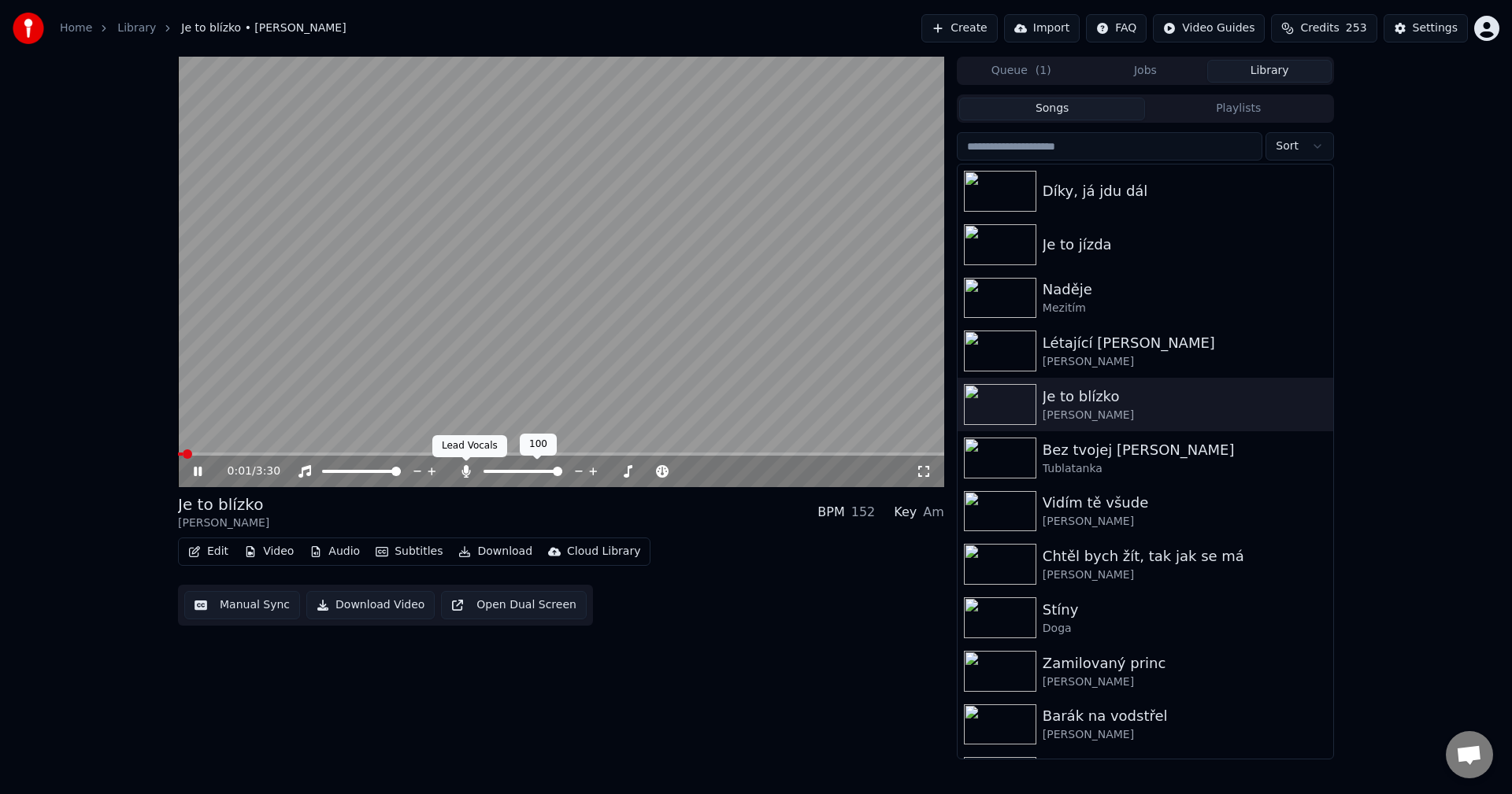
click at [470, 470] on icon at bounding box center [466, 471] width 9 height 12
click at [192, 467] on icon at bounding box center [209, 471] width 37 height 12
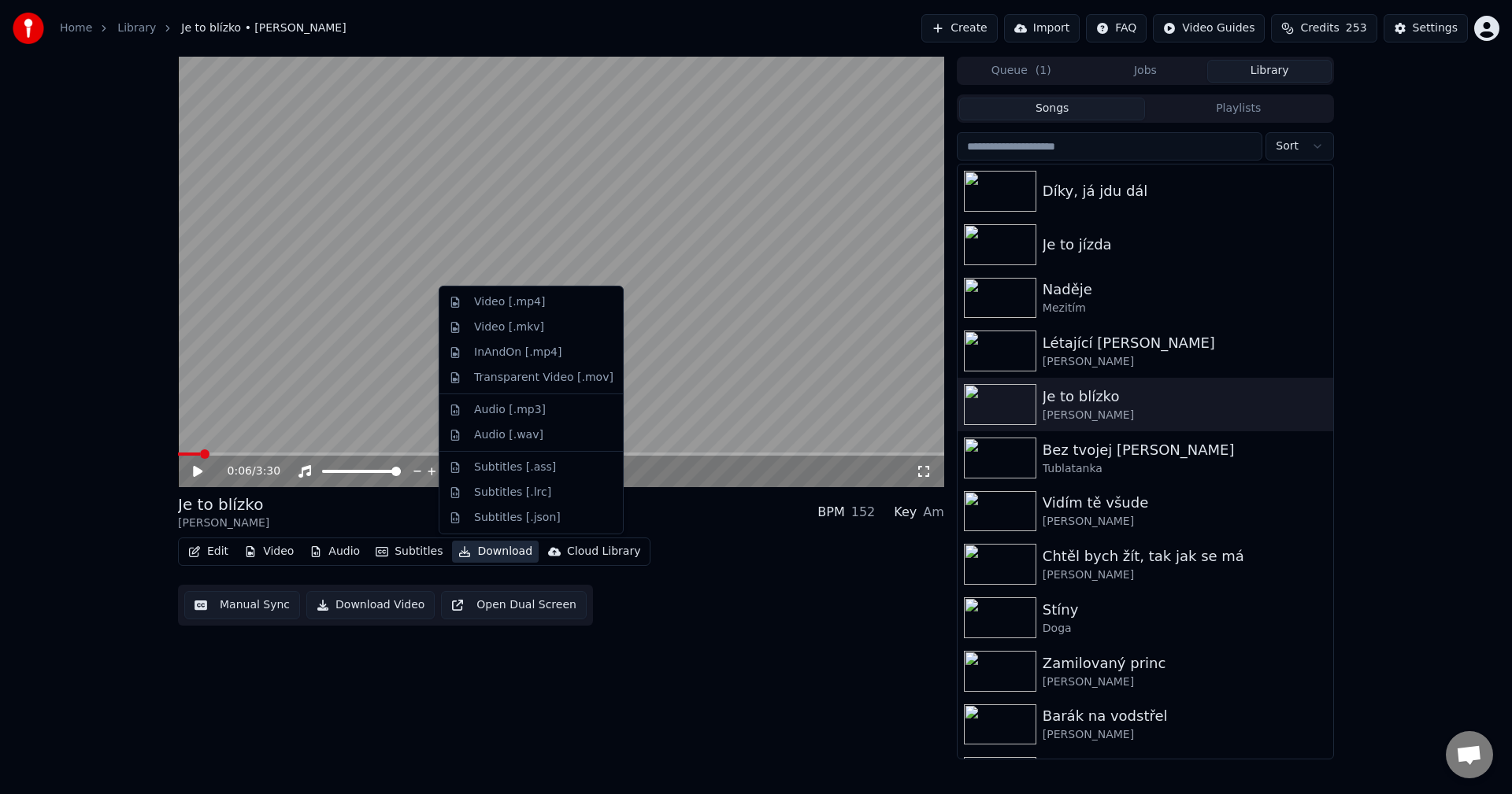
click at [491, 543] on button "Download" at bounding box center [495, 551] width 86 height 22
click at [520, 296] on div "Video [.mp4]" at bounding box center [509, 302] width 71 height 16
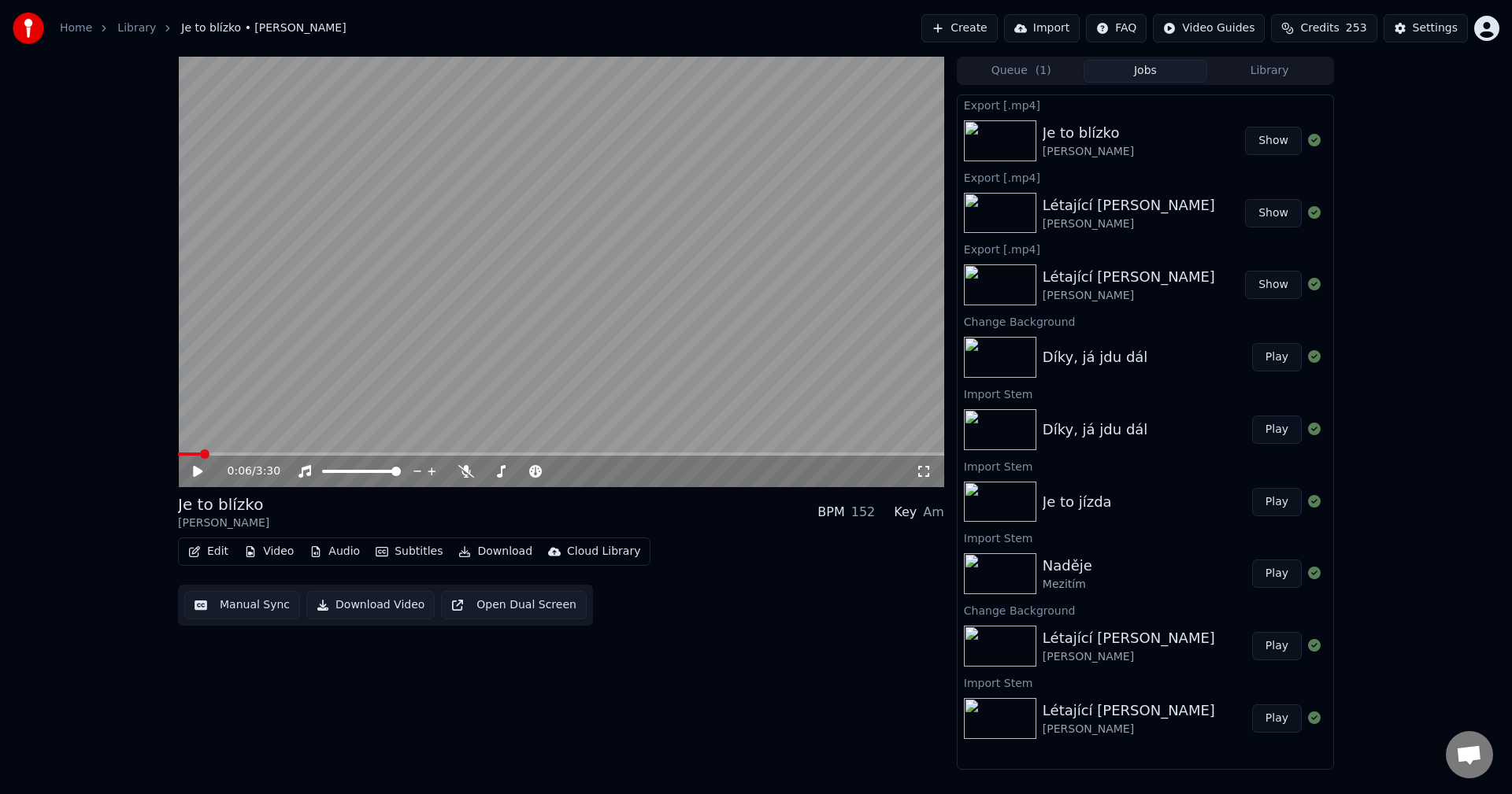
click at [270, 548] on button "Video" at bounding box center [268, 551] width 62 height 22
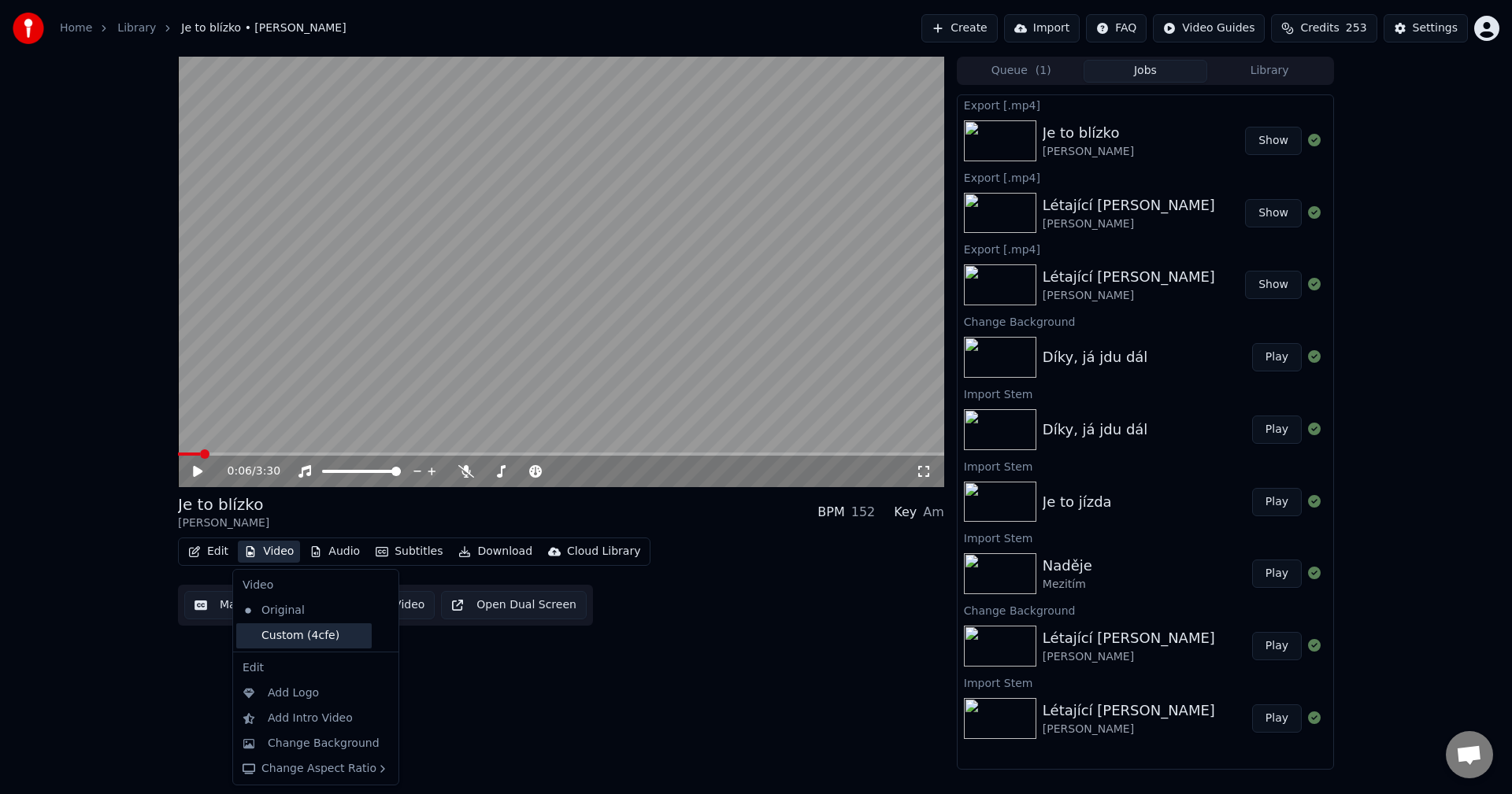
click at [277, 636] on div "Custom (4cfe)" at bounding box center [304, 635] width 135 height 25
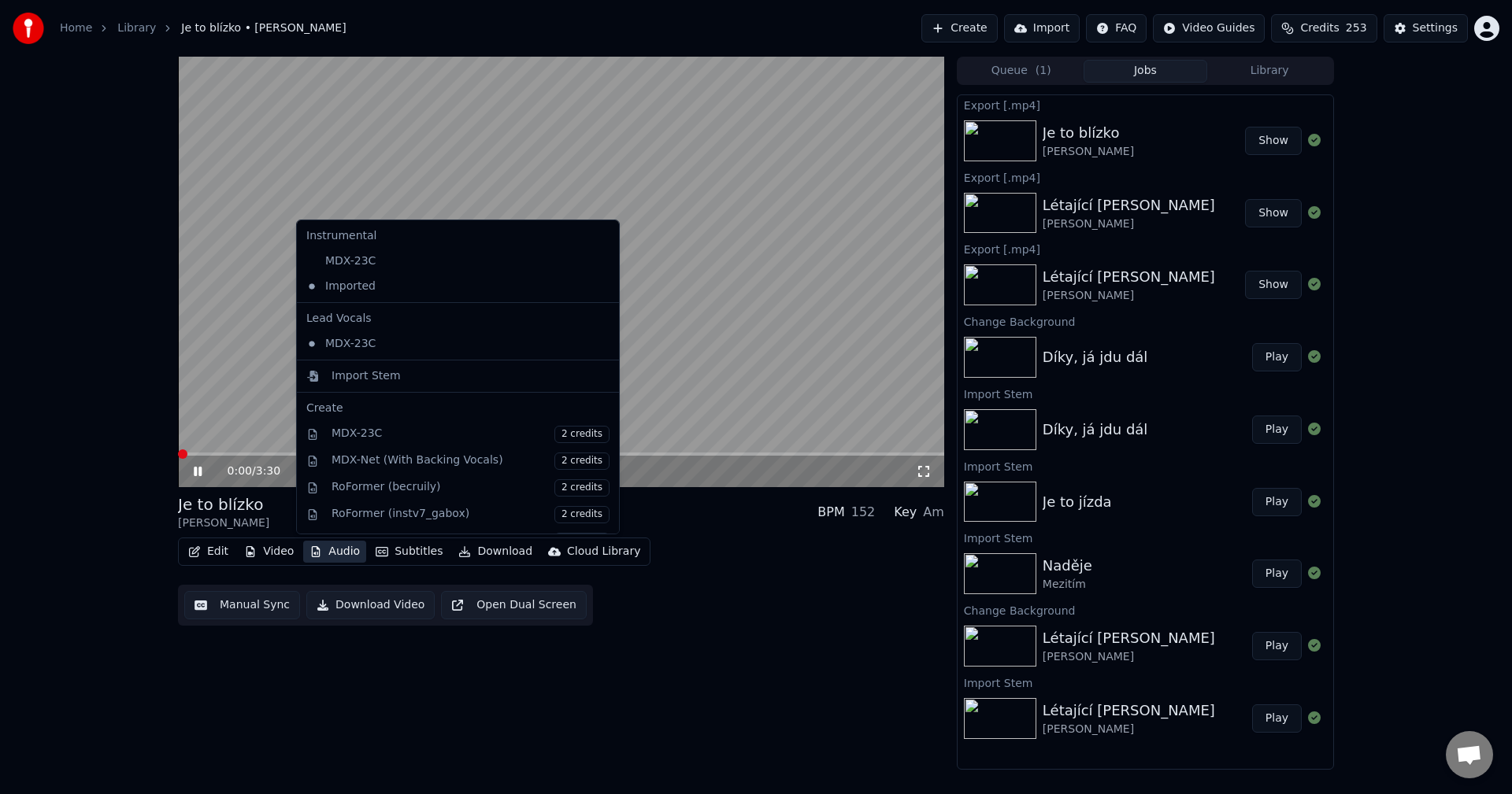
click at [343, 550] on button "Audio" at bounding box center [334, 551] width 63 height 22
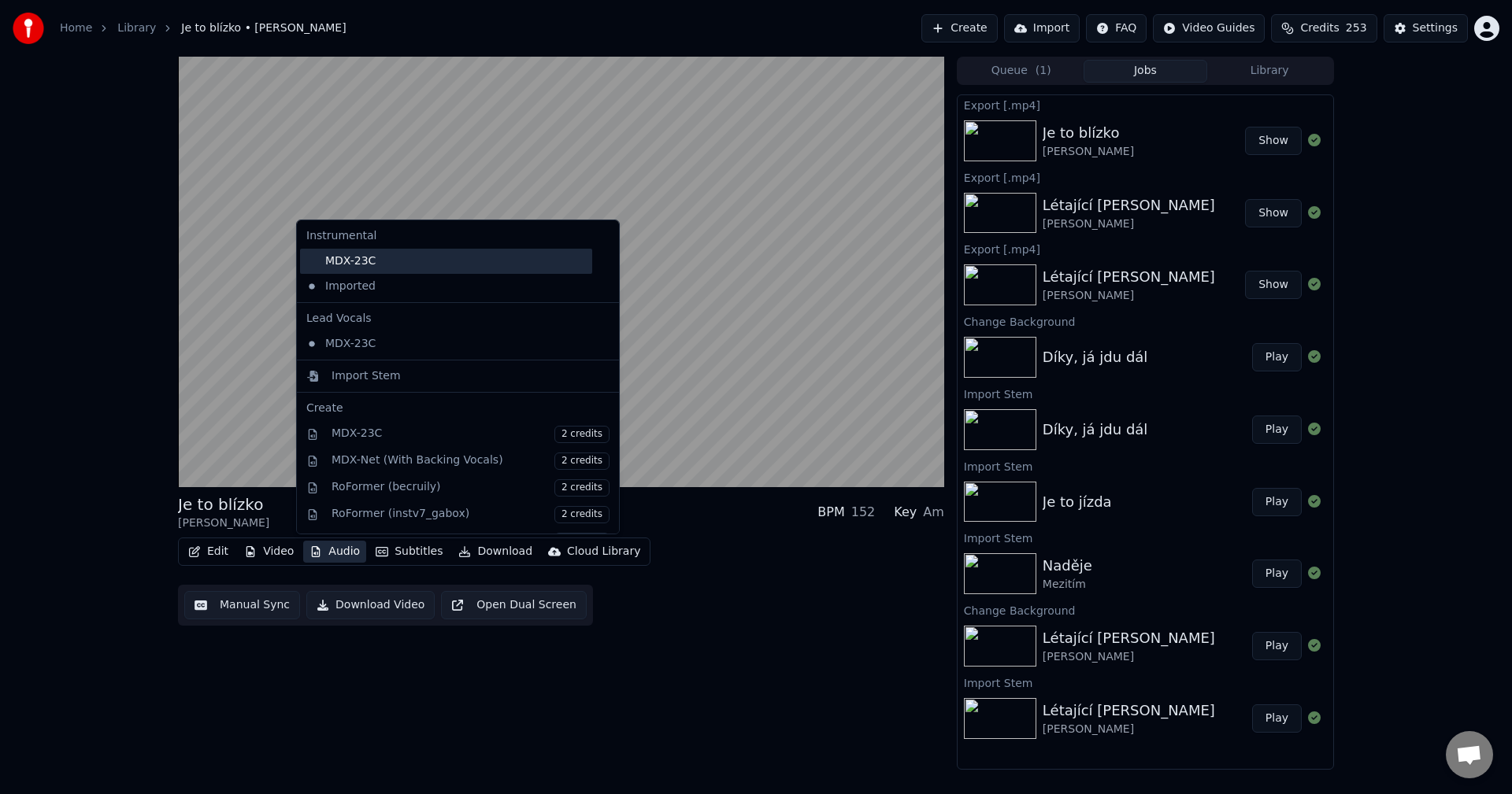
click at [398, 263] on div "MDX-23C" at bounding box center [446, 261] width 292 height 25
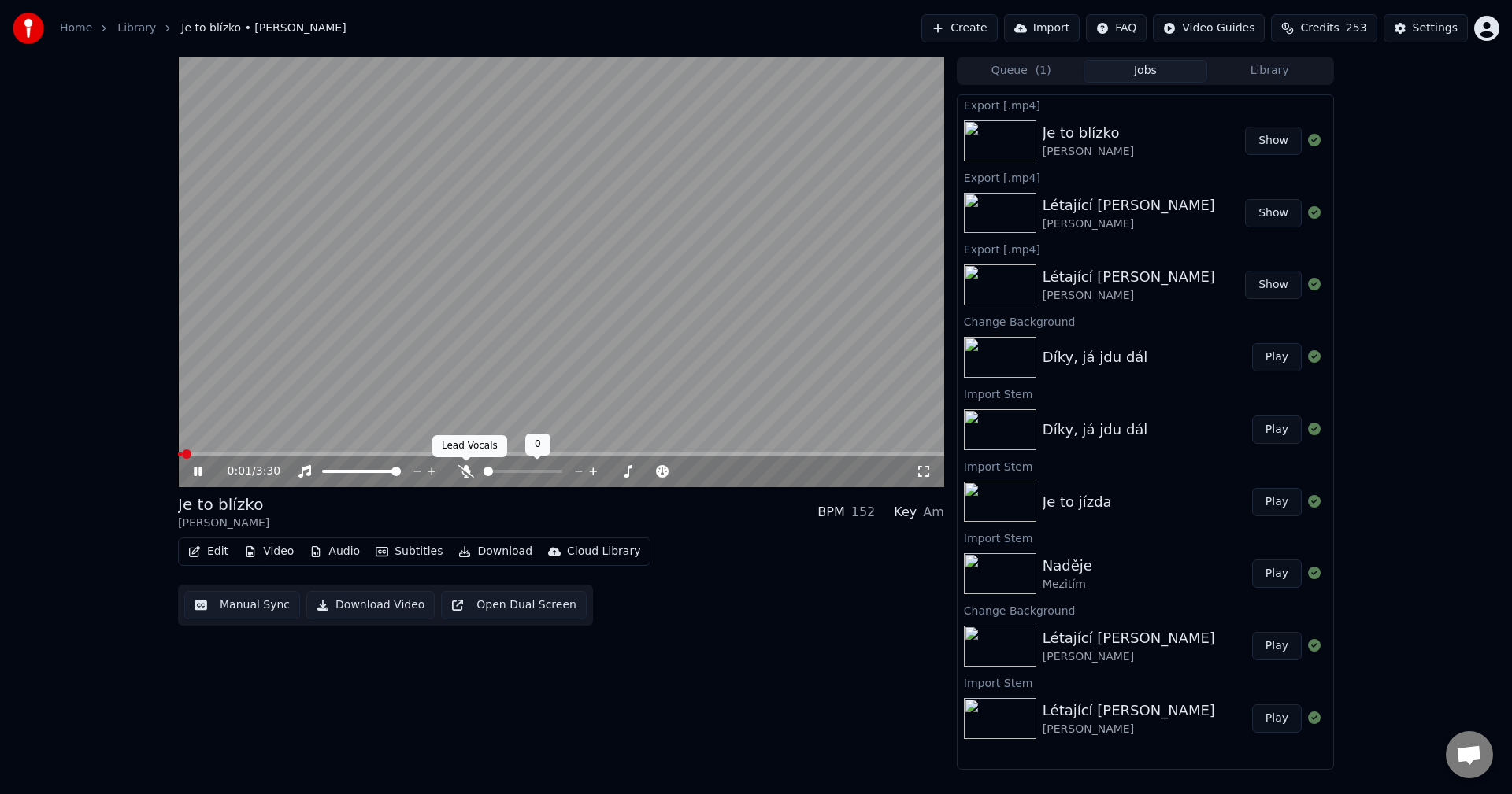
click at [464, 478] on icon at bounding box center [466, 471] width 16 height 12
click at [201, 466] on icon at bounding box center [209, 471] width 37 height 12
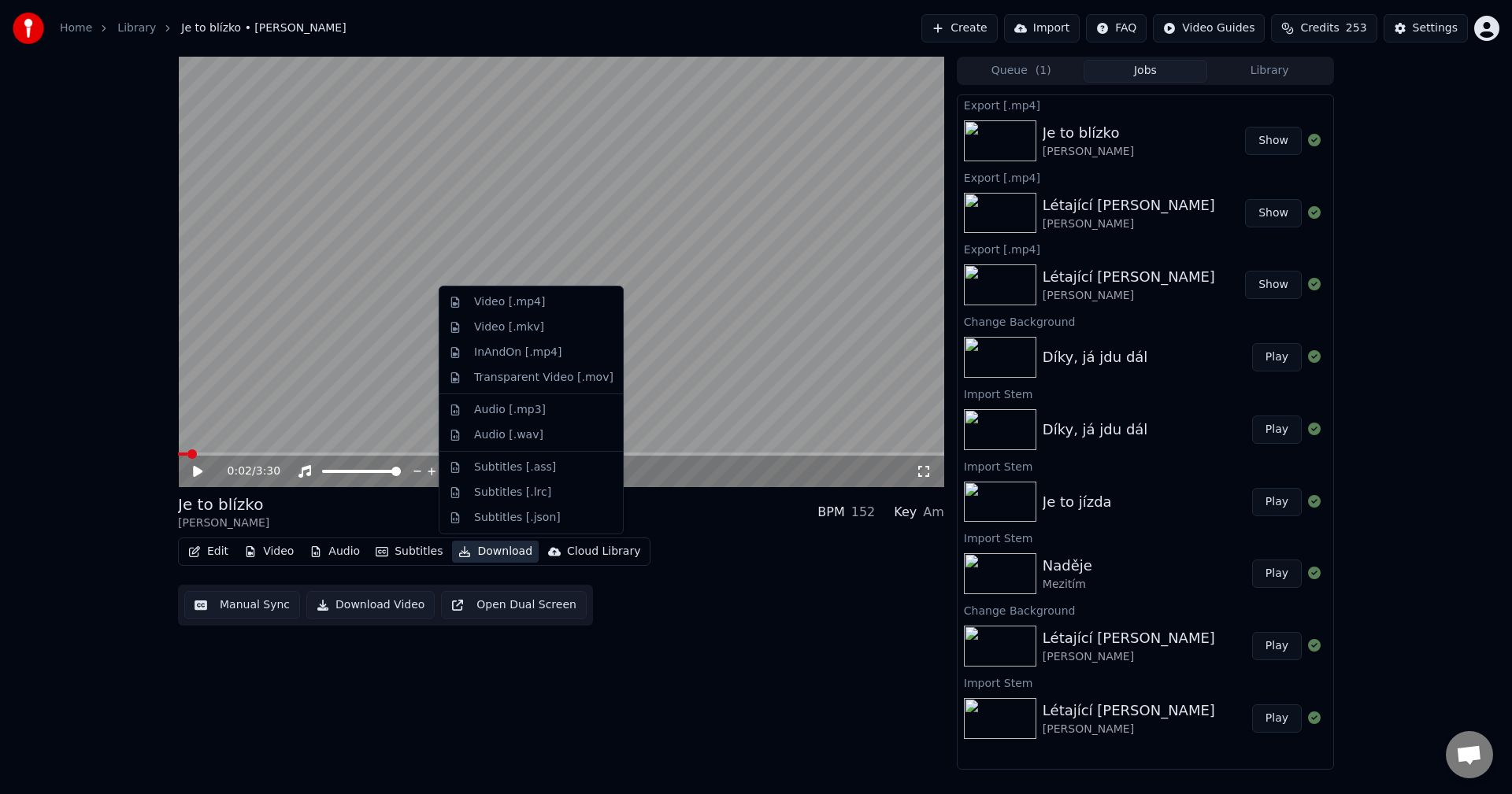
click at [483, 551] on button "Download" at bounding box center [495, 551] width 86 height 22
click at [538, 298] on div "Video [.mp4]" at bounding box center [544, 302] width 140 height 16
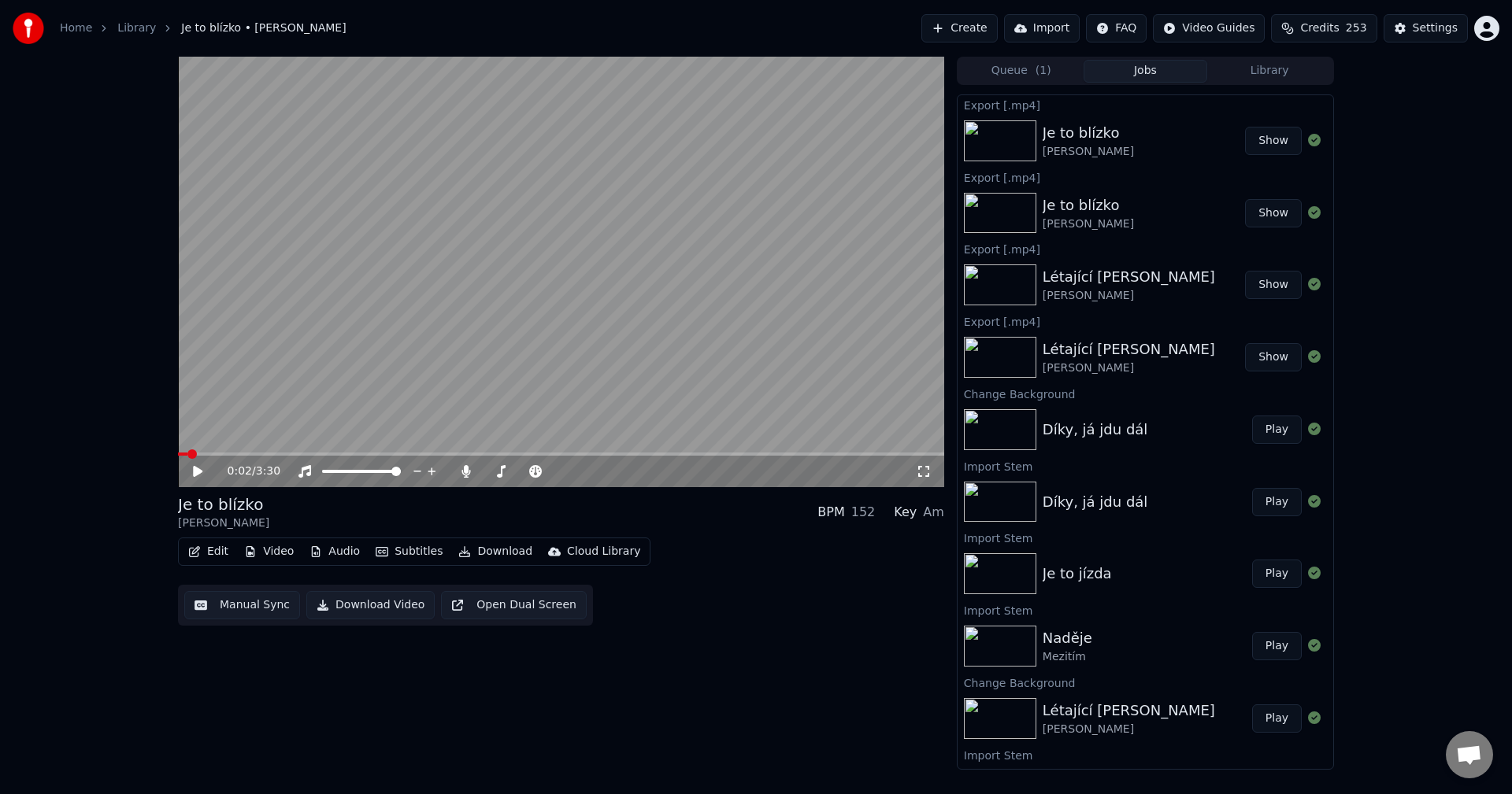
click at [1276, 61] on button "Library" at bounding box center [1269, 72] width 125 height 23
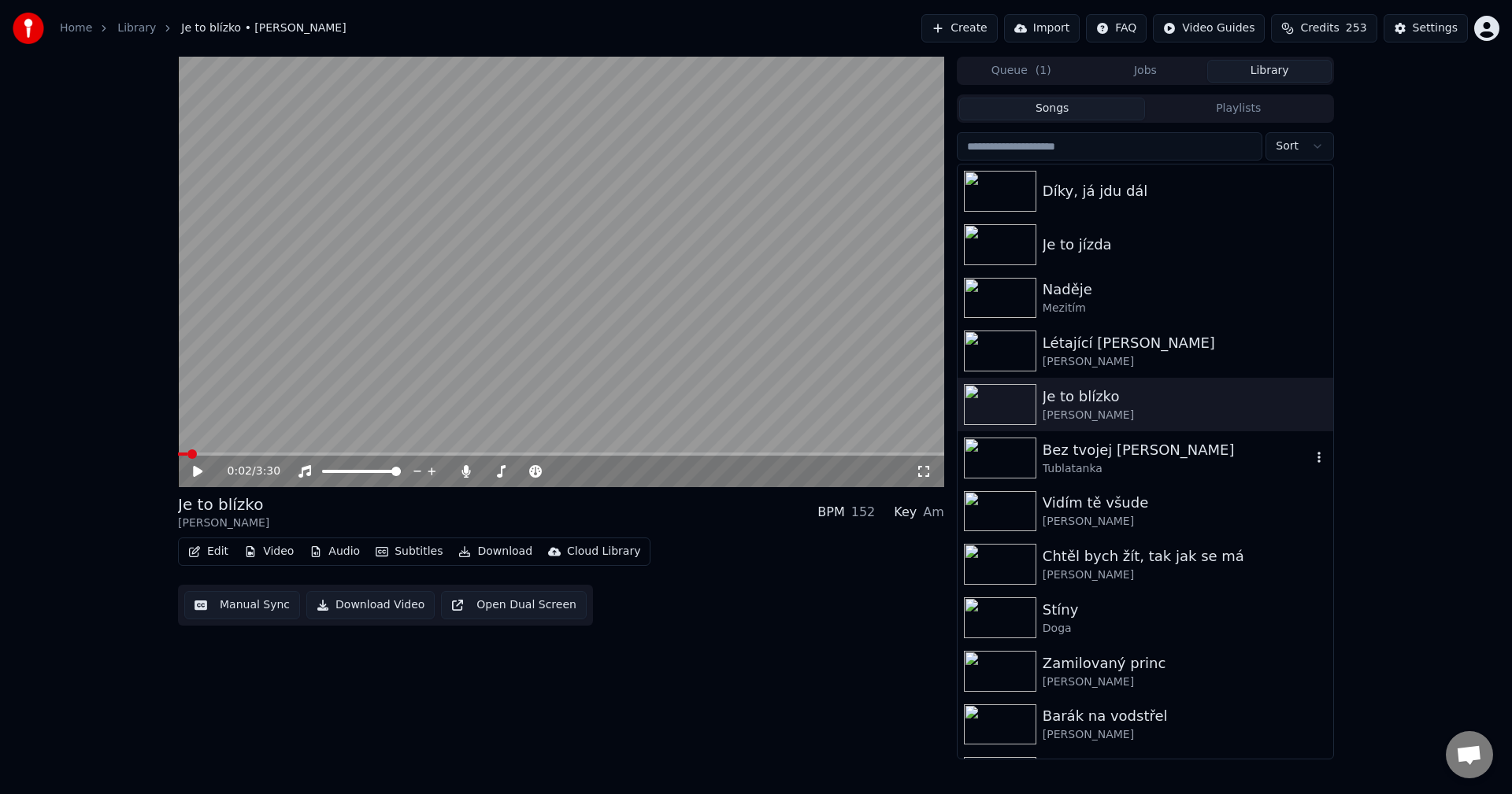
click at [1161, 470] on div "Tublatanka" at bounding box center [1177, 469] width 269 height 16
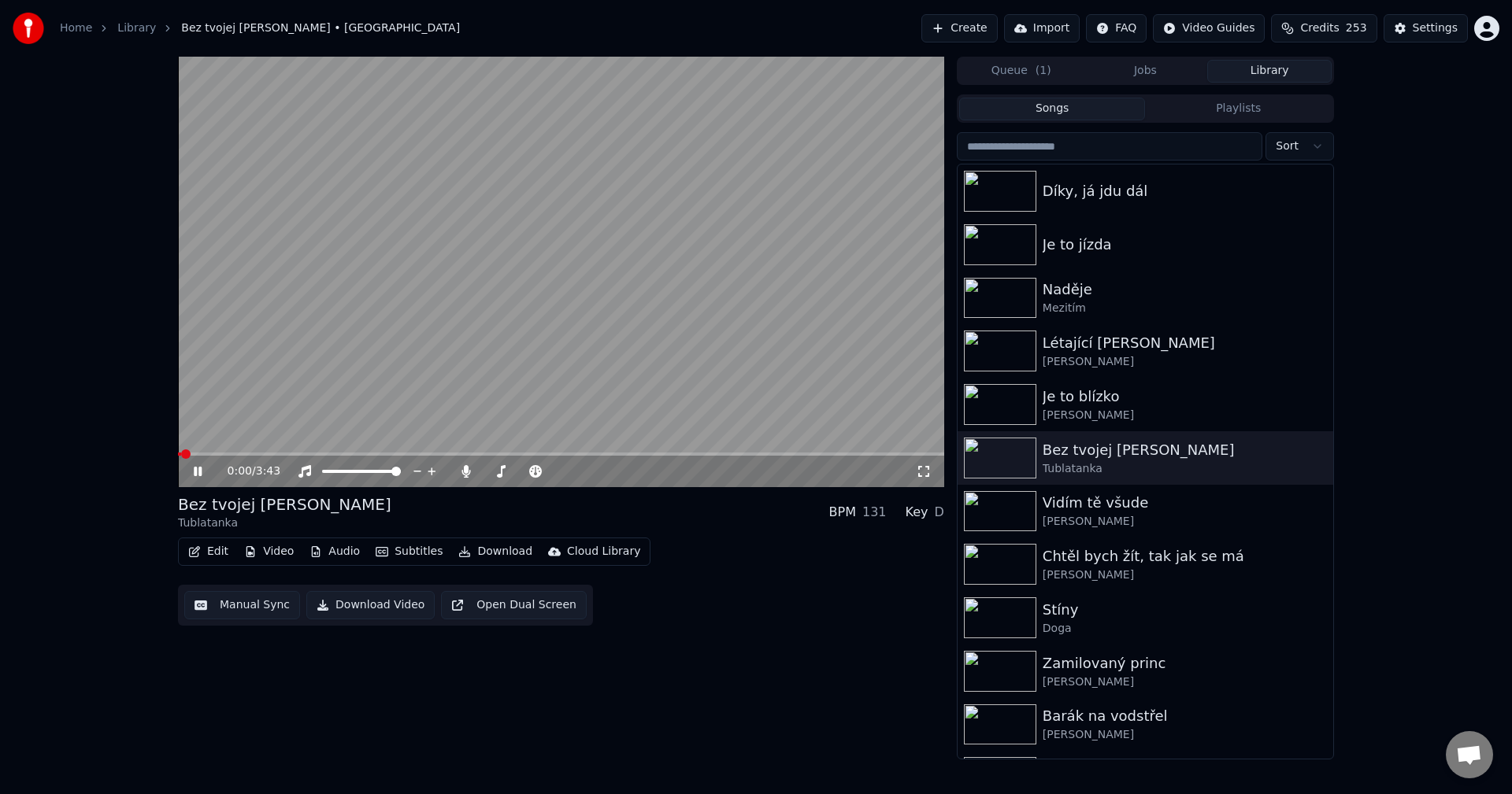
click at [200, 469] on icon at bounding box center [197, 471] width 8 height 10
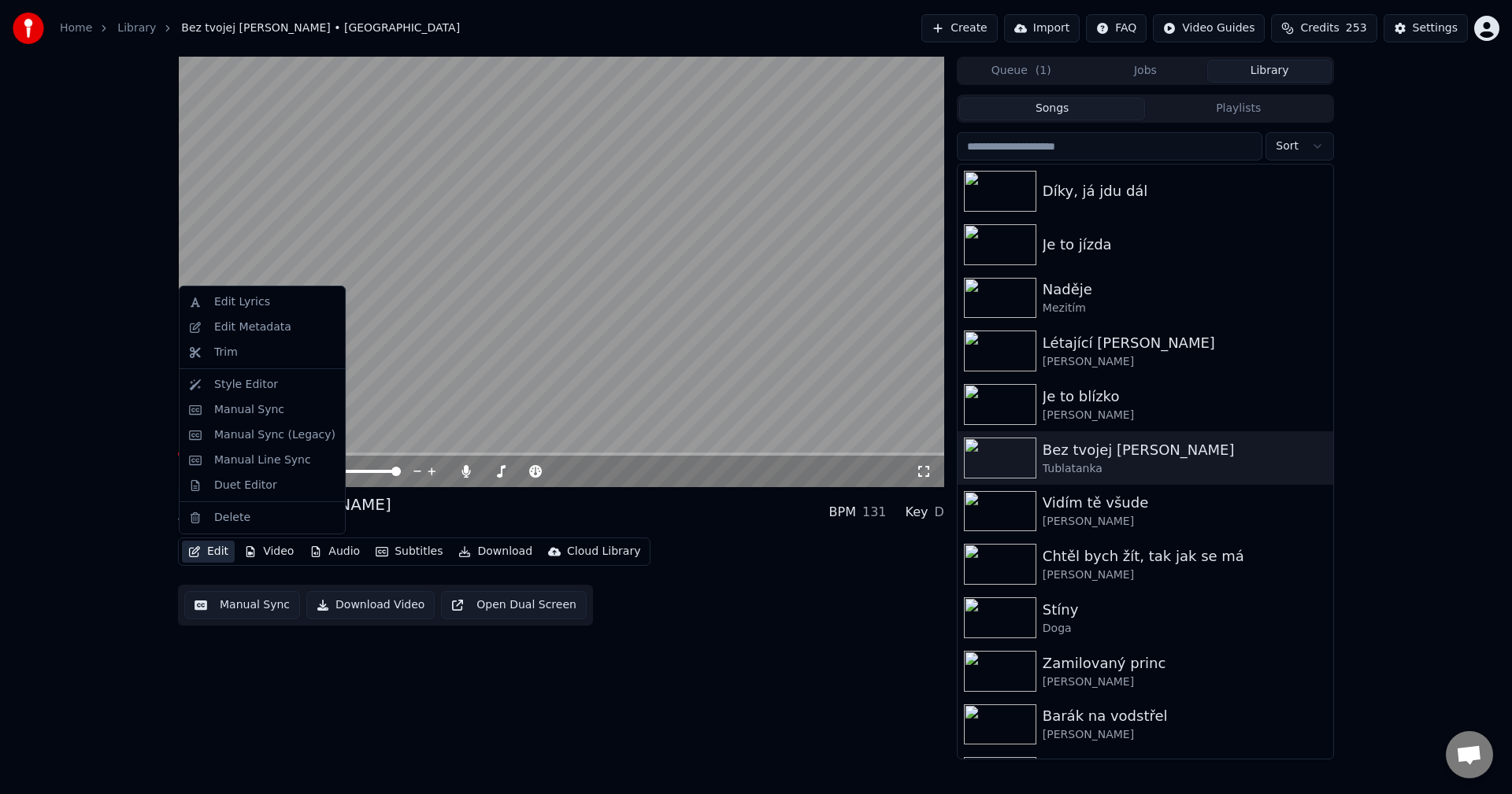
click at [216, 548] on button "Edit" at bounding box center [208, 551] width 52 height 22
click at [279, 333] on div "Edit Metadata" at bounding box center [252, 327] width 77 height 16
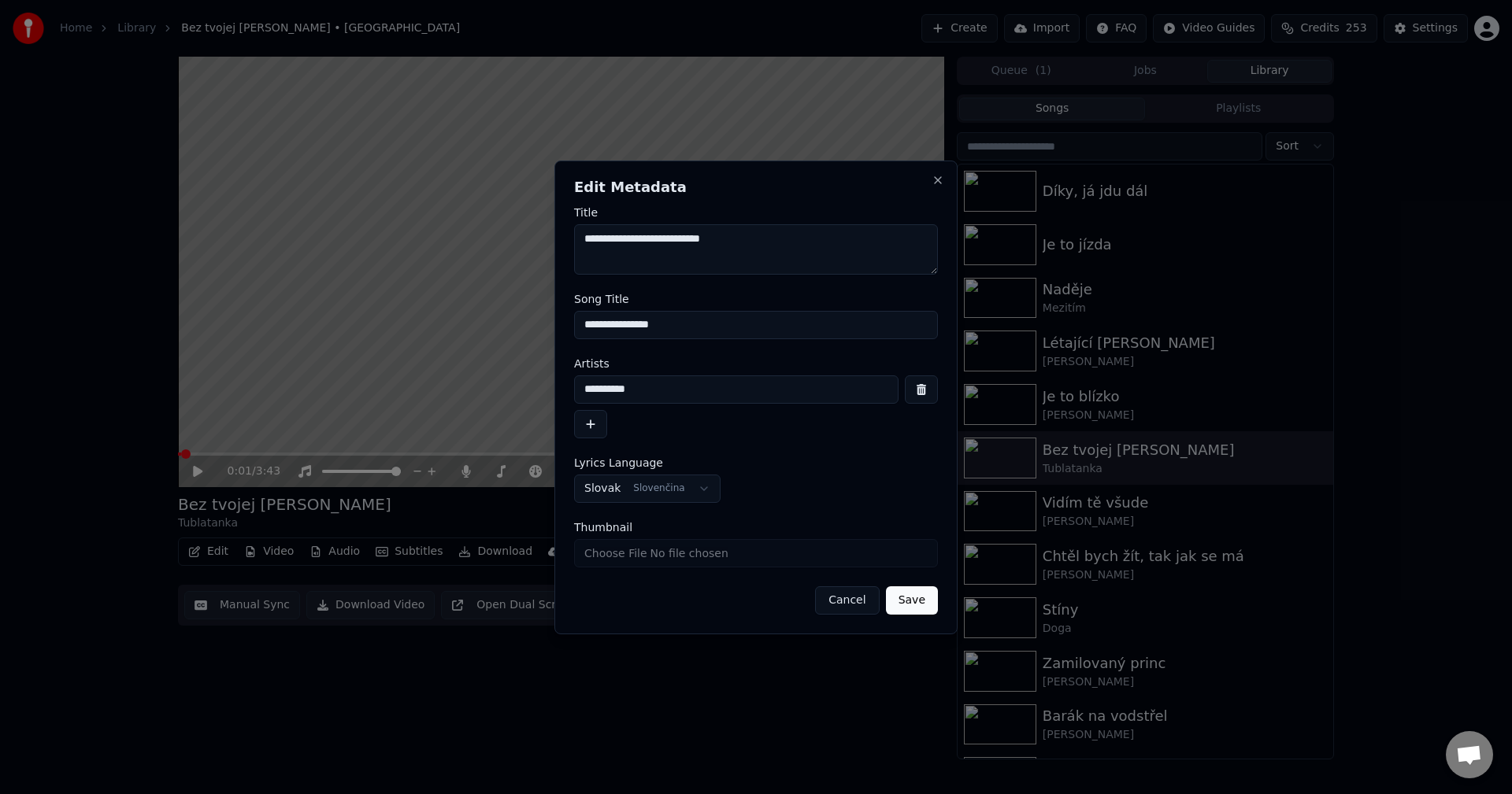
drag, startPoint x: 557, startPoint y: 399, endPoint x: 287, endPoint y: 414, distance: 270.4
click at [288, 414] on body "**********" at bounding box center [756, 397] width 1512 height 794
drag, startPoint x: 684, startPoint y: 316, endPoint x: 352, endPoint y: 336, distance: 332.6
click at [352, 336] on body "**********" at bounding box center [756, 397] width 1512 height 794
drag, startPoint x: 691, startPoint y: 391, endPoint x: 343, endPoint y: 407, distance: 348.4
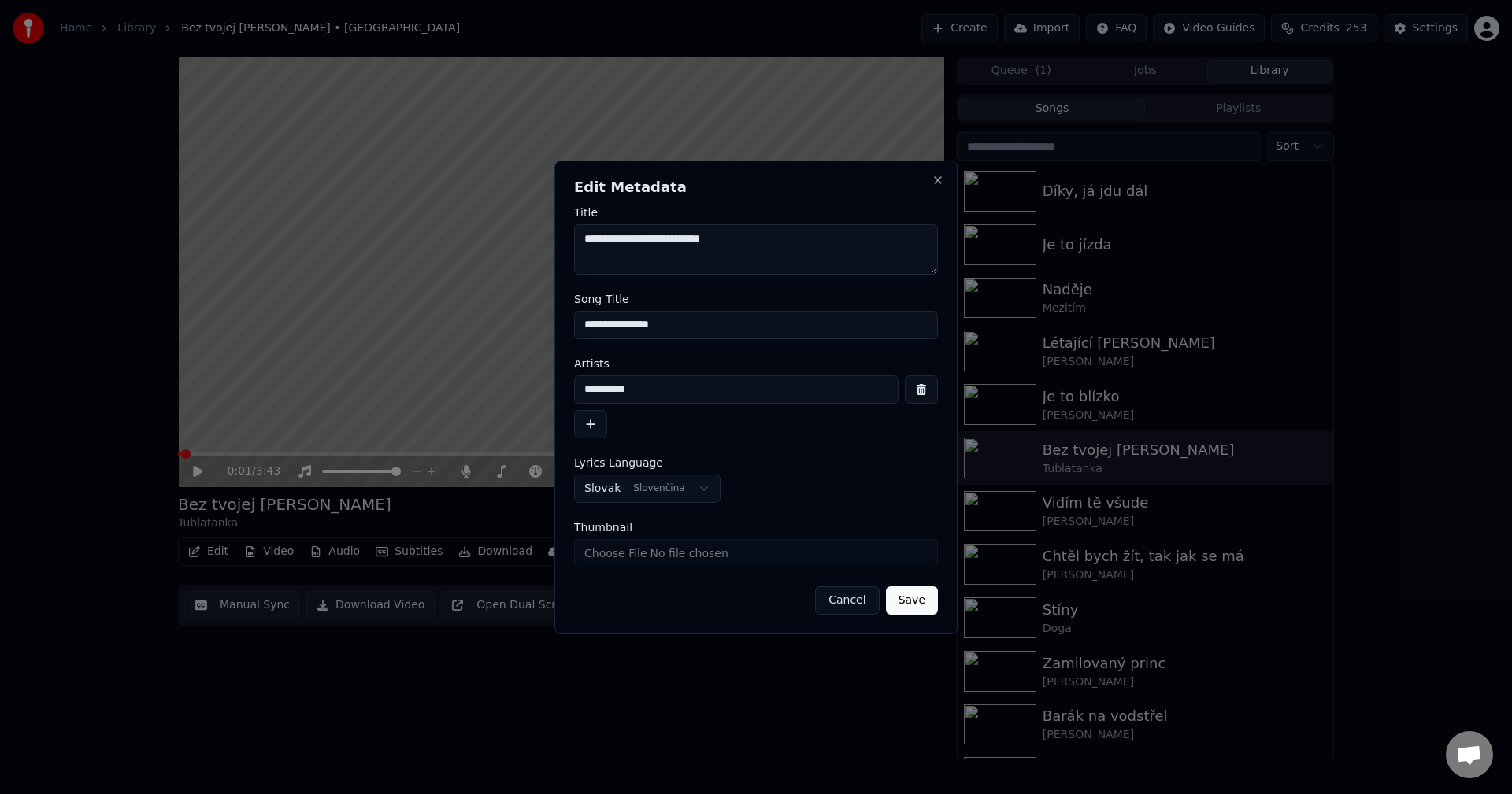
click at [342, 407] on body "**********" at bounding box center [756, 397] width 1512 height 794
click at [936, 174] on button "Close" at bounding box center [938, 180] width 12 height 12
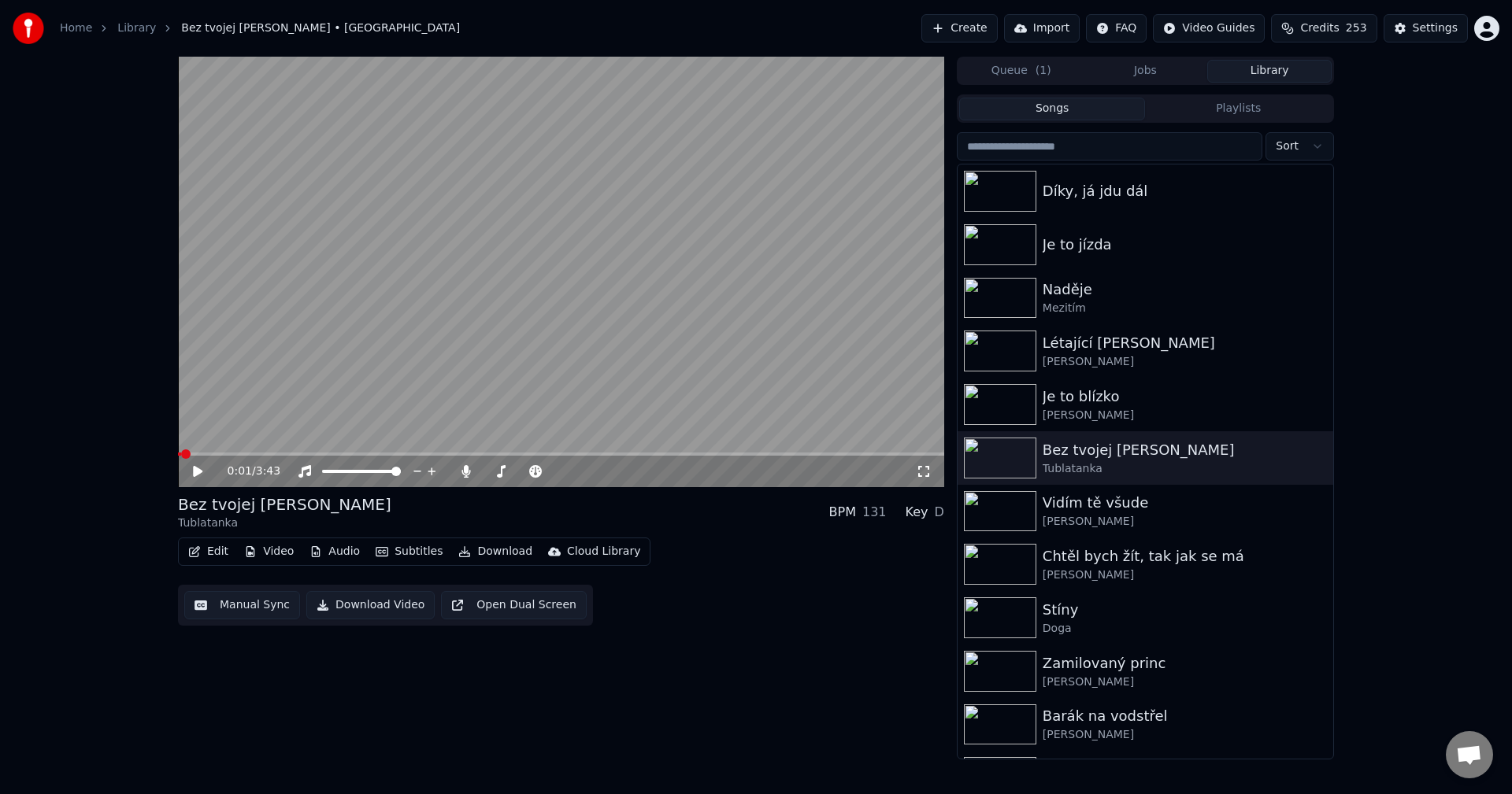
click at [285, 551] on button "Video" at bounding box center [268, 551] width 62 height 22
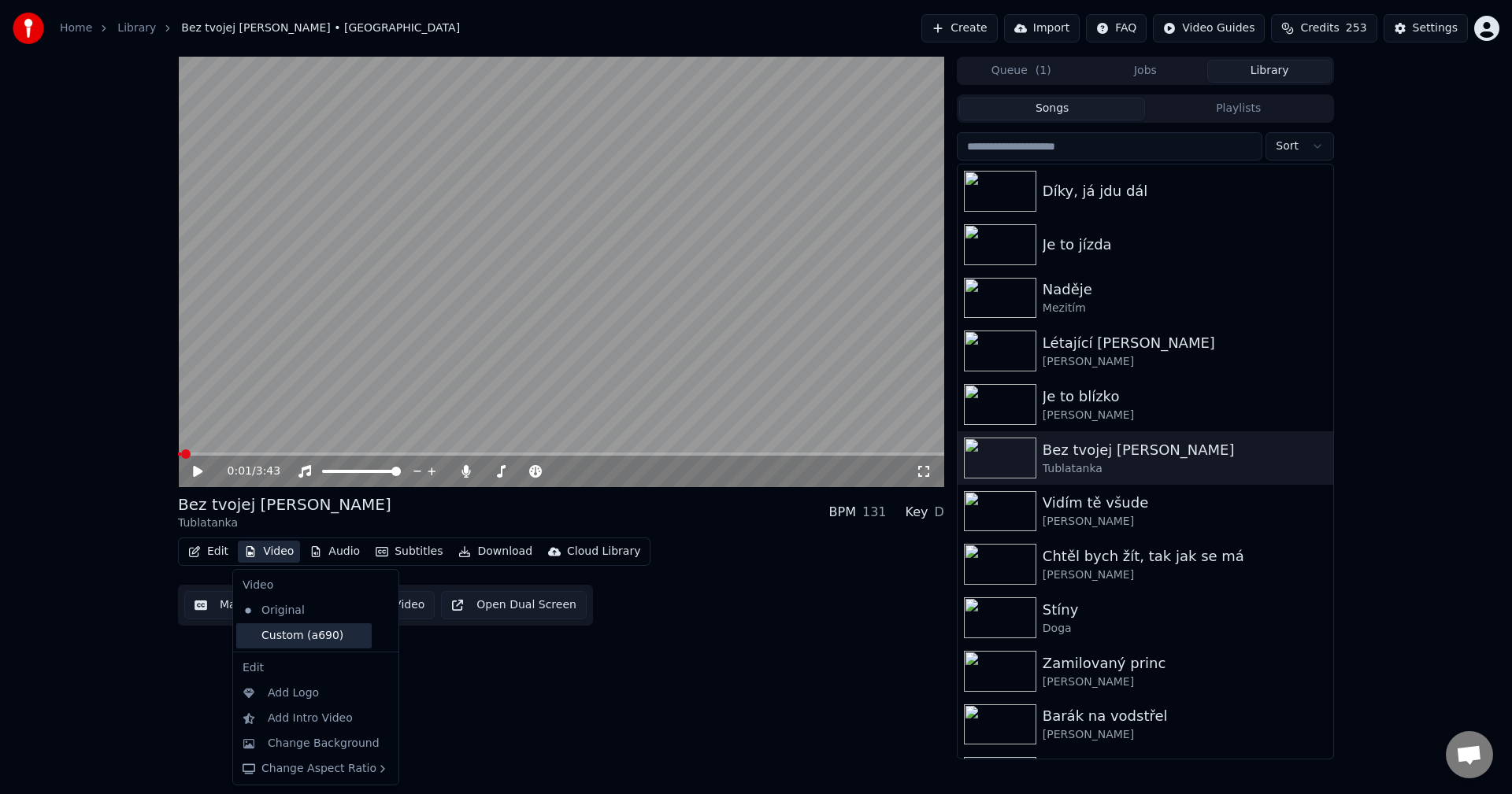
click at [280, 631] on div "Custom (a690)" at bounding box center [304, 635] width 135 height 25
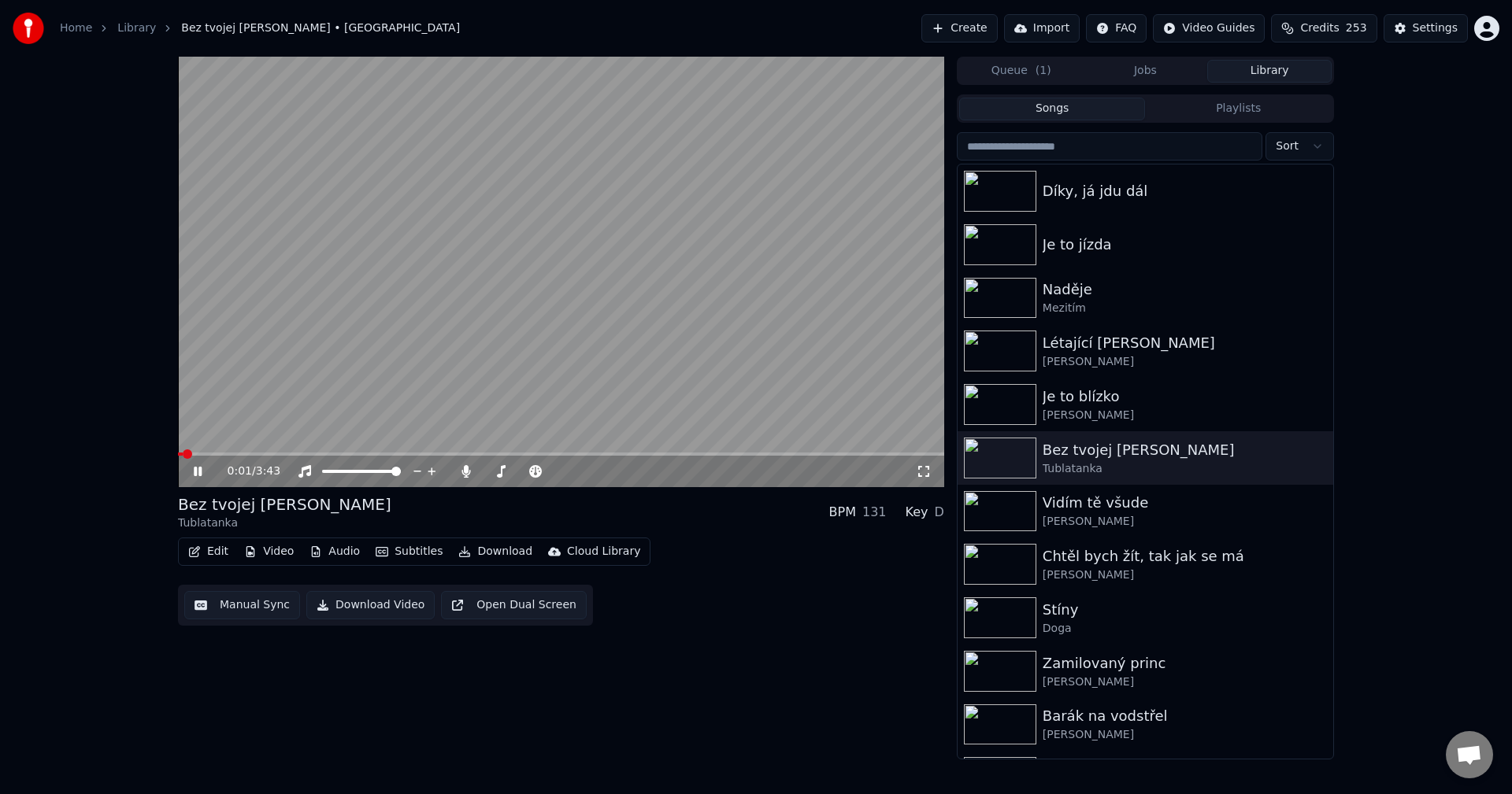
click at [340, 555] on button "Audio" at bounding box center [334, 551] width 63 height 22
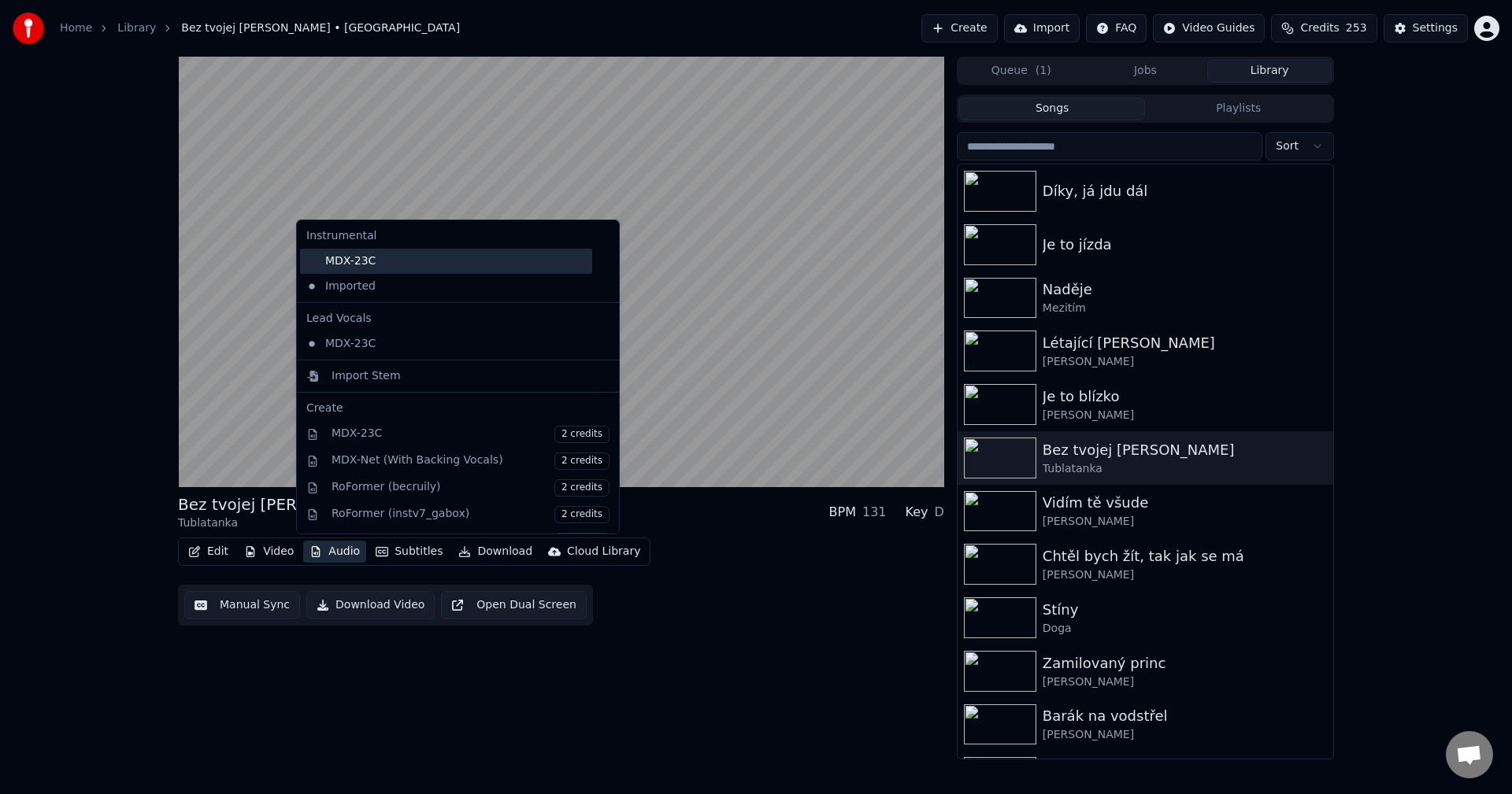
click at [386, 266] on div "MDX-23C" at bounding box center [446, 261] width 292 height 25
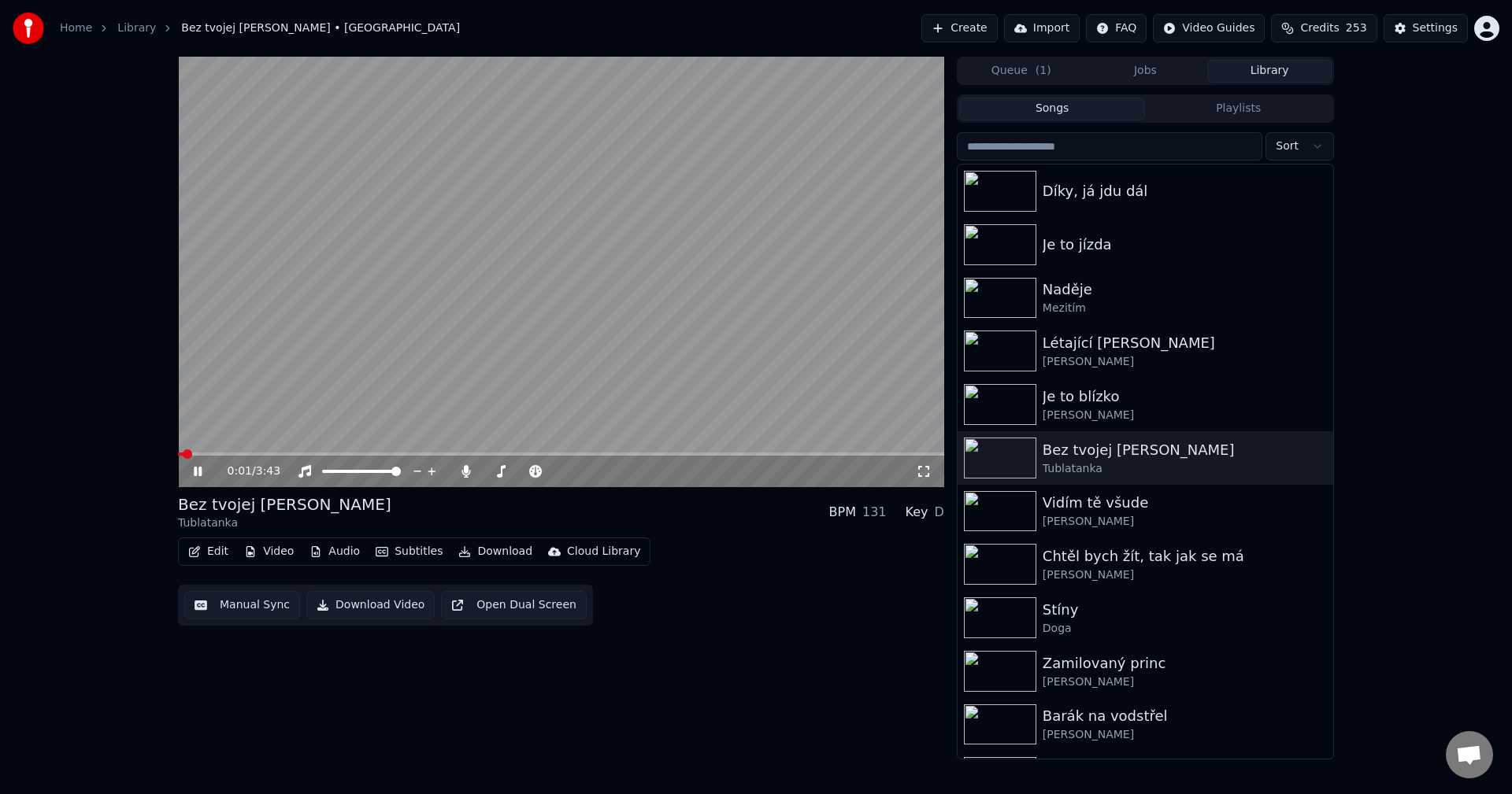
click at [196, 464] on div "0:01 / 3:43" at bounding box center [560, 471] width 753 height 16
click at [195, 468] on icon at bounding box center [197, 471] width 8 height 10
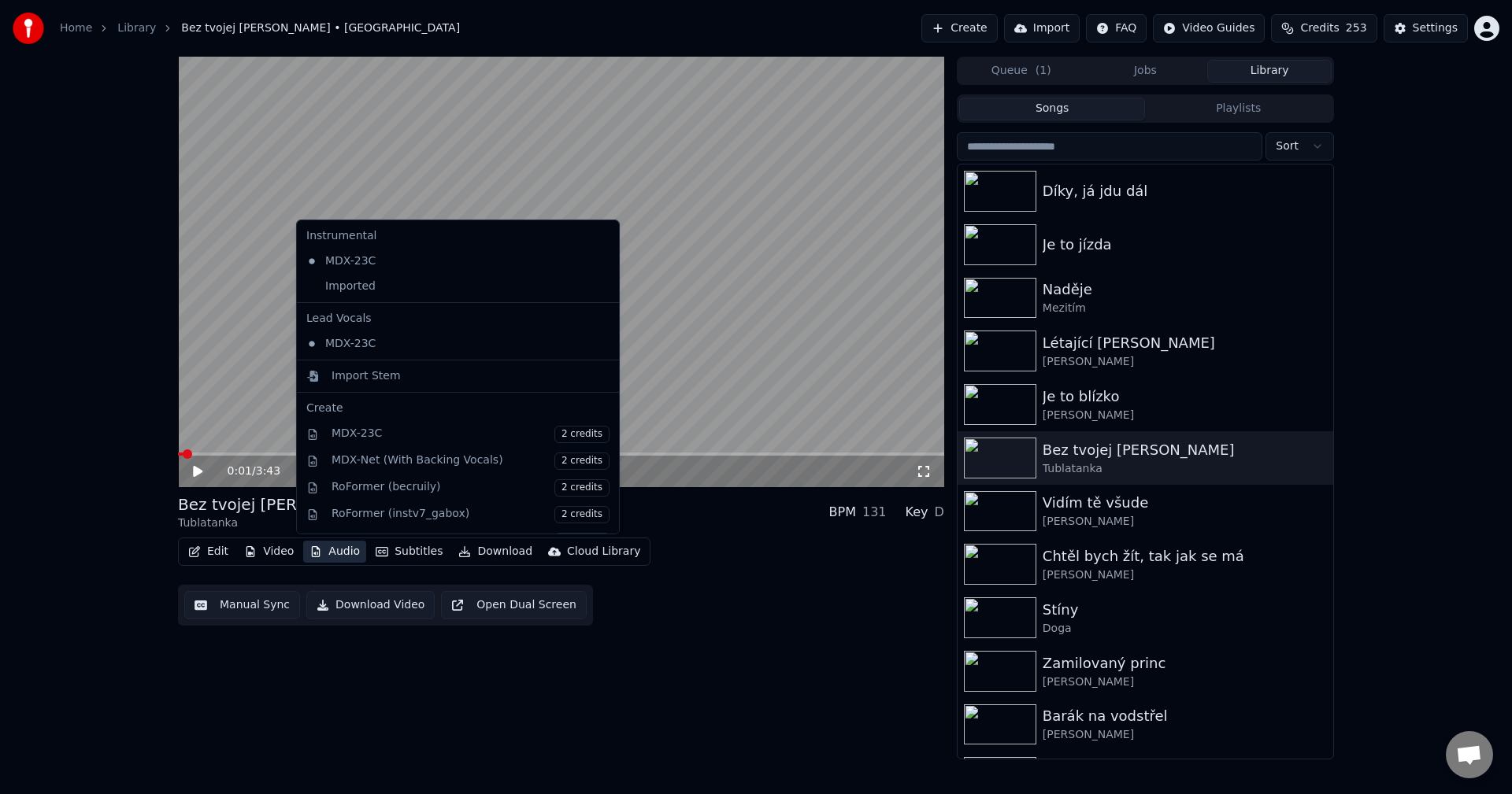
click at [345, 551] on button "Audio" at bounding box center [334, 551] width 63 height 22
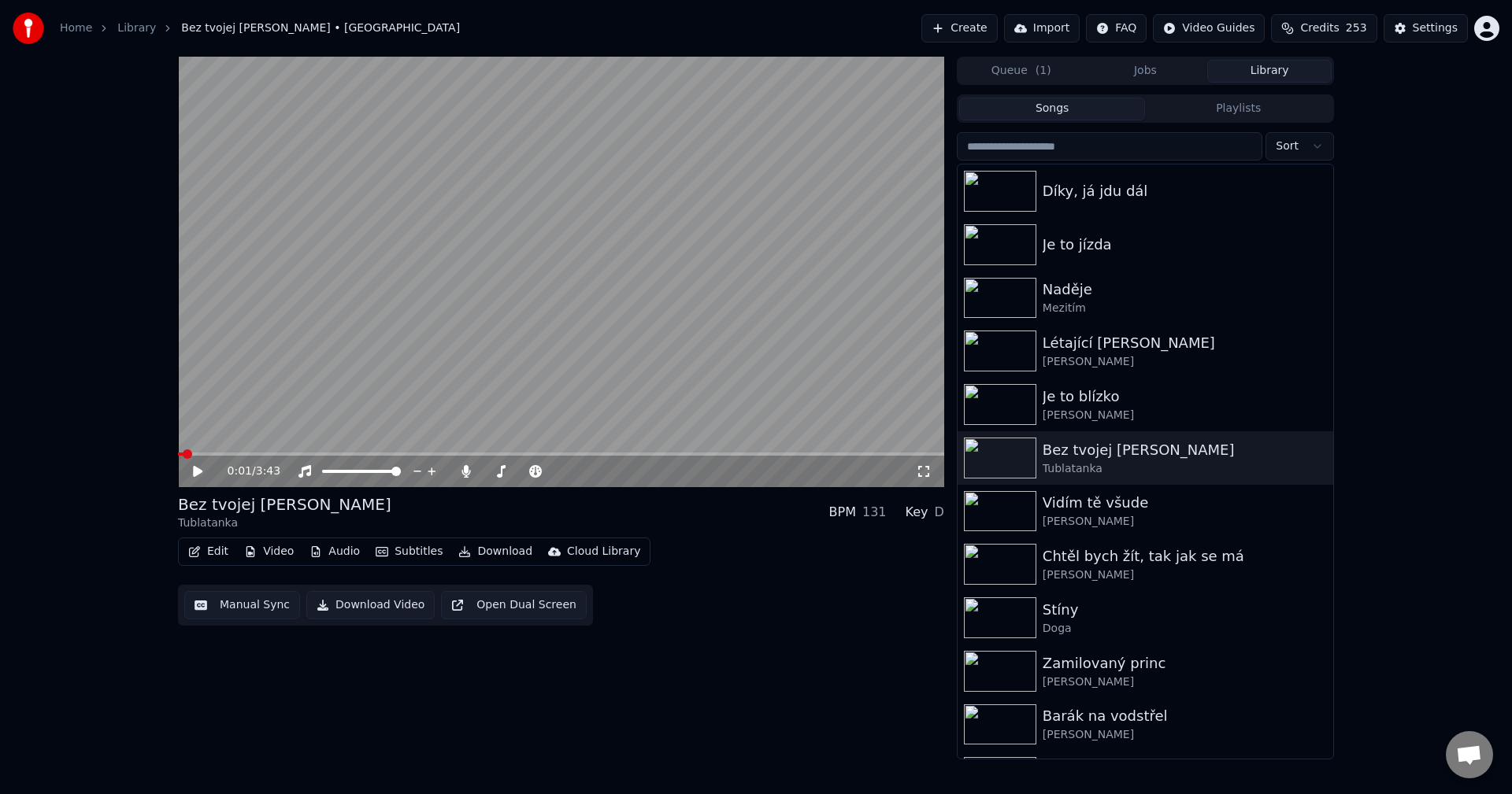
click at [401, 697] on div "0:01 / 3:43 Bez tvojej [PERSON_NAME] Tublatanka BPM 131 Key D Edit Video Audio …" at bounding box center [561, 407] width 766 height 702
click at [486, 551] on button "Download" at bounding box center [495, 551] width 86 height 22
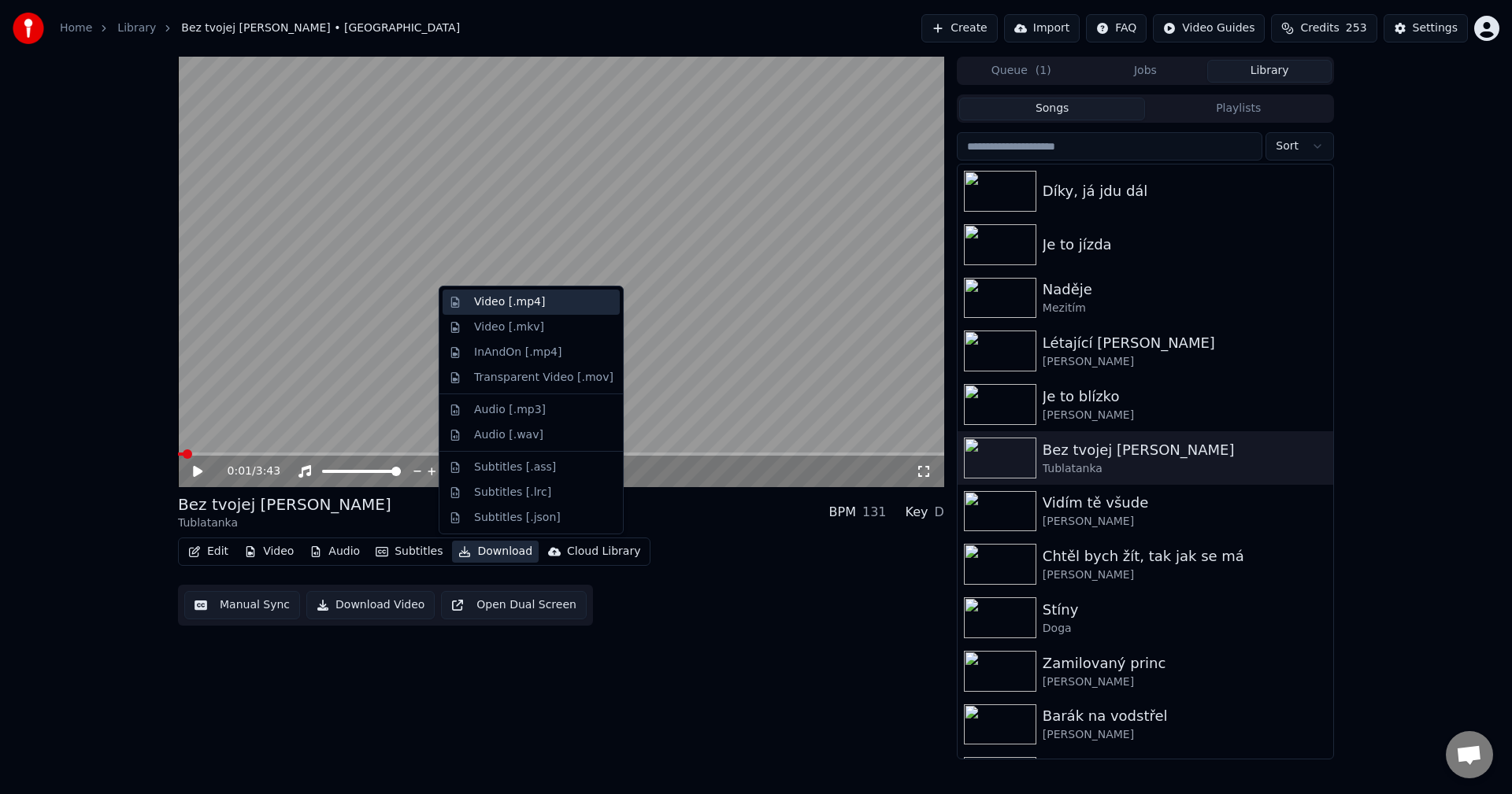
click at [536, 312] on div "Video [.mp4]" at bounding box center [531, 302] width 177 height 25
